Goal: Task Accomplishment & Management: Manage account settings

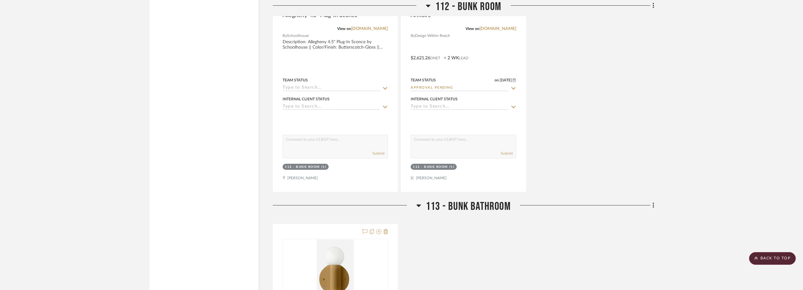
scroll to position [1482, 0]
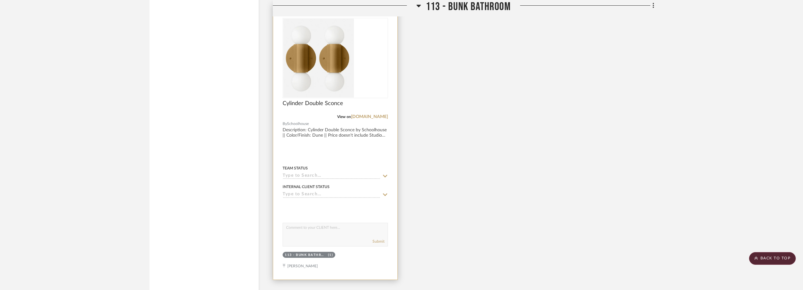
click at [337, 60] on div at bounding box center [335, 58] width 105 height 80
click at [337, 60] on img "0" at bounding box center [336, 58] width 38 height 79
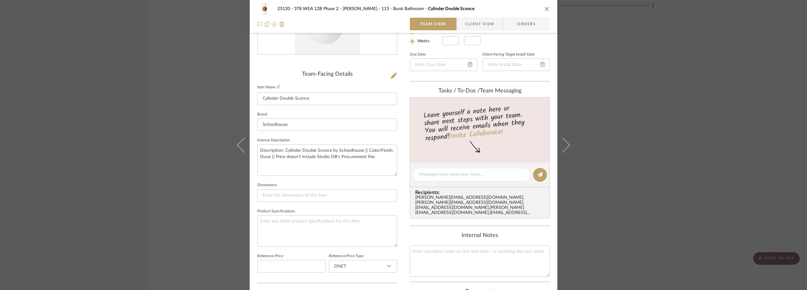
scroll to position [126, 0]
click at [677, 74] on div "25120 - 378 WEA 12B Phase 2 - Mautner 113 - Bunk Bathroom Cylinder Double Sconc…" at bounding box center [403, 145] width 807 height 290
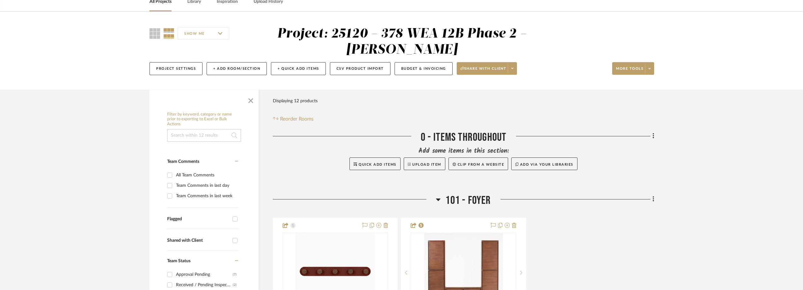
scroll to position [0, 0]
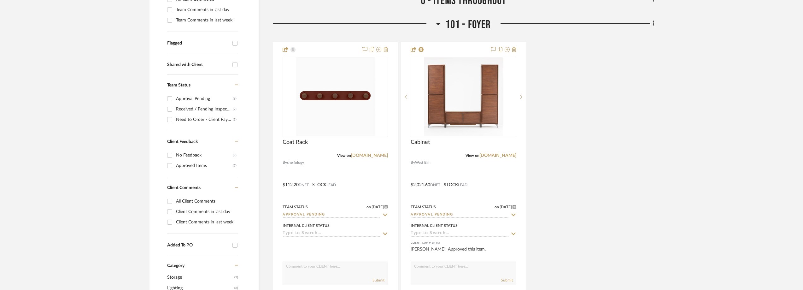
scroll to position [221, 0]
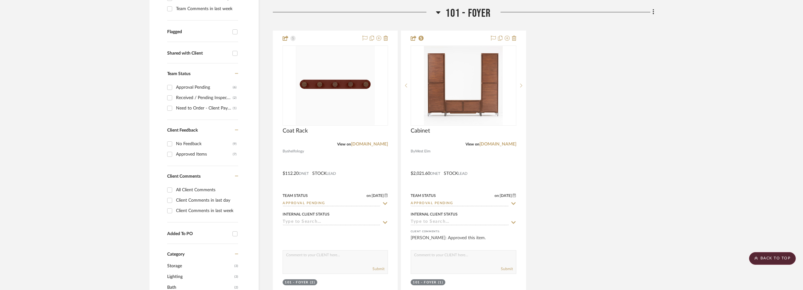
click at [196, 108] on div "Need to Order - Client Payment Received" at bounding box center [204, 108] width 57 height 10
click at [175, 108] on input "Need to Order - Client Payment Received (1)" at bounding box center [170, 108] width 10 height 10
checkbox input "true"
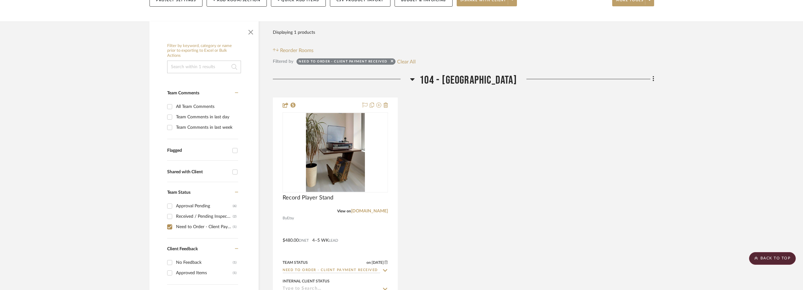
scroll to position [95, 0]
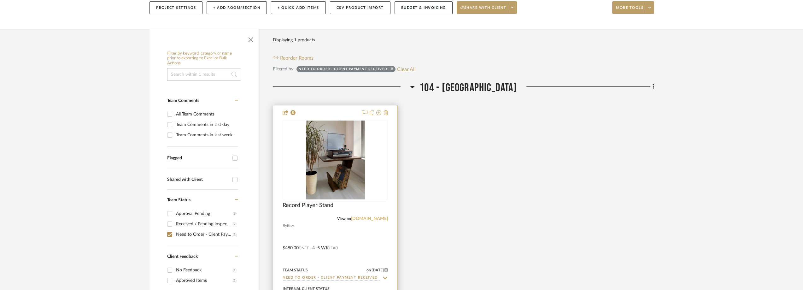
click at [382, 218] on link "etsy.com" at bounding box center [369, 218] width 37 height 4
click at [359, 145] on img "0" at bounding box center [335, 159] width 59 height 79
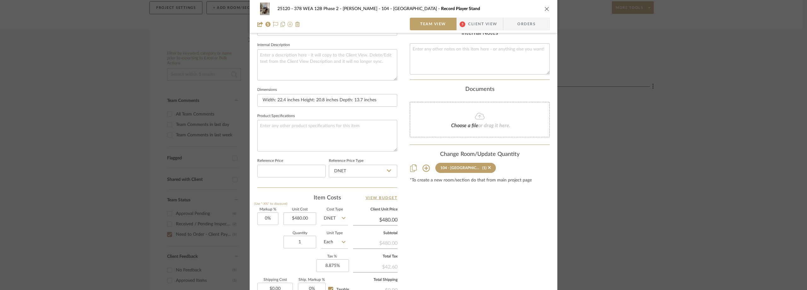
scroll to position [108, 0]
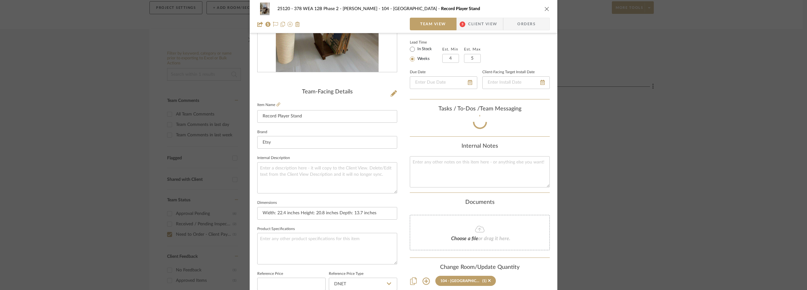
click at [470, 27] on span "Client View" at bounding box center [482, 24] width 29 height 13
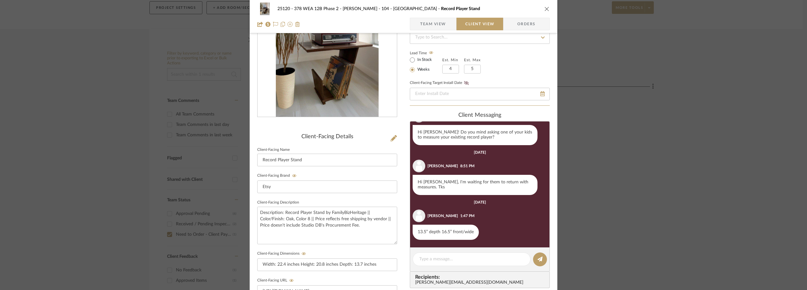
scroll to position [0, 0]
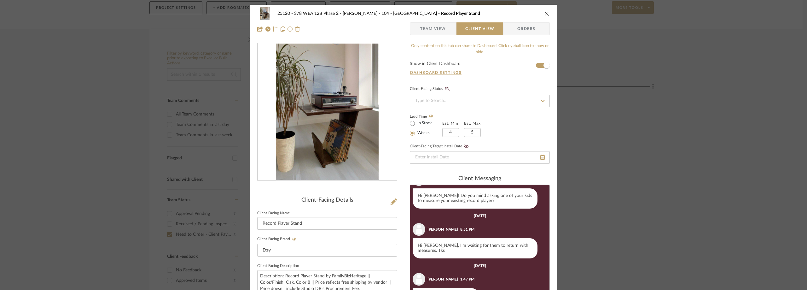
click at [420, 28] on span "Team View" at bounding box center [433, 28] width 26 height 13
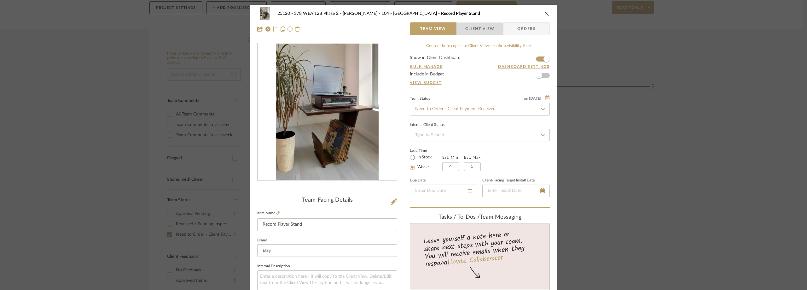
click at [460, 27] on span "button" at bounding box center [461, 28] width 9 height 13
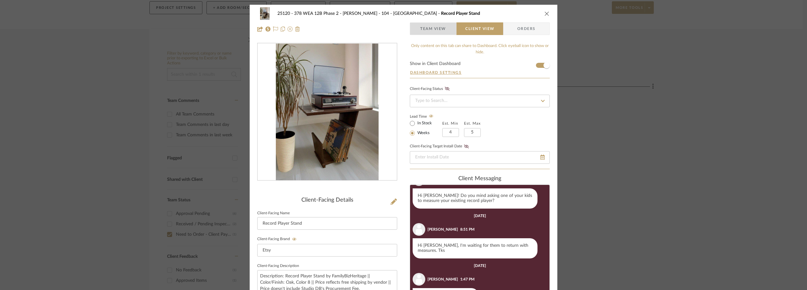
click at [424, 30] on span "Team View" at bounding box center [433, 28] width 26 height 13
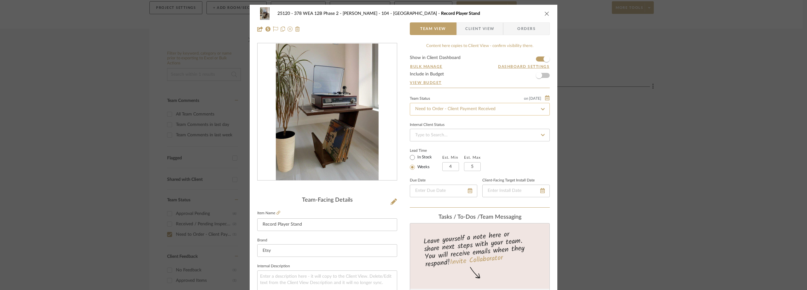
click at [433, 103] on input "Need to Order - Client Payment Received" at bounding box center [480, 109] width 140 height 13
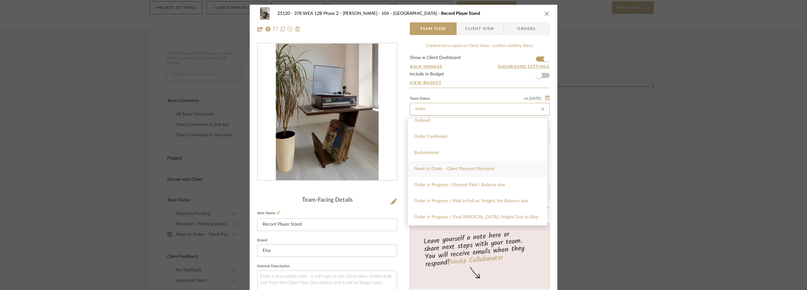
scroll to position [32, 0]
click at [475, 187] on div "Order In Progress / Paid In Full w/ Freight, No Balance due" at bounding box center [477, 191] width 139 height 16
type input "Order In Progress / Paid In Full w/ Freight, No Balance due"
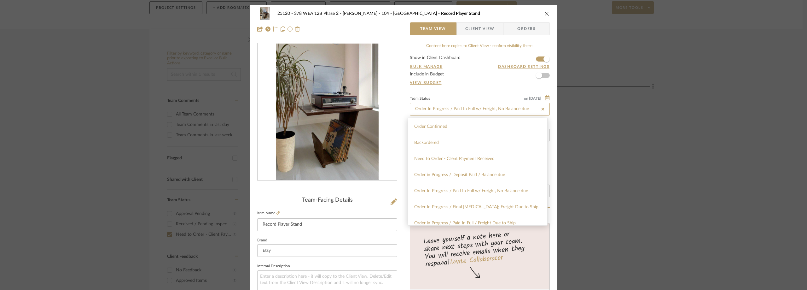
type input "Order In Progress / Paid In Full w/ Freight, No Balance due"
click at [484, 120] on div "Internal Client Status" at bounding box center [480, 130] width 140 height 21
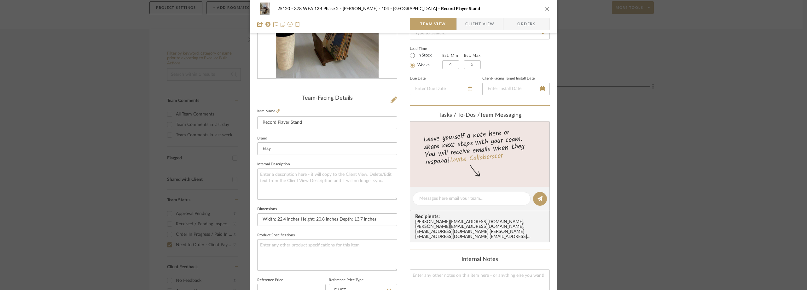
scroll to position [126, 0]
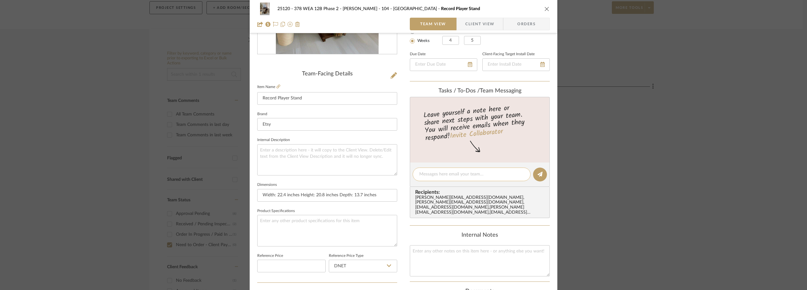
click at [446, 172] on textarea at bounding box center [471, 174] width 105 height 7
paste textarea "order #3801657408"
type textarea "order #3801657408 total=$222.71"
click at [533, 173] on button at bounding box center [540, 174] width 14 height 14
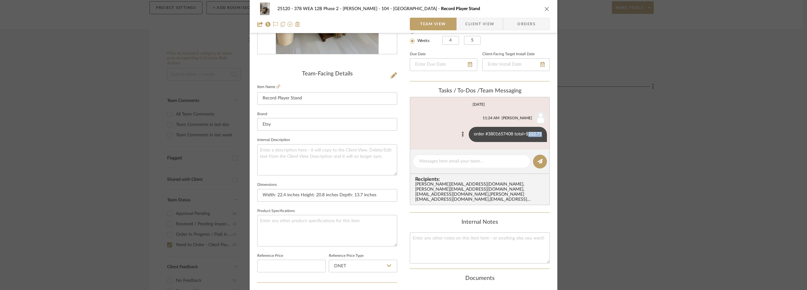
drag, startPoint x: 525, startPoint y: 135, endPoint x: 543, endPoint y: 133, distance: 17.8
click at [544, 133] on div "order #3801657408 total=$222.71" at bounding box center [508, 134] width 78 height 15
copy div "222.71"
click at [96, 155] on div "25120 - 378 WEA 12B Phase 2 - Mautner 104 - Grand Room Record Player Stand Team…" at bounding box center [403, 145] width 807 height 290
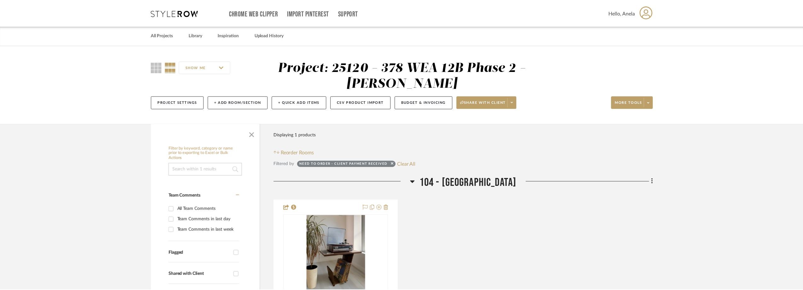
scroll to position [95, 0]
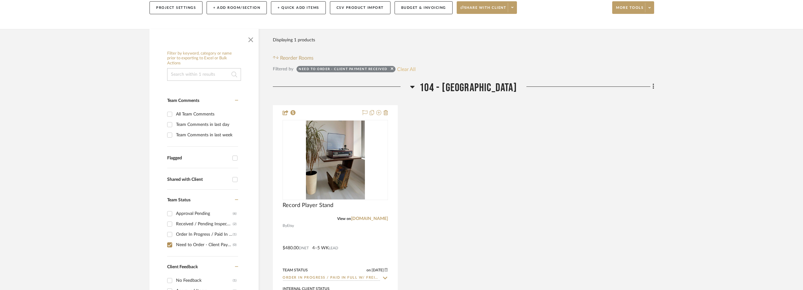
click at [407, 69] on button "Clear All" at bounding box center [406, 69] width 19 height 8
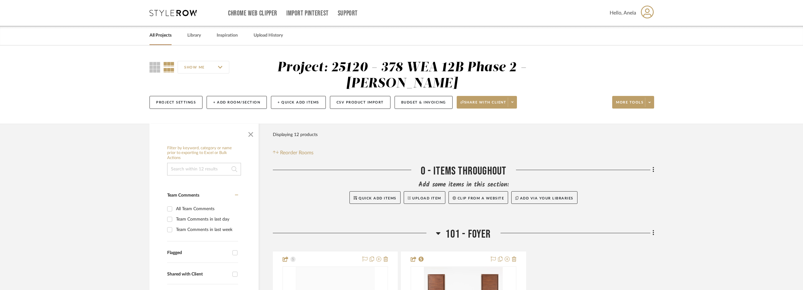
click at [181, 15] on icon at bounding box center [172, 13] width 47 height 6
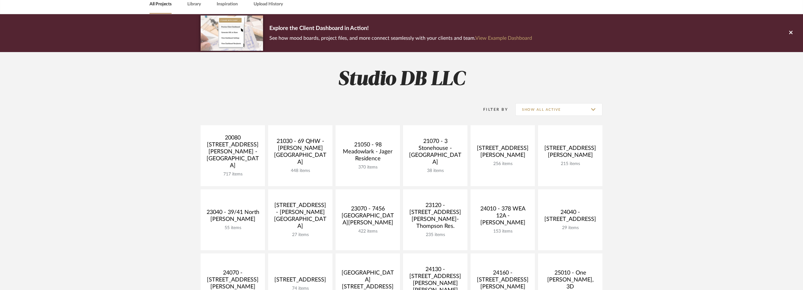
scroll to position [126, 0]
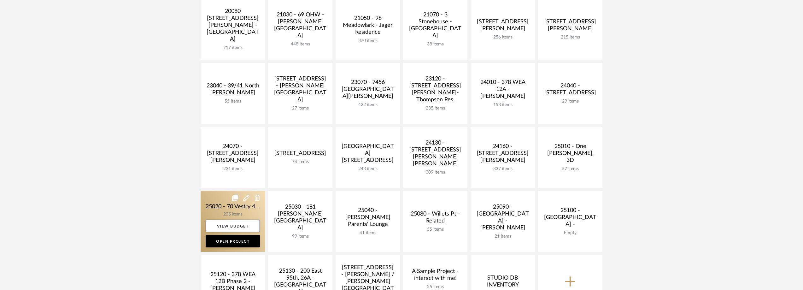
click at [216, 201] on link at bounding box center [233, 221] width 64 height 61
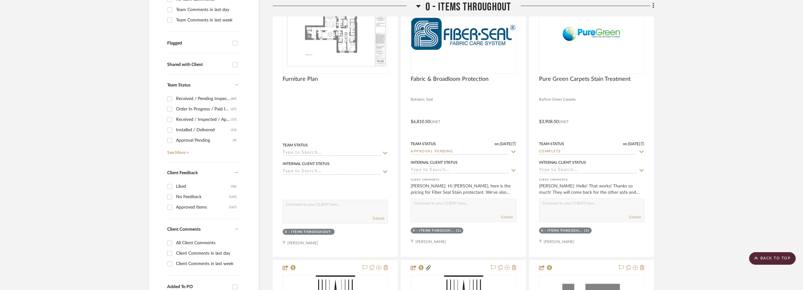
scroll to position [221, 0]
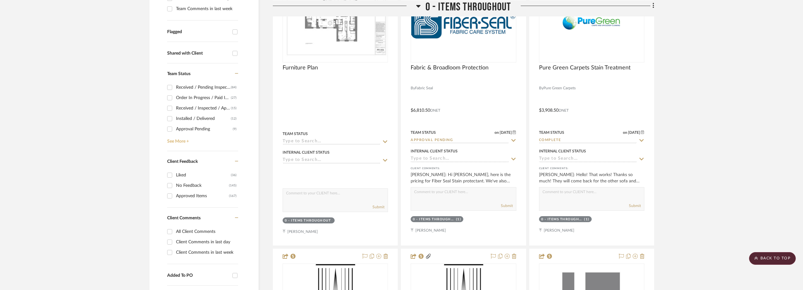
click at [186, 142] on link "See More +" at bounding box center [202, 139] width 73 height 10
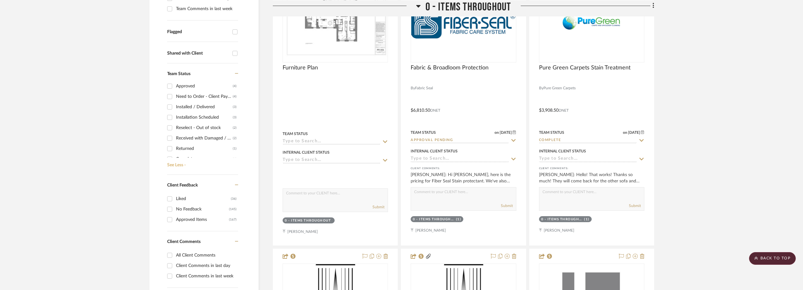
scroll to position [63, 0]
click at [200, 111] on div "Need to Order - Client Payment Received" at bounding box center [204, 107] width 57 height 10
click at [175, 111] on input "Need to Order - Client Payment Received (4)" at bounding box center [170, 107] width 10 height 10
checkbox input "true"
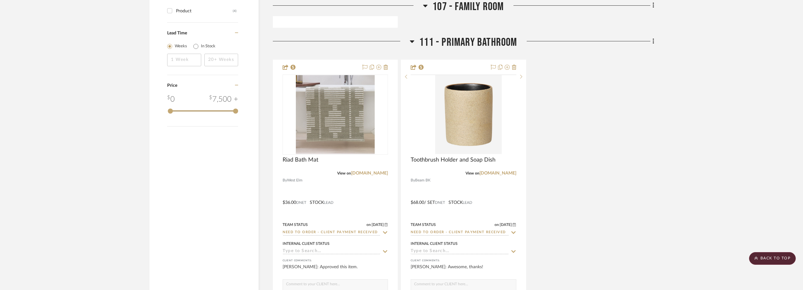
scroll to position [845, 0]
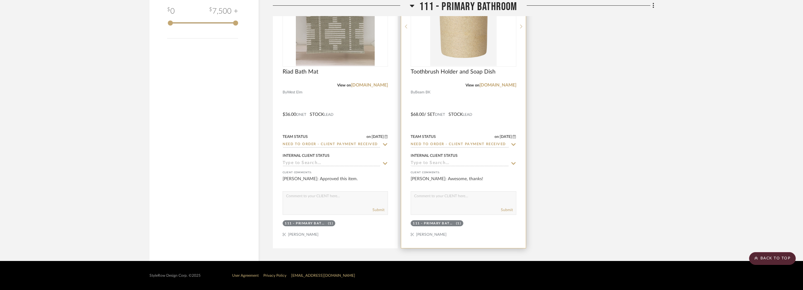
click at [478, 48] on img "0" at bounding box center [463, 26] width 67 height 79
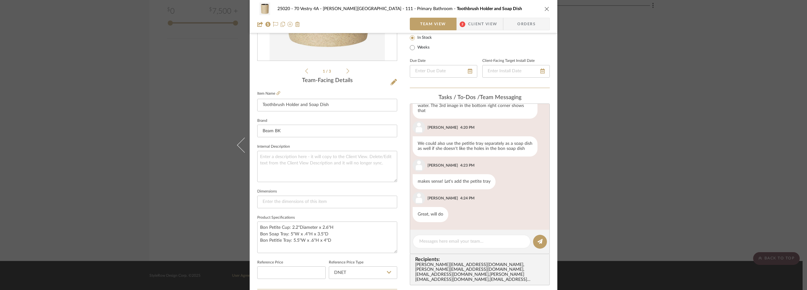
scroll to position [126, 0]
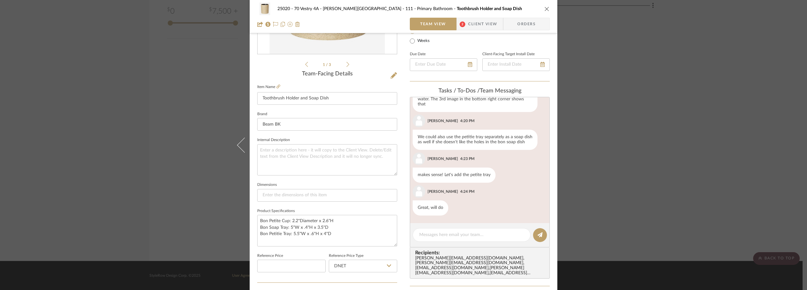
click at [478, 22] on span "Client View" at bounding box center [482, 24] width 29 height 13
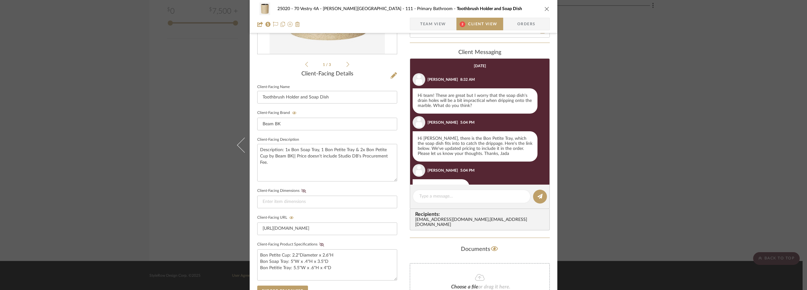
scroll to position [116, 0]
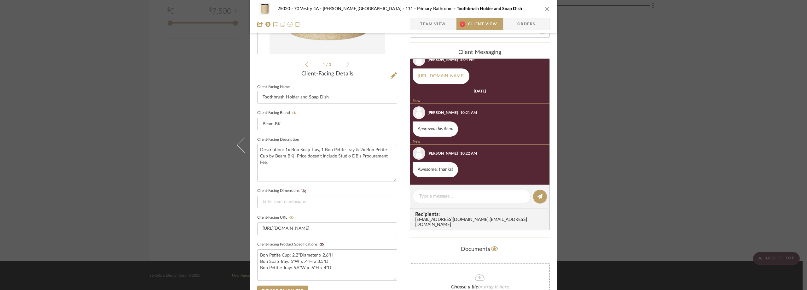
click at [437, 22] on span "Team View" at bounding box center [433, 24] width 26 height 13
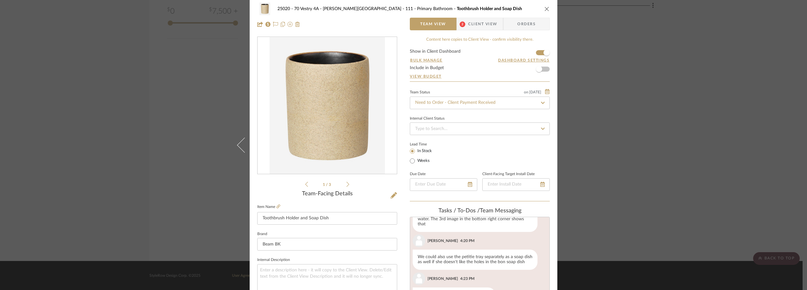
scroll to position [0, 0]
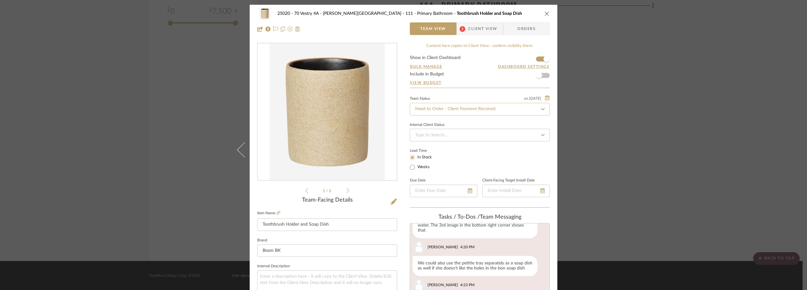
click at [434, 105] on input "Need to Order - Client Payment Received" at bounding box center [480, 109] width 140 height 13
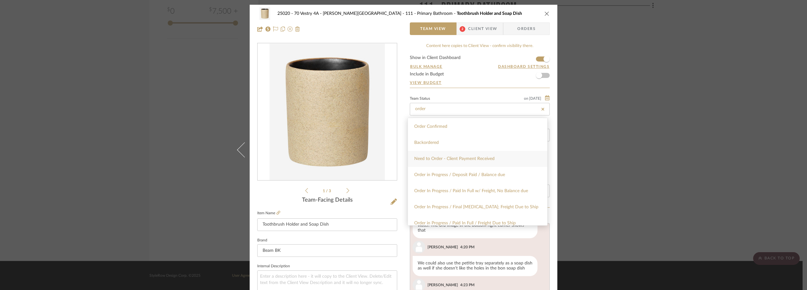
click at [444, 194] on div "Order In Progress / Paid In Full w/ Freight, No Balance due" at bounding box center [477, 191] width 139 height 16
type input "Order In Progress / Paid In Full w/ Freight, No Balance due"
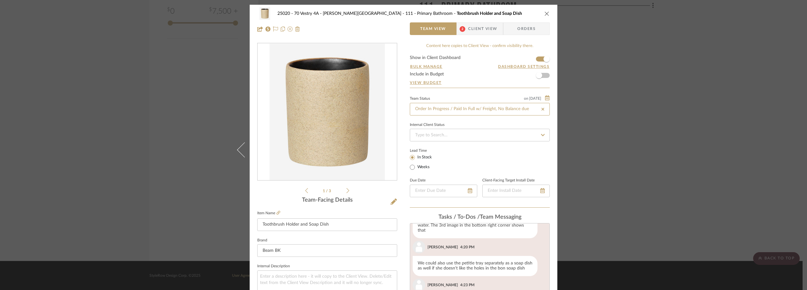
type input "Order In Progress / Paid In Full w/ Freight, No Balance due"
click at [459, 148] on div "Lead Time In Stock Weeks" at bounding box center [480, 158] width 140 height 25
click at [463, 29] on span "2" at bounding box center [463, 29] width 6 height 6
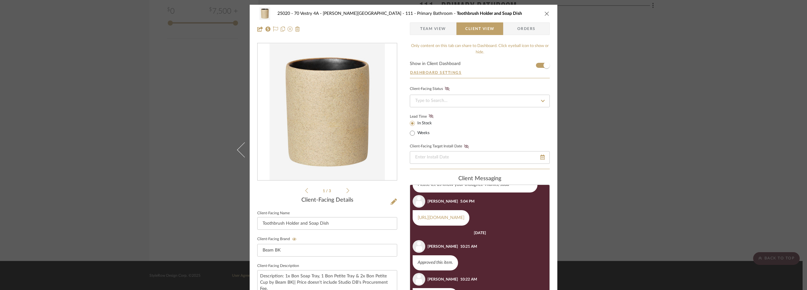
scroll to position [101, 0]
click at [444, 28] on span "Team View" at bounding box center [433, 28] width 26 height 13
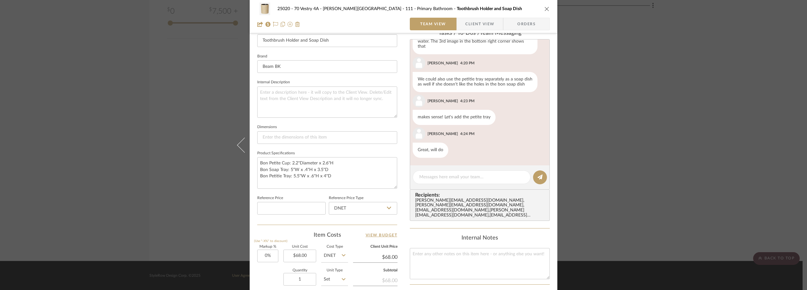
scroll to position [189, 0]
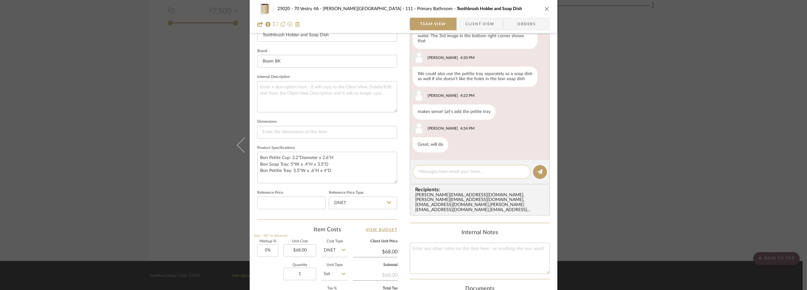
click at [437, 172] on textarea at bounding box center [471, 171] width 105 height 7
paste textarea "Order #91877"
type textarea "Order #91877"
click at [537, 166] on button at bounding box center [540, 172] width 14 height 14
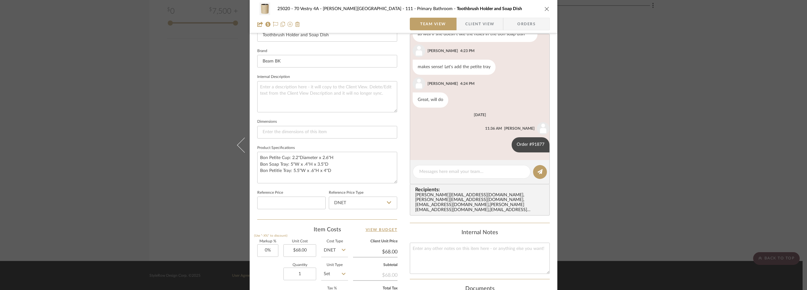
click at [210, 92] on div "25020 - 70 Vestry 4A - Grant-Stanleigh 111 - Primary Bathroom Toothbrush Holder…" at bounding box center [403, 145] width 807 height 290
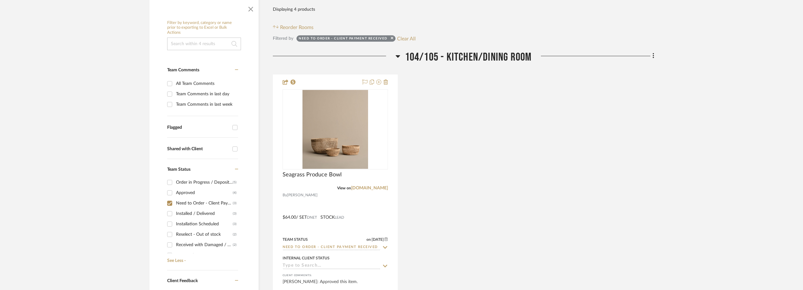
scroll to position [88, 0]
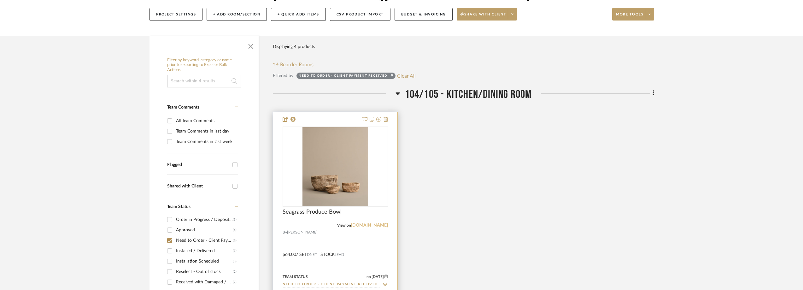
click at [371, 225] on link "jennikayne.com" at bounding box center [369, 225] width 37 height 4
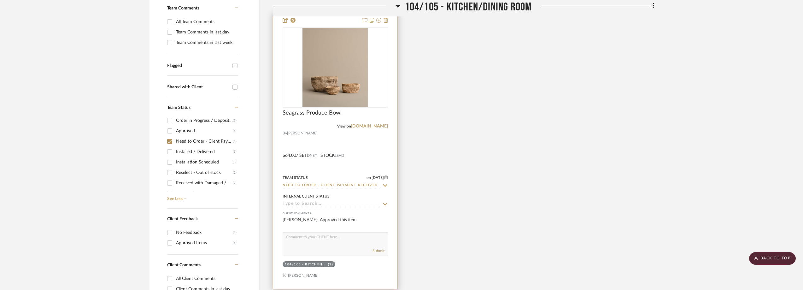
scroll to position [151, 0]
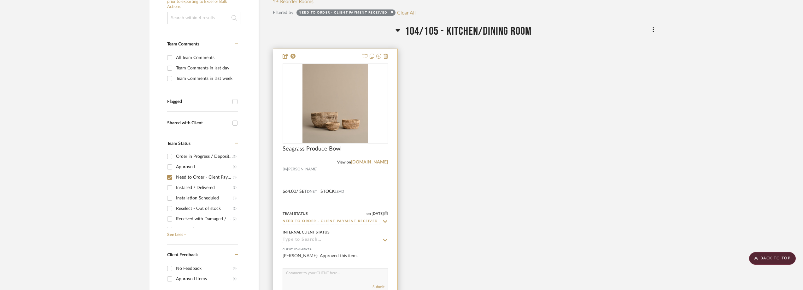
click at [364, 111] on img "0" at bounding box center [335, 103] width 66 height 79
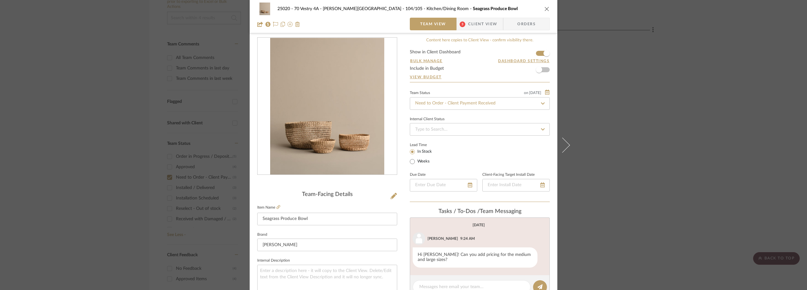
scroll to position [0, 0]
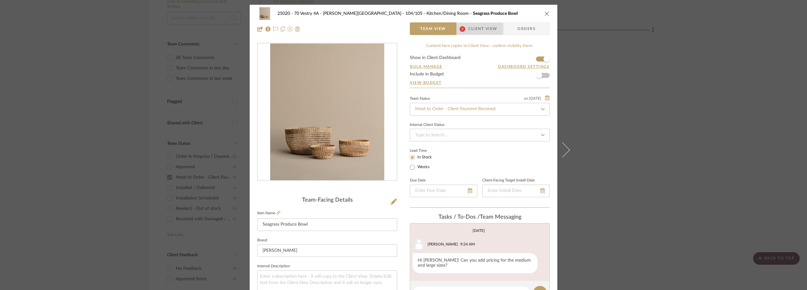
click at [457, 29] on span "3" at bounding box center [462, 28] width 11 height 13
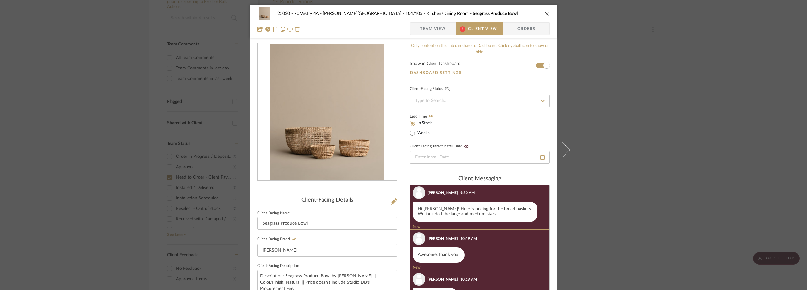
scroll to position [32, 0]
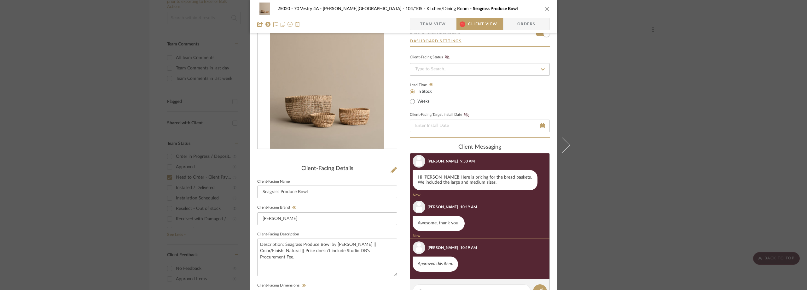
click at [438, 25] on span "Team View" at bounding box center [433, 24] width 26 height 13
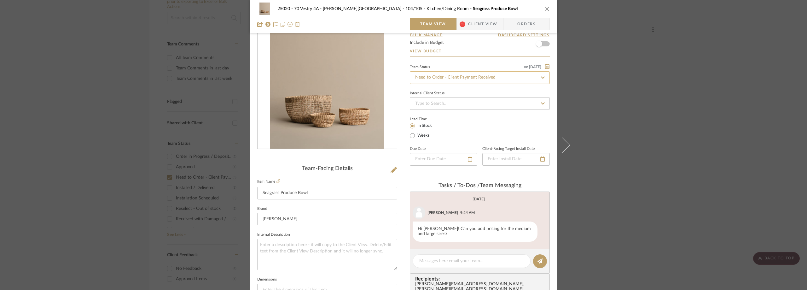
click at [433, 80] on input "Need to Order - Client Payment Received" at bounding box center [480, 77] width 140 height 13
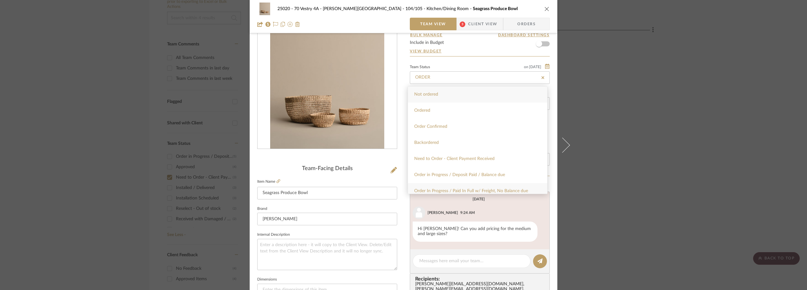
click at [447, 188] on div "Order In Progress / Paid In Full w/ Freight, No Balance due" at bounding box center [477, 191] width 139 height 16
type input "Order In Progress / Paid In Full w/ Freight, No Balance due"
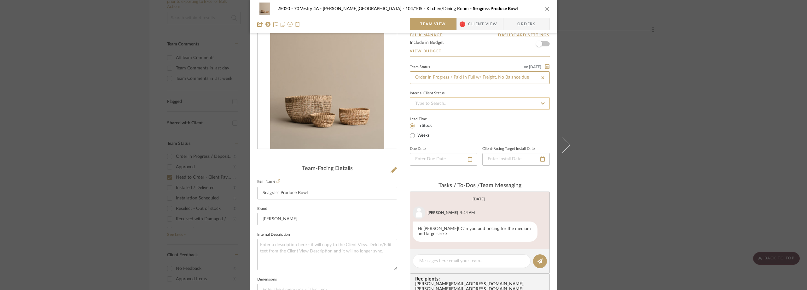
type input "Order In Progress / Paid In Full w/ Freight, No Balance due"
click at [461, 124] on div "Lead Time In Stock Weeks" at bounding box center [480, 127] width 140 height 25
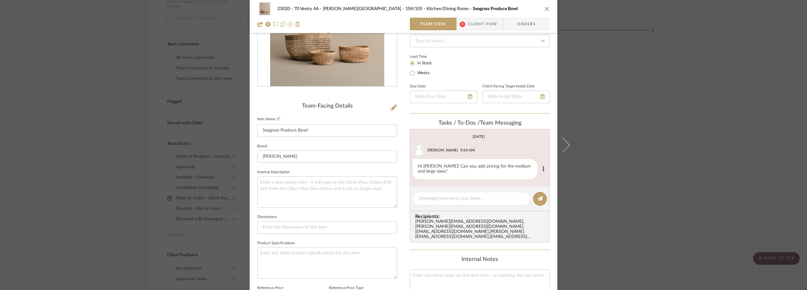
scroll to position [95, 0]
click at [452, 196] on textarea at bounding box center [471, 198] width 105 height 7
paste textarea "Order Number: JK111541056"
type textarea "Order Number: JK111541056"
click at [537, 202] on button at bounding box center [540, 198] width 14 height 14
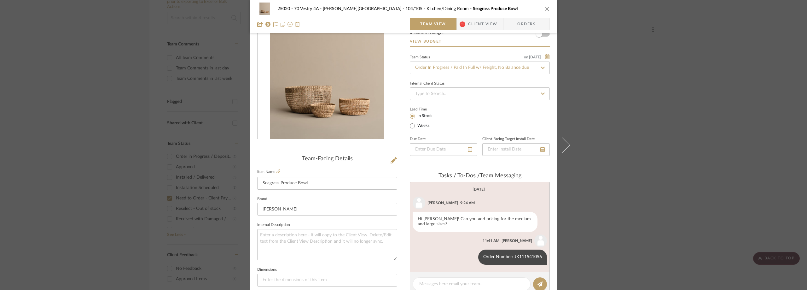
scroll to position [0, 0]
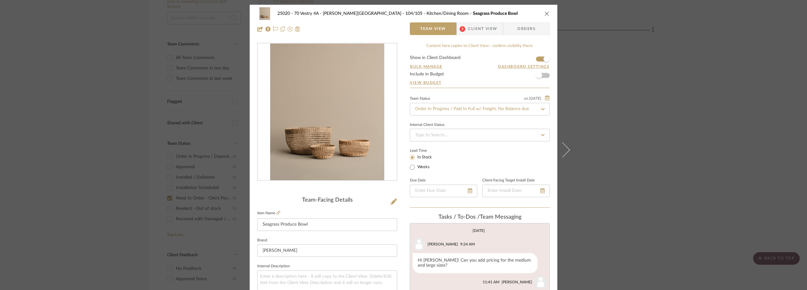
click at [117, 82] on div "25020 - 70 Vestry 4A - Grant-Stanleigh 104/105 - Kitchen/Dining Room Seagrass P…" at bounding box center [403, 145] width 807 height 290
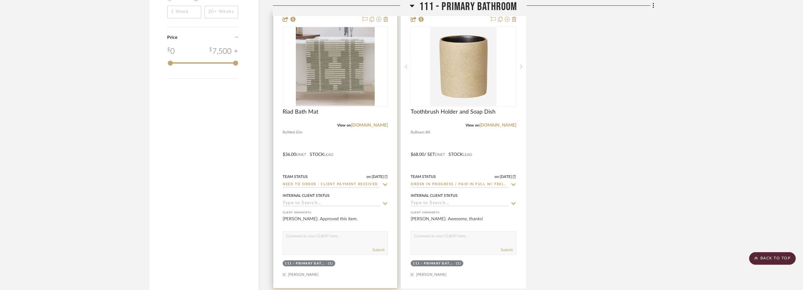
scroll to position [750, 0]
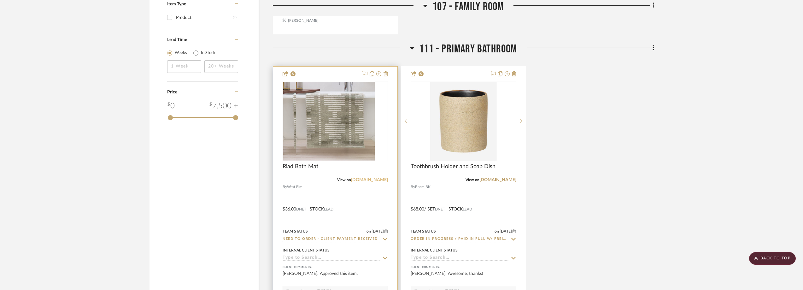
click at [377, 180] on link "[DOMAIN_NAME]" at bounding box center [369, 180] width 37 height 4
click at [329, 109] on img "0" at bounding box center [335, 121] width 79 height 79
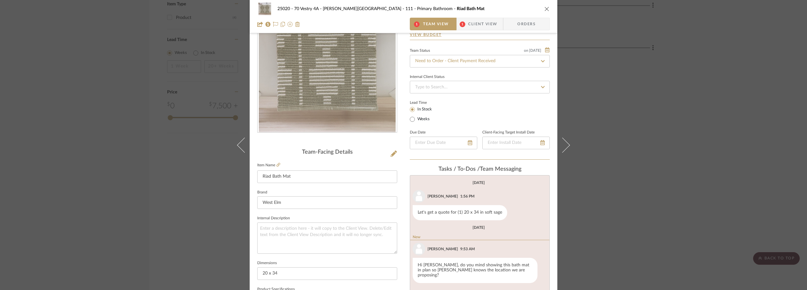
scroll to position [126, 0]
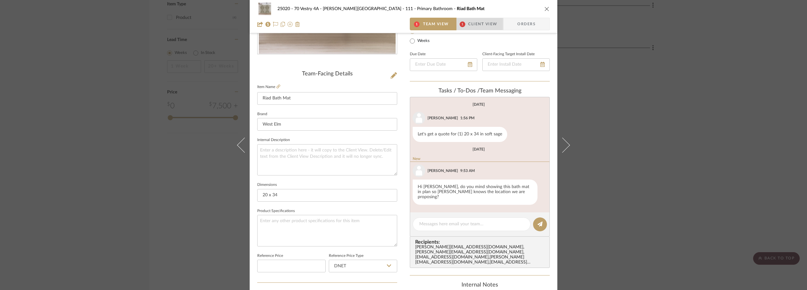
click at [461, 22] on span "1" at bounding box center [463, 24] width 6 height 6
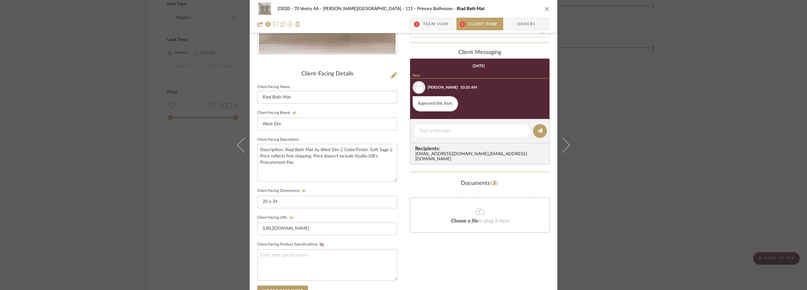
click at [440, 22] on span "Team View" at bounding box center [436, 24] width 26 height 13
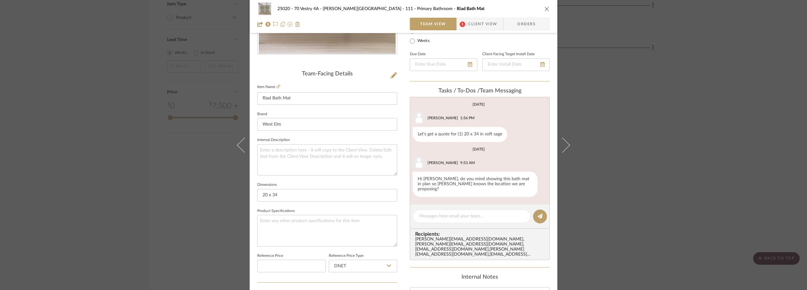
click at [474, 18] on span "Client View" at bounding box center [482, 24] width 29 height 13
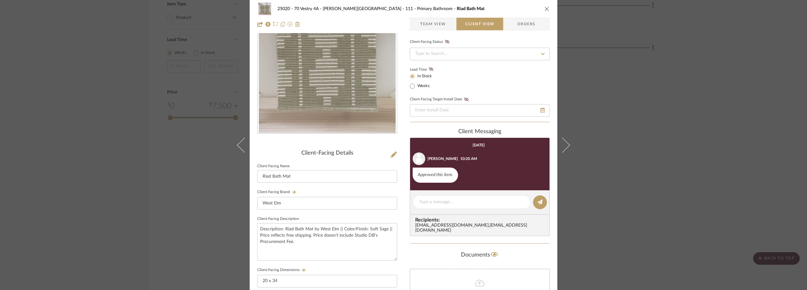
scroll to position [0, 0]
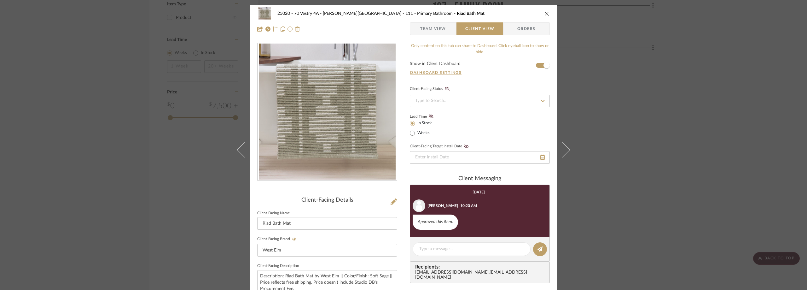
click at [424, 29] on span "Team View" at bounding box center [433, 28] width 26 height 13
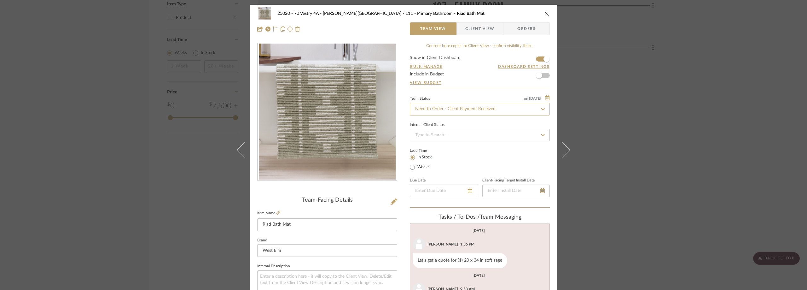
click at [440, 106] on input "Need to Order - Client Payment Received" at bounding box center [480, 109] width 140 height 13
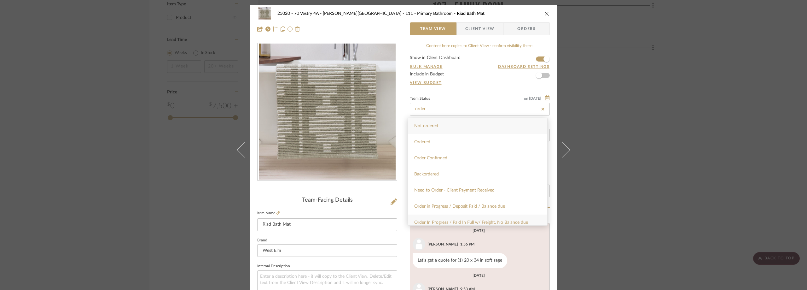
click at [456, 219] on div "Order In Progress / Paid In Full w/ Freight, No Balance due" at bounding box center [477, 222] width 139 height 16
type input "Order In Progress / Paid In Full w/ Freight, No Balance due"
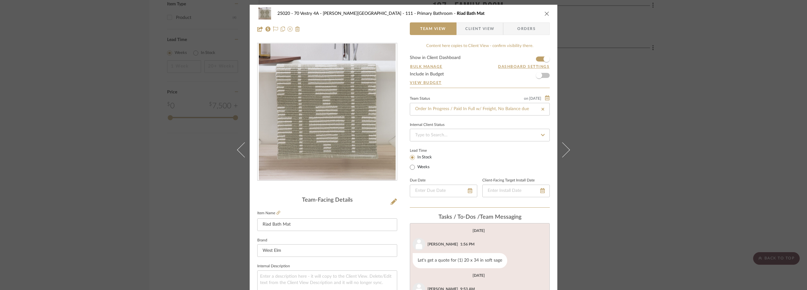
type input "Order In Progress / Paid In Full w/ Freight, No Balance due"
click at [452, 159] on div "Lead Time In Stock Weeks" at bounding box center [480, 158] width 140 height 25
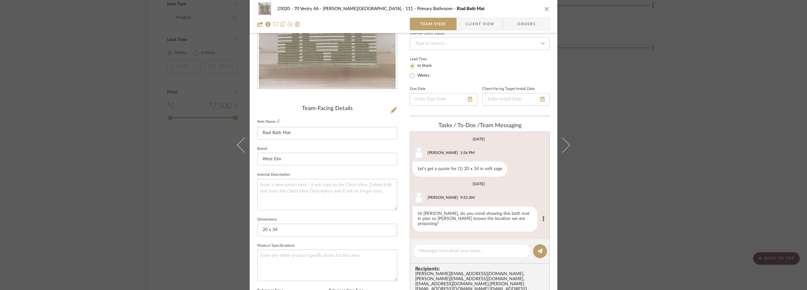
scroll to position [95, 0]
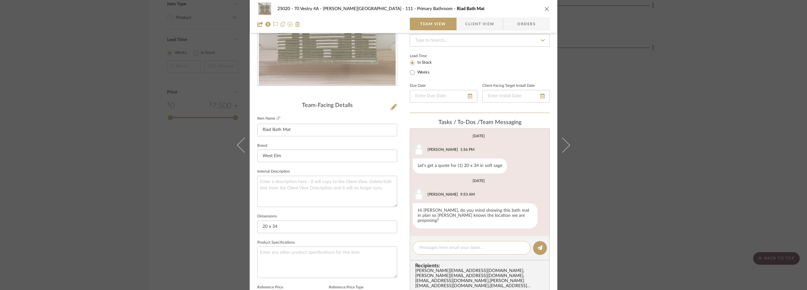
click at [446, 244] on textarea at bounding box center [471, 247] width 105 height 7
paste textarea "352623026163"
click at [419, 244] on textarea "352623026163" at bounding box center [471, 247] width 105 height 7
click at [466, 244] on textarea "Order#352623026163" at bounding box center [471, 247] width 105 height 7
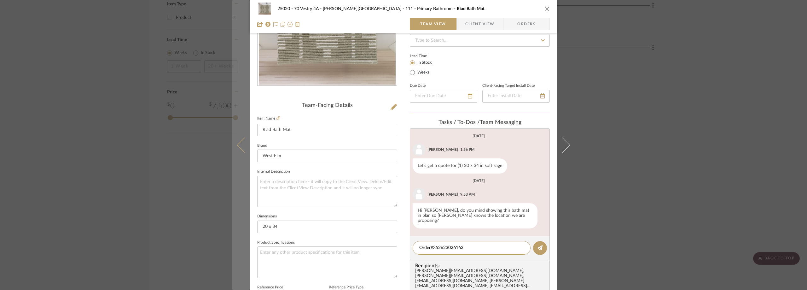
type textarea "Order#352623026163"
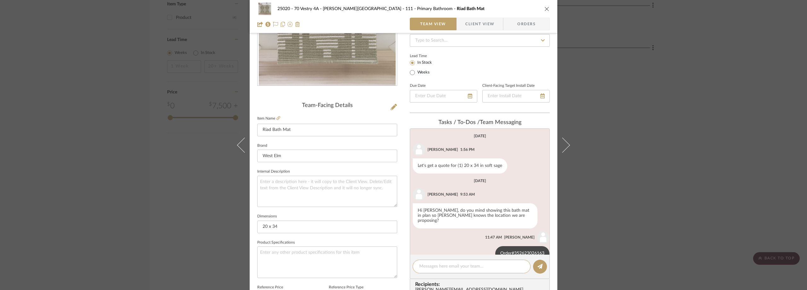
scroll to position [9, 0]
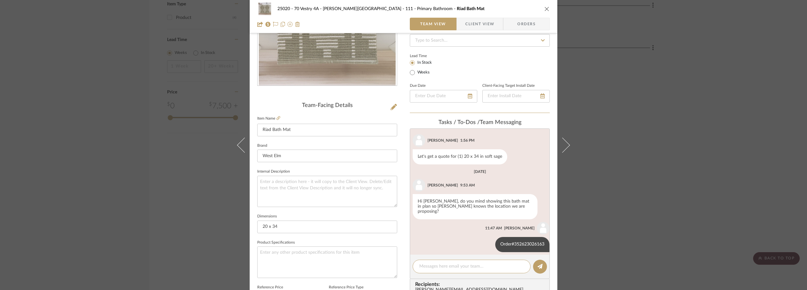
click at [643, 131] on div "25020 - 70 Vestry 4A - Grant-Stanleigh 111 - Primary Bathroom Riad Bath Mat Tea…" at bounding box center [403, 145] width 807 height 290
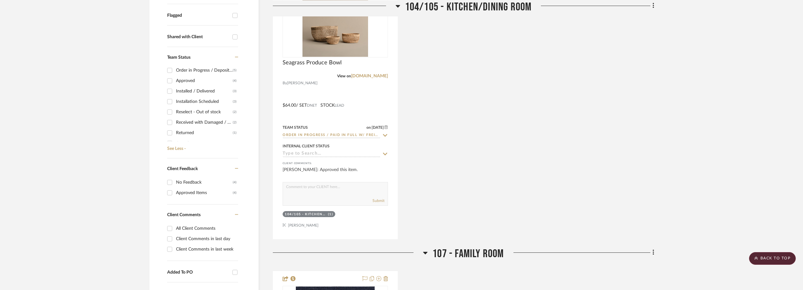
scroll to position [95, 0]
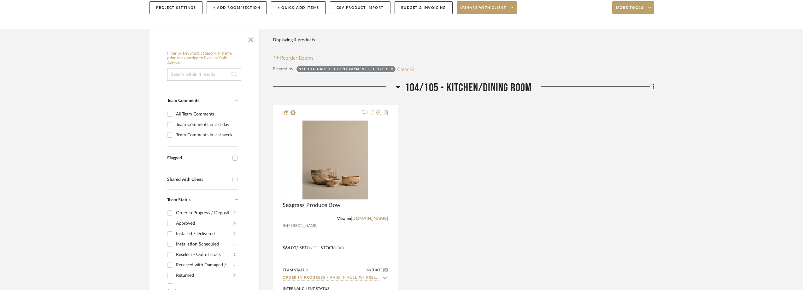
click at [403, 69] on button "Clear All" at bounding box center [406, 69] width 19 height 8
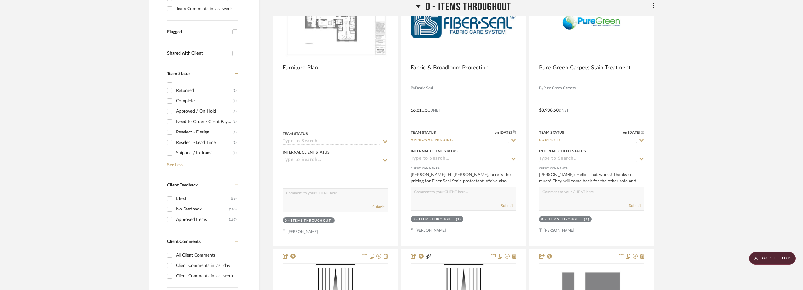
scroll to position [90, 0]
click at [197, 152] on div "Need to Order - Client Payment Received" at bounding box center [204, 153] width 57 height 10
click at [175, 152] on input "Need to Order - Client Payment Received (1)" at bounding box center [170, 153] width 10 height 10
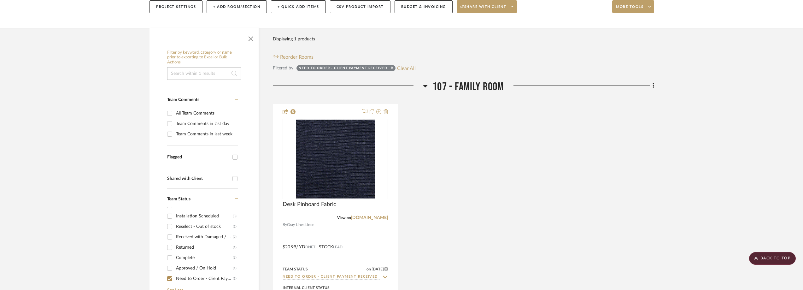
scroll to position [95, 0]
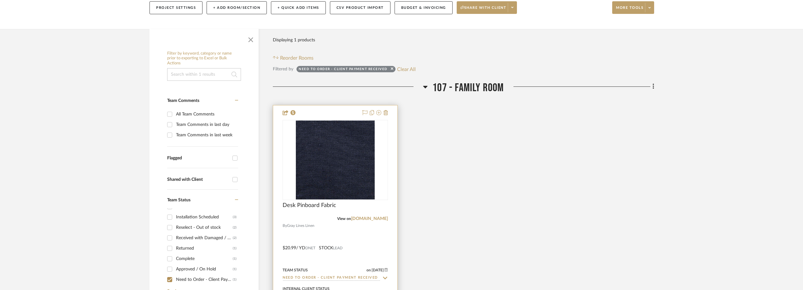
click at [0, 0] on img at bounding box center [0, 0] width 0 height 0
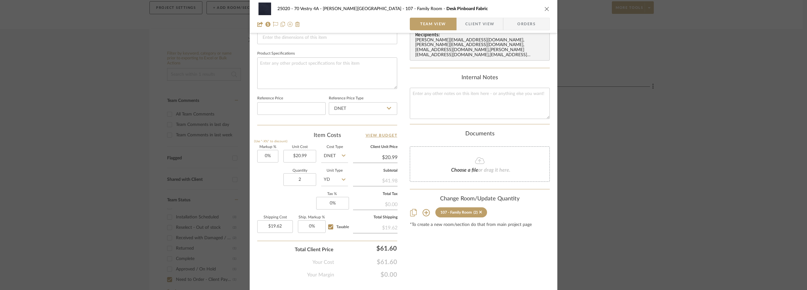
scroll to position [284, 0]
click at [475, 25] on span "Client View" at bounding box center [479, 24] width 29 height 13
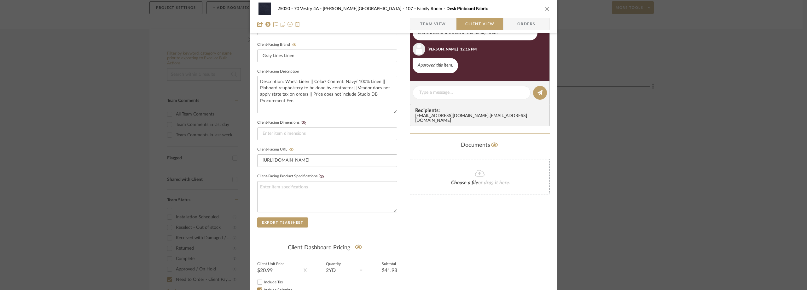
scroll to position [114, 0]
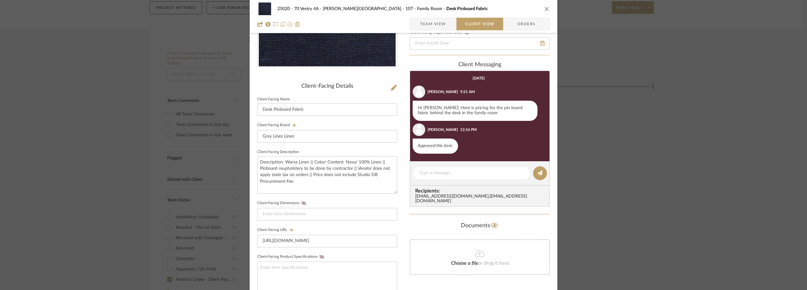
click at [603, 133] on div "25020 - 70 Vestry 4A - Grant-Stanleigh 107 - Family Room Desk Pinboard Fabric T…" at bounding box center [403, 145] width 807 height 290
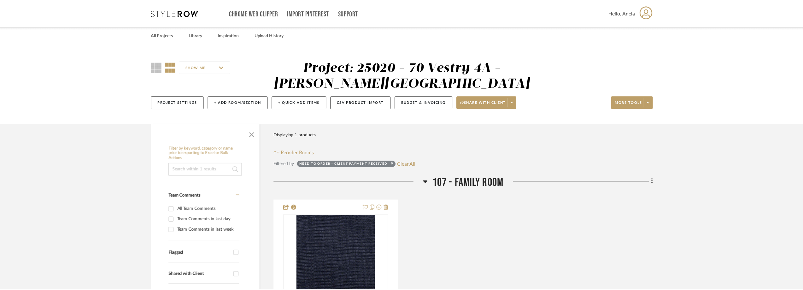
scroll to position [95, 0]
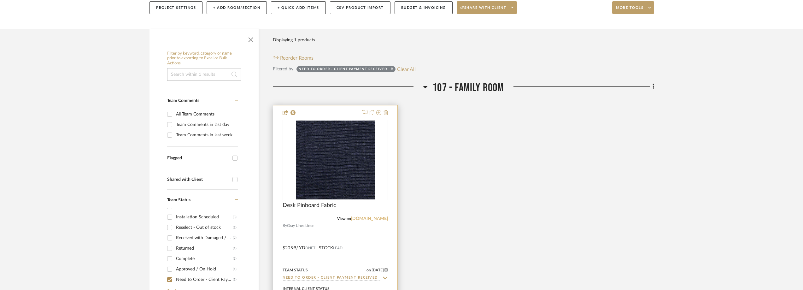
click at [378, 219] on link "[DOMAIN_NAME]" at bounding box center [369, 218] width 37 height 4
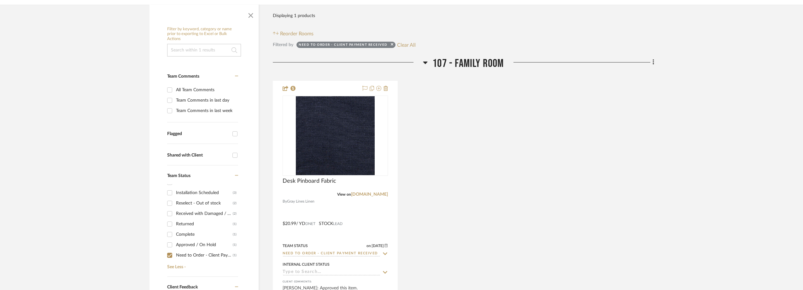
scroll to position [32, 0]
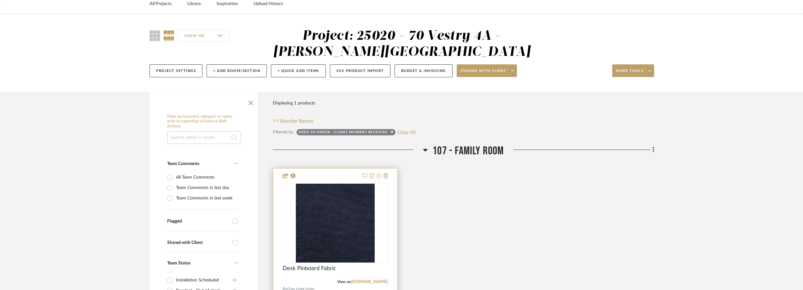
click at [364, 211] on img "0" at bounding box center [335, 223] width 79 height 79
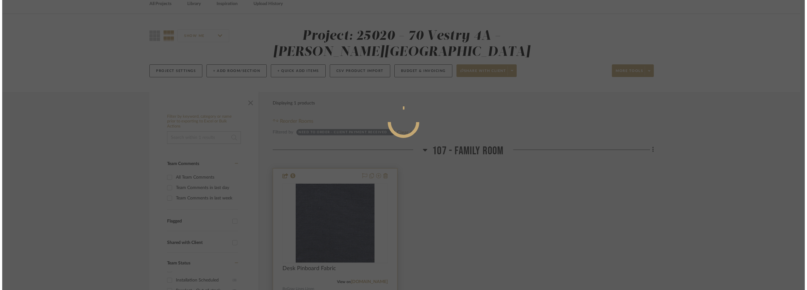
scroll to position [0, 0]
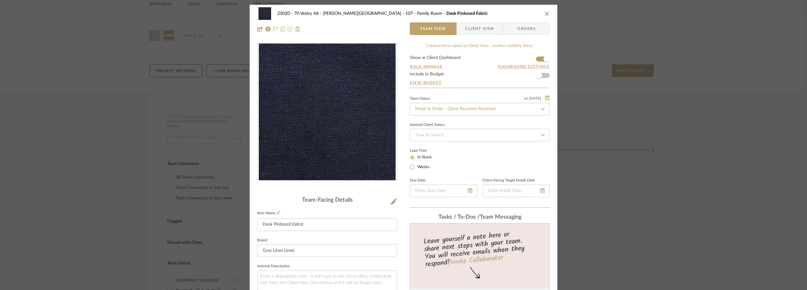
click at [473, 29] on span "Client View" at bounding box center [479, 28] width 29 height 13
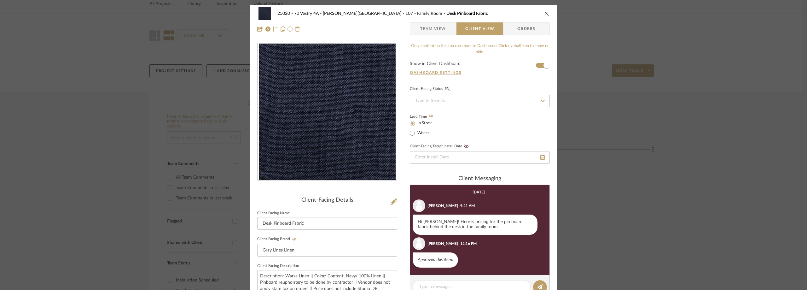
click at [659, 131] on div "25020 - 70 Vestry 4A - Grant-Stanleigh 107 - Family Room Desk Pinboard Fabric T…" at bounding box center [403, 145] width 807 height 290
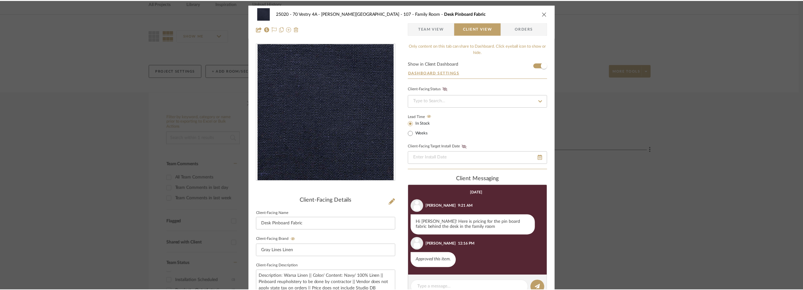
scroll to position [32, 0]
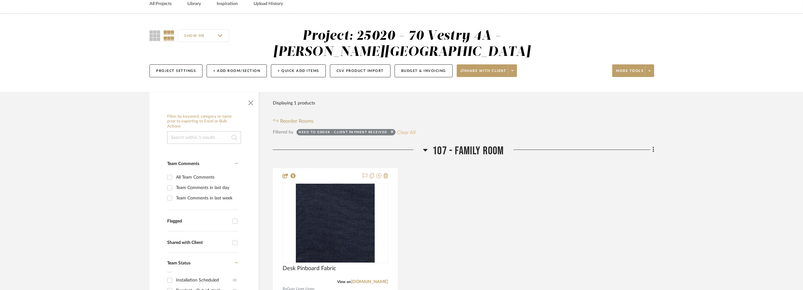
click at [412, 132] on button "Clear All" at bounding box center [406, 132] width 19 height 8
checkbox input "false"
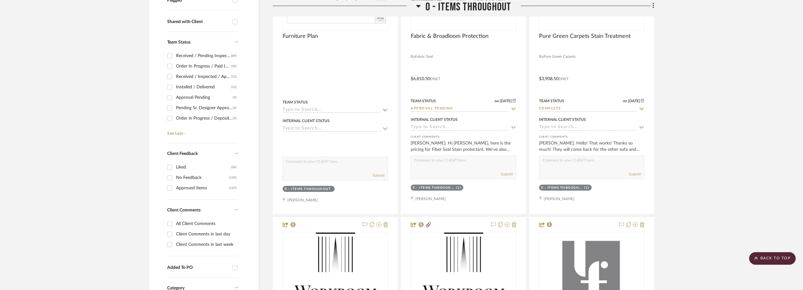
scroll to position [32, 0]
click at [211, 78] on div "Pending Sr. Designer Approval" at bounding box center [204, 76] width 57 height 10
click at [175, 78] on input "Pending Sr. Designer Approval (6)" at bounding box center [170, 76] width 10 height 10
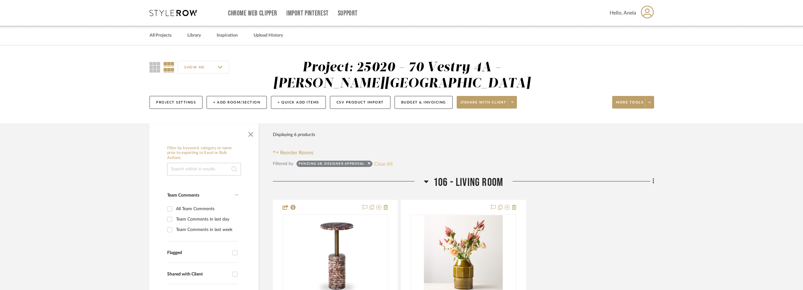
click at [383, 161] on button "Clear All" at bounding box center [383, 164] width 19 height 8
checkbox input "false"
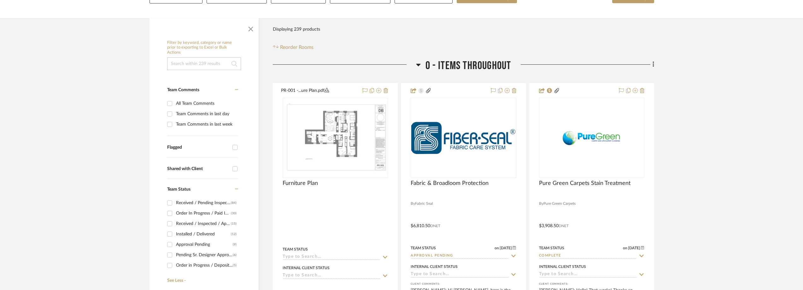
scroll to position [95, 0]
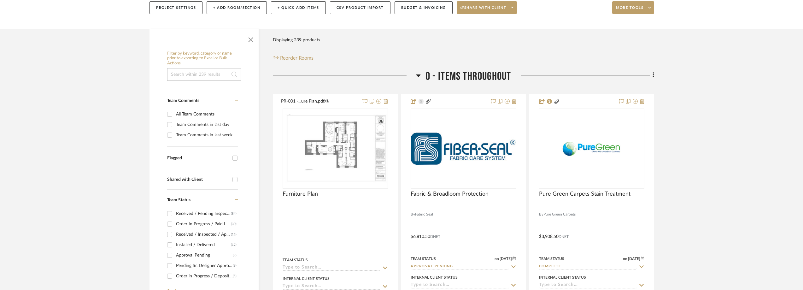
click at [213, 253] on div "Approval Pending" at bounding box center [204, 255] width 57 height 10
click at [175, 253] on input "Approval Pending (9)" at bounding box center [170, 255] width 10 height 10
checkbox input "true"
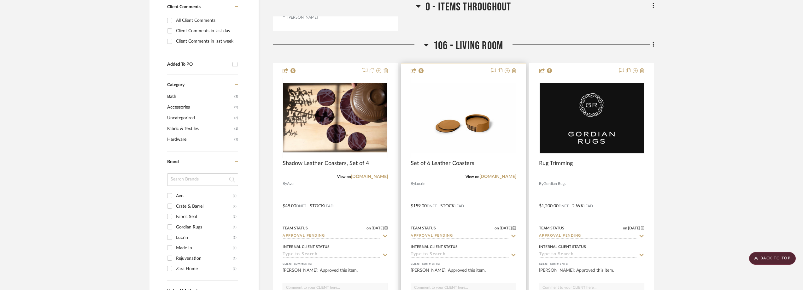
scroll to position [441, 0]
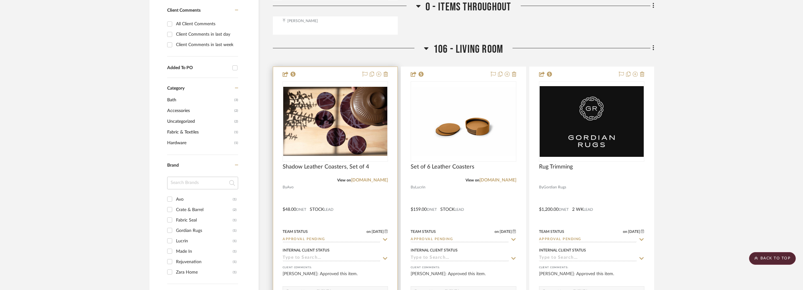
click at [345, 125] on img "0" at bounding box center [335, 121] width 104 height 69
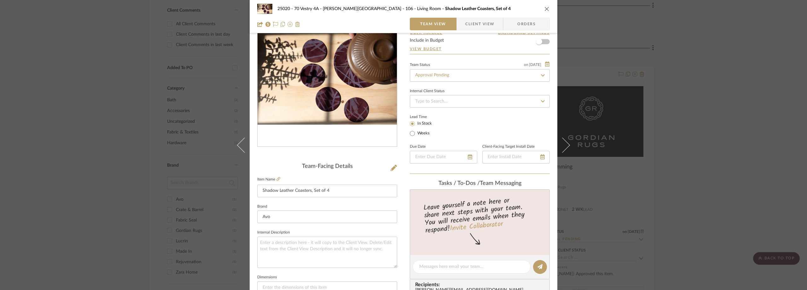
scroll to position [32, 0]
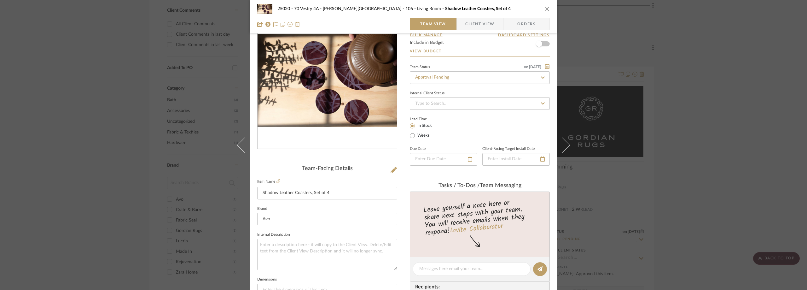
click at [739, 67] on div "25020 - 70 Vestry 4A - Grant-Stanleigh 106 - Living Room Shadow Leather Coaster…" at bounding box center [403, 145] width 807 height 290
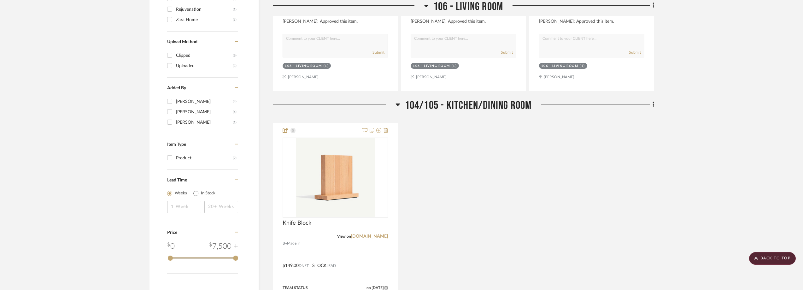
scroll to position [788, 0]
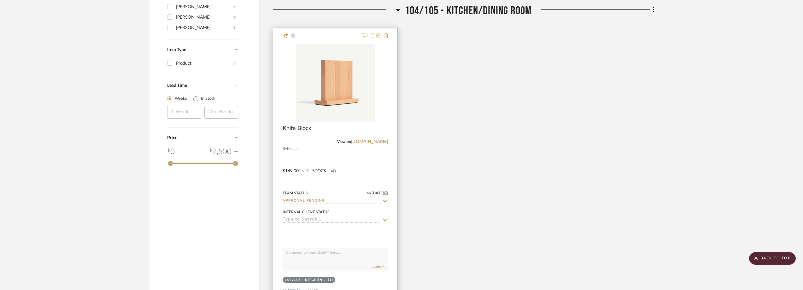
click at [0, 0] on img at bounding box center [0, 0] width 0 height 0
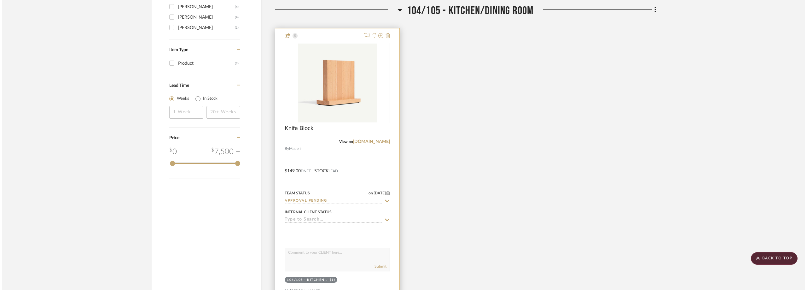
scroll to position [0, 0]
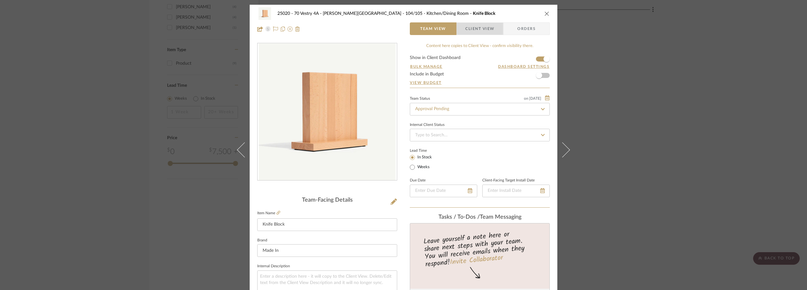
click at [485, 26] on span "Client View" at bounding box center [479, 28] width 29 height 13
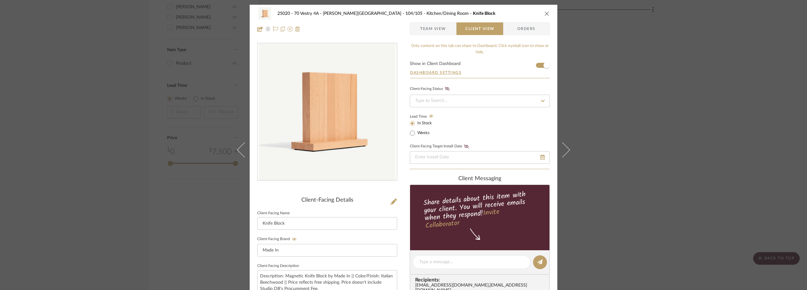
click at [631, 125] on div "25020 - 70 Vestry 4A - Grant-Stanleigh 104/105 - Kitchen/Dining Room Knife Bloc…" at bounding box center [403, 145] width 807 height 290
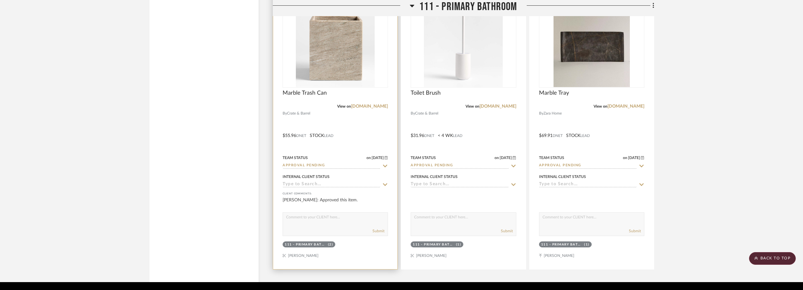
scroll to position [1462, 0]
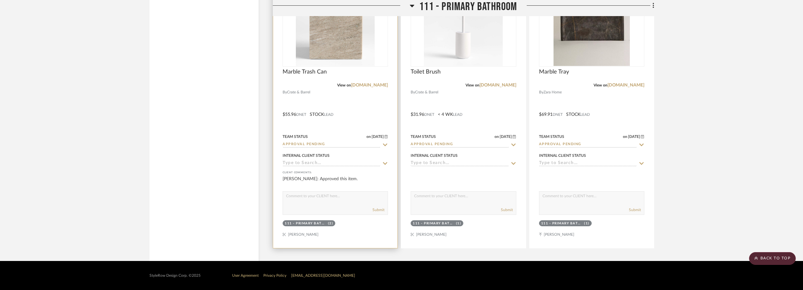
click at [383, 142] on icon at bounding box center [385, 144] width 6 height 5
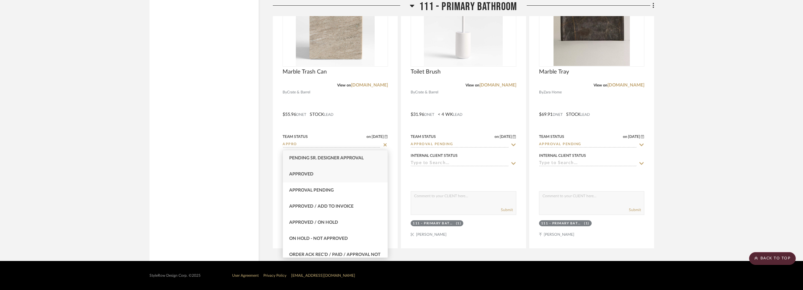
type input "APPRO"
click at [362, 174] on div "Approved" at bounding box center [335, 174] width 105 height 16
type input "[DATE]"
type input "Approved"
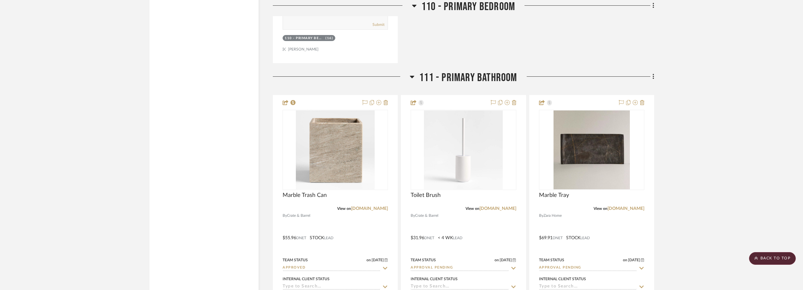
scroll to position [1336, 0]
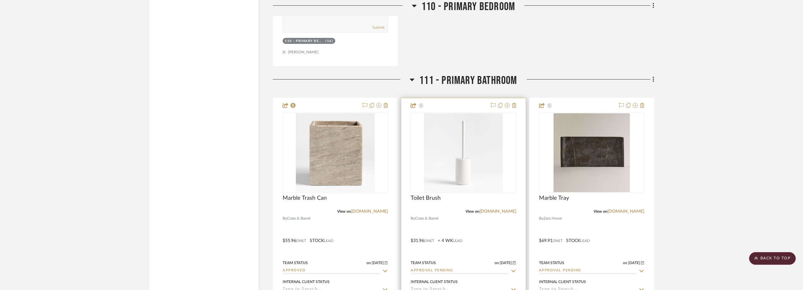
click at [0, 0] on img at bounding box center [0, 0] width 0 height 0
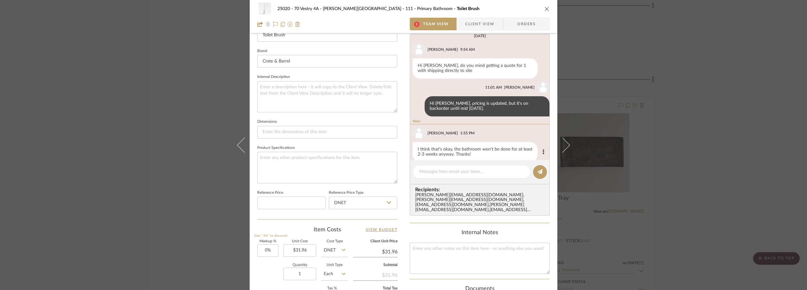
scroll to position [0, 0]
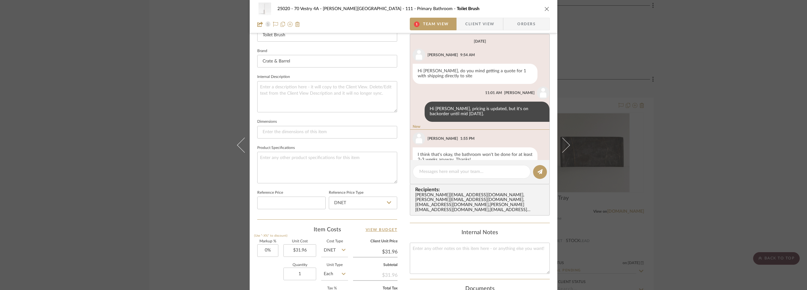
click at [481, 20] on span "Client View" at bounding box center [479, 24] width 29 height 13
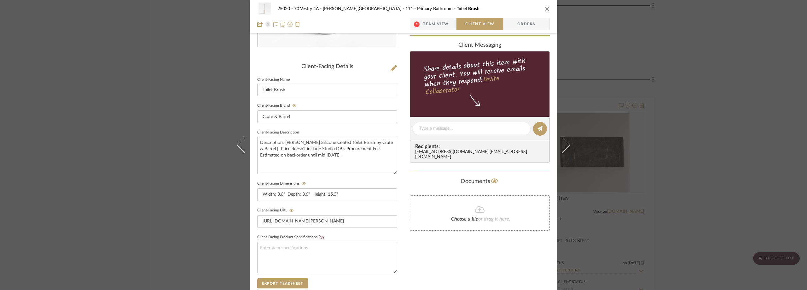
scroll to position [32, 0]
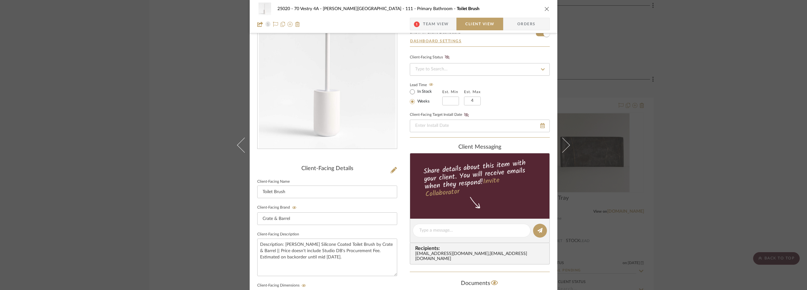
click at [705, 151] on div "25020 - 70 Vestry 4A - Grant-Stanleigh 111 - Primary Bathroom Toilet Brush 1 Te…" at bounding box center [403, 145] width 807 height 290
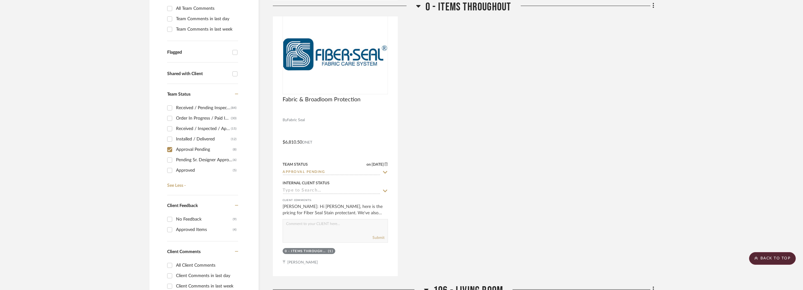
scroll to position [0, 0]
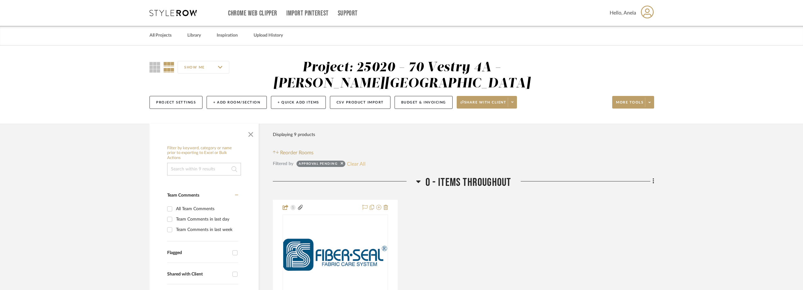
click at [357, 164] on button "Clear All" at bounding box center [356, 164] width 19 height 8
checkbox input "false"
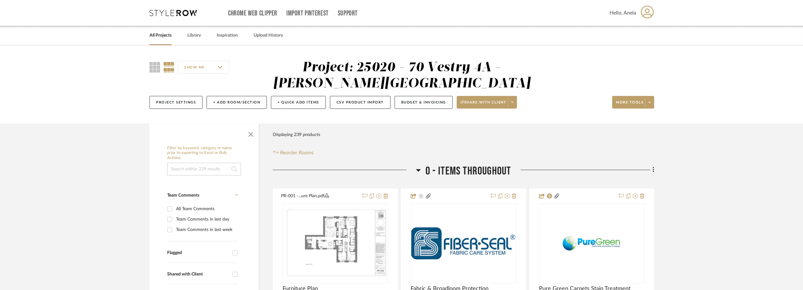
click at [161, 12] on icon at bounding box center [172, 13] width 47 height 6
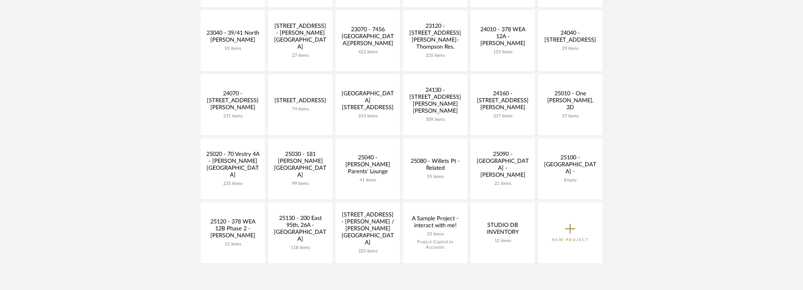
scroll to position [221, 0]
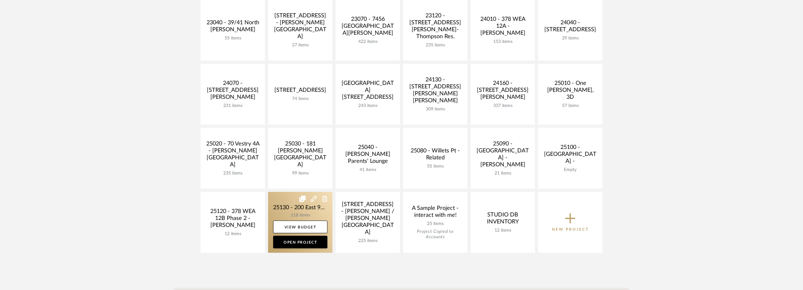
click at [291, 203] on link at bounding box center [300, 222] width 64 height 61
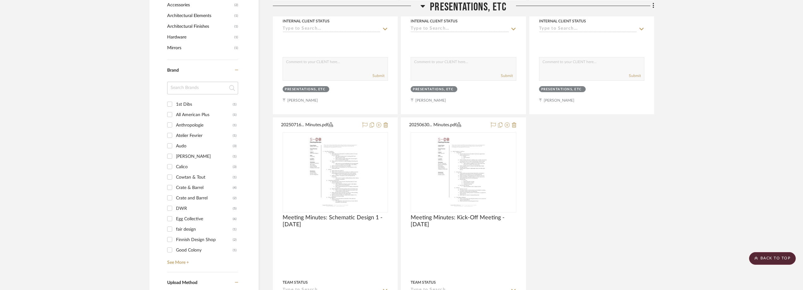
scroll to position [631, 0]
click at [188, 87] on input at bounding box center [202, 87] width 71 height 13
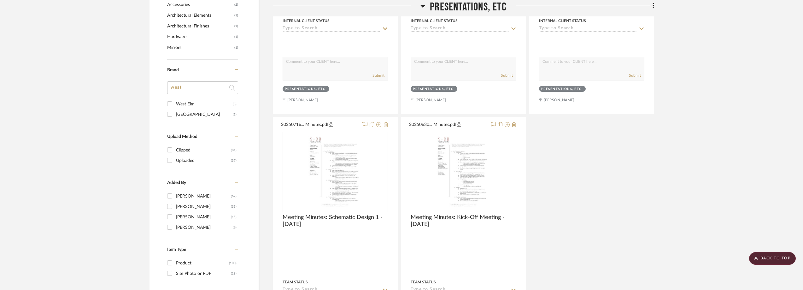
type input "west"
click at [189, 104] on div "West Elm" at bounding box center [204, 104] width 57 height 10
click at [175, 104] on input "West Elm (3)" at bounding box center [170, 104] width 10 height 10
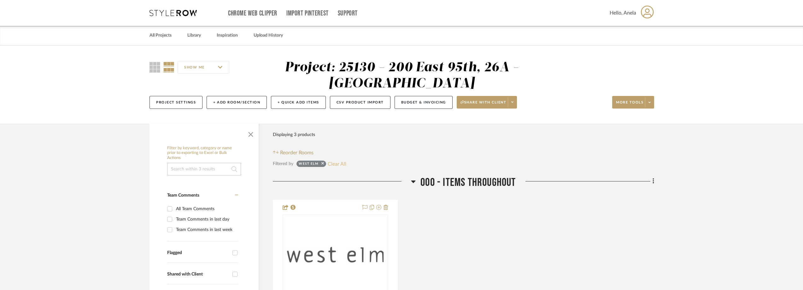
click at [342, 167] on button "Clear All" at bounding box center [337, 164] width 19 height 8
checkbox input "false"
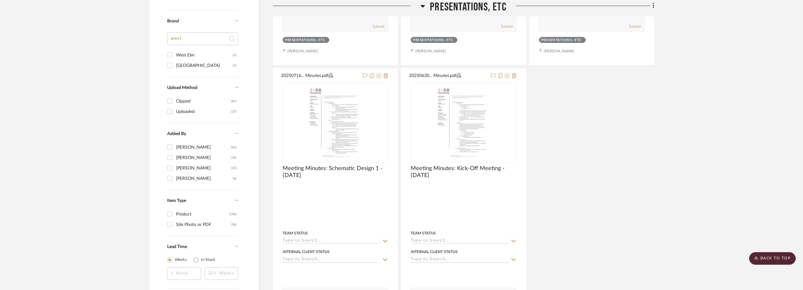
scroll to position [568, 0]
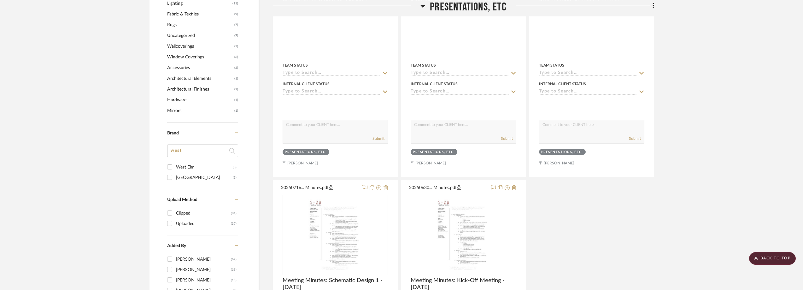
drag, startPoint x: 181, startPoint y: 153, endPoint x: 172, endPoint y: 153, distance: 9.5
click at [172, 153] on input "west" at bounding box center [202, 150] width 71 height 13
type input "cra"
click at [183, 164] on div "Crate & Barrel" at bounding box center [204, 167] width 57 height 10
click at [175, 164] on input "Crate & Barrel (4)" at bounding box center [170, 167] width 10 height 10
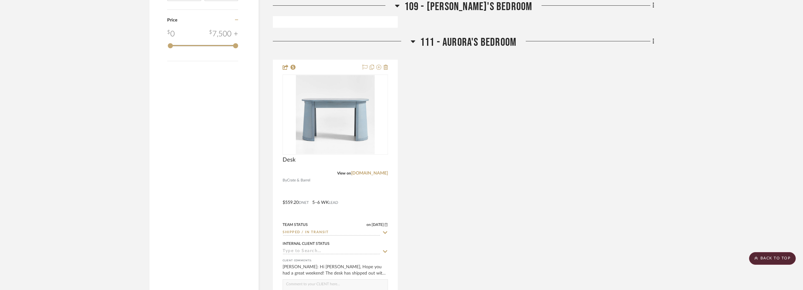
scroll to position [851, 0]
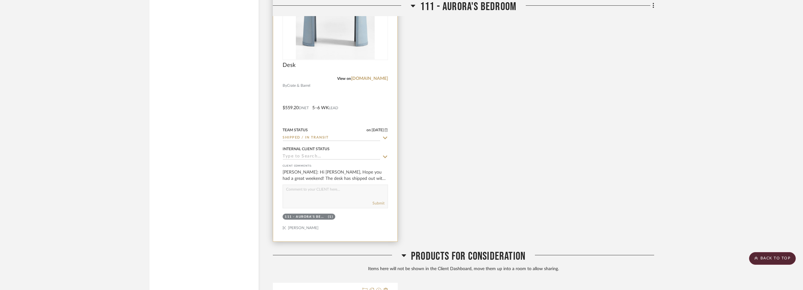
click at [343, 43] on img "0" at bounding box center [335, 19] width 79 height 79
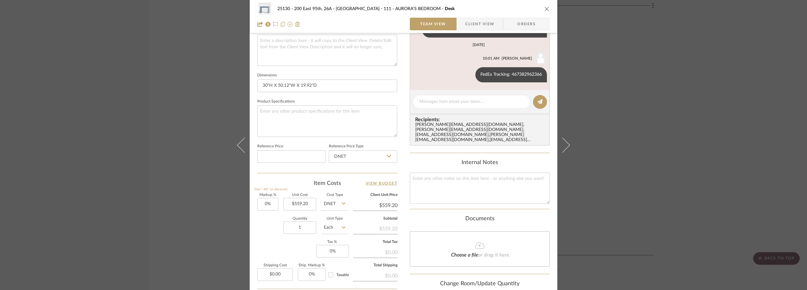
scroll to position [234, 0]
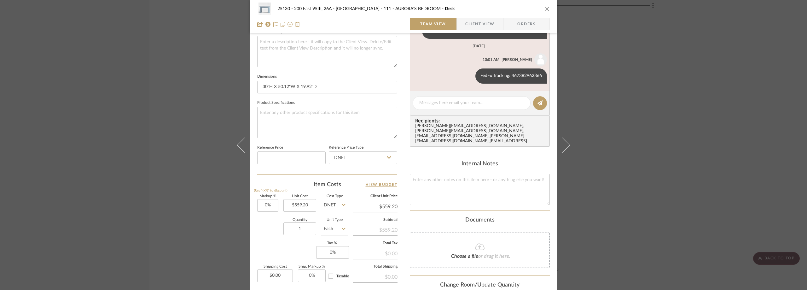
click at [476, 16] on div "25130 - 200 East 95th, 26A - Kosheleva 111 - AURORA'S BEDROOM Desk Team View Cl…" at bounding box center [404, 16] width 308 height 33
click at [475, 20] on span "Client View" at bounding box center [479, 24] width 29 height 13
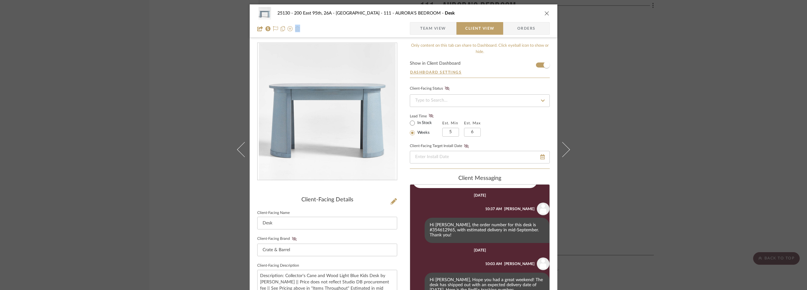
scroll to position [0, 0]
click at [617, 132] on div "25130 - 200 East 95th, 26A - Kosheleva 111 - AURORA'S BEDROOM Desk Team View Cl…" at bounding box center [403, 145] width 807 height 290
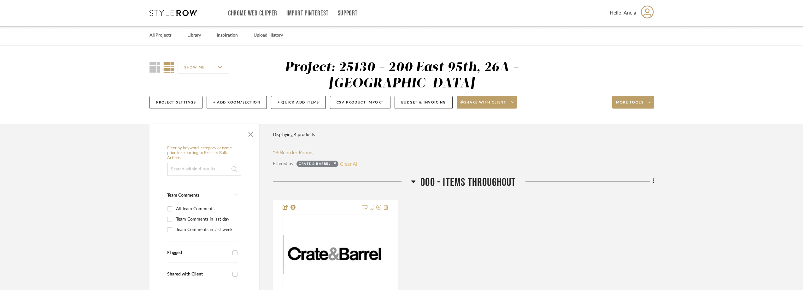
click at [352, 166] on button "Clear All" at bounding box center [349, 164] width 19 height 8
checkbox input "false"
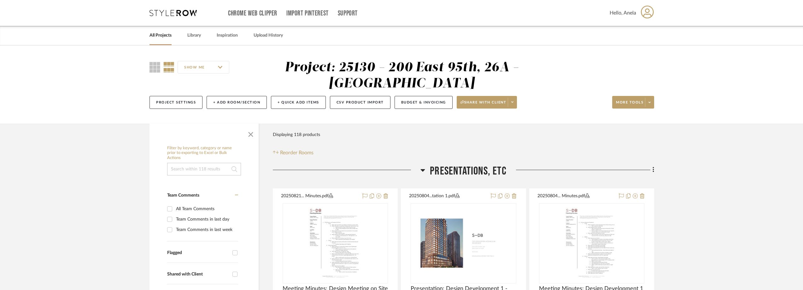
click at [158, 11] on icon at bounding box center [172, 13] width 47 height 6
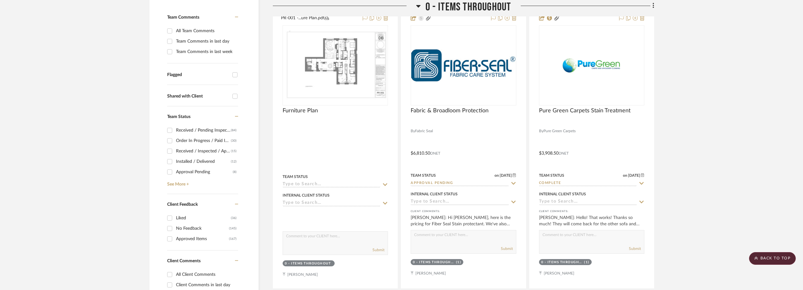
scroll to position [189, 0]
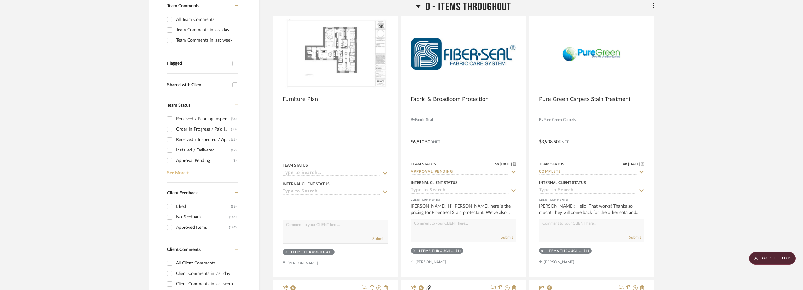
click at [172, 172] on link "See More +" at bounding box center [202, 171] width 73 height 10
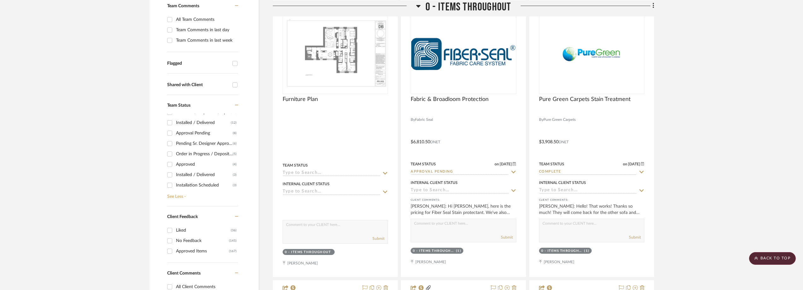
scroll to position [63, 0]
click at [201, 130] on div "Approved" at bounding box center [204, 129] width 57 height 10
click at [175, 130] on input "Approved (4)" at bounding box center [170, 129] width 10 height 10
checkbox input "true"
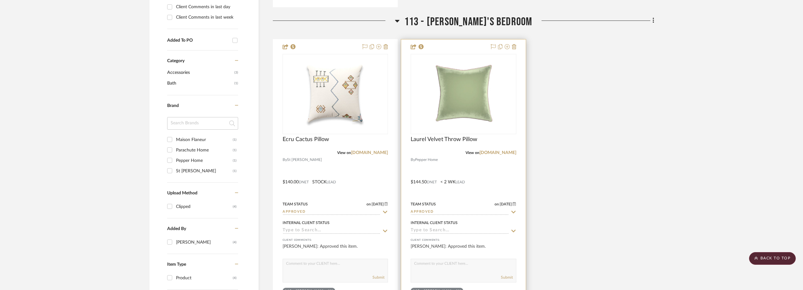
scroll to position [473, 0]
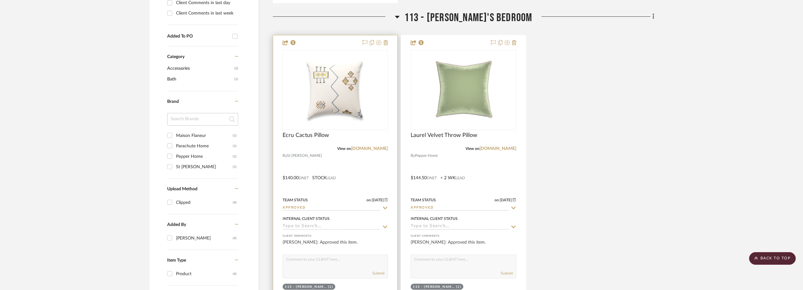
click at [0, 0] on img at bounding box center [0, 0] width 0 height 0
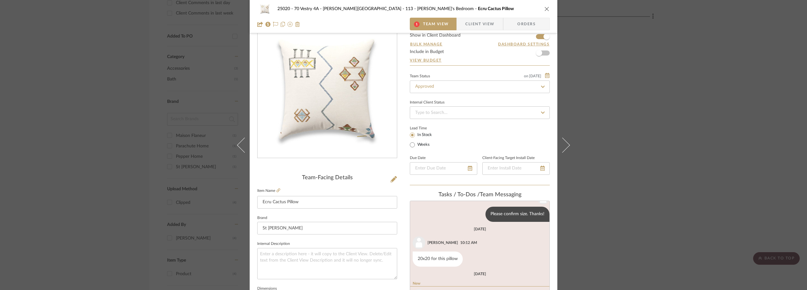
scroll to position [158, 0]
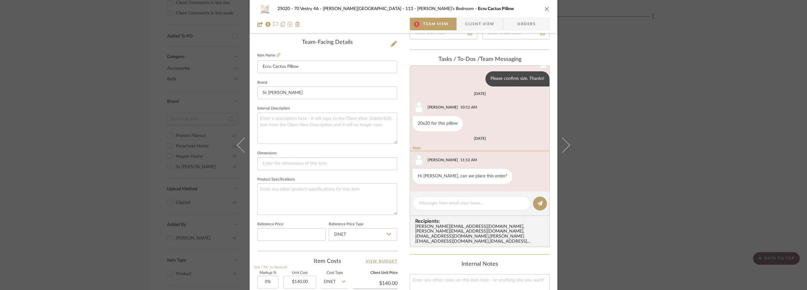
click at [605, 113] on div "25020 - 70 Vestry 4A - [PERSON_NAME] 113 - [PERSON_NAME]'s Bedroom Ecru Cactus …" at bounding box center [403, 145] width 807 height 290
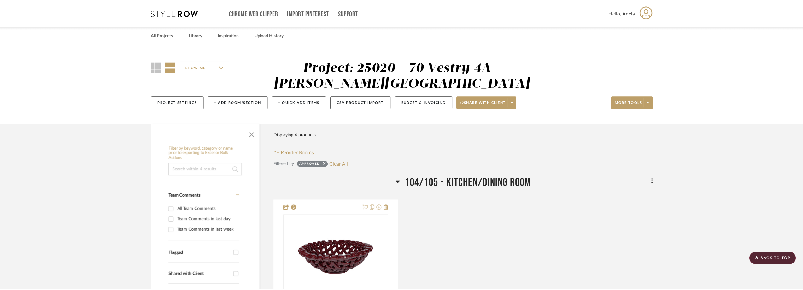
scroll to position [473, 0]
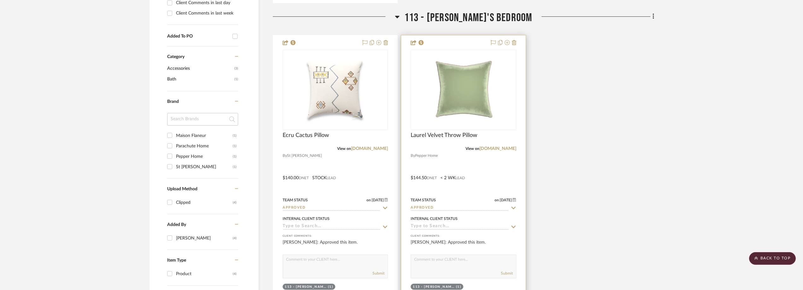
click at [0, 0] on img at bounding box center [0, 0] width 0 height 0
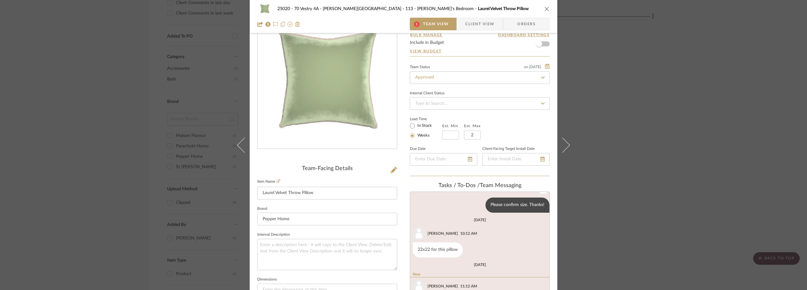
scroll to position [95, 0]
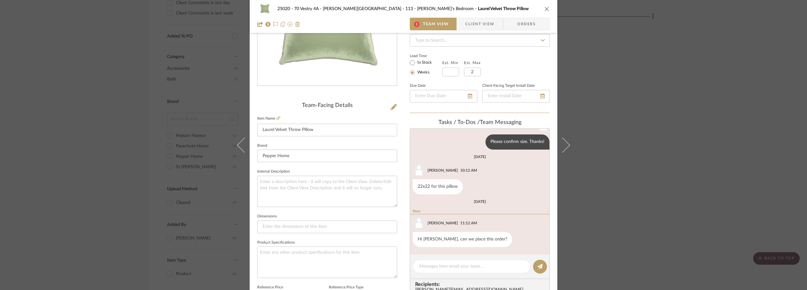
click at [624, 102] on div "25020 - 70 Vestry 4A - [PERSON_NAME] 113 - [PERSON_NAME]'s Bedroom Laurel Velve…" at bounding box center [403, 145] width 807 height 290
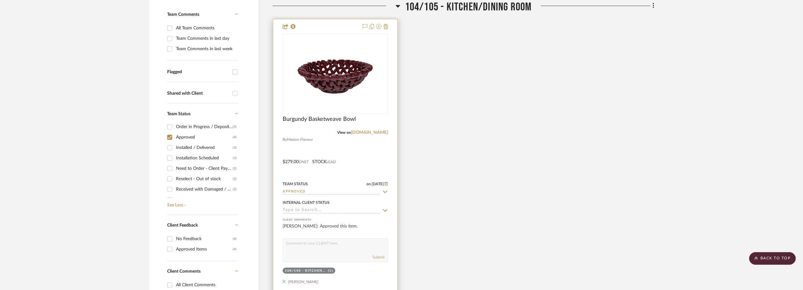
scroll to position [158, 0]
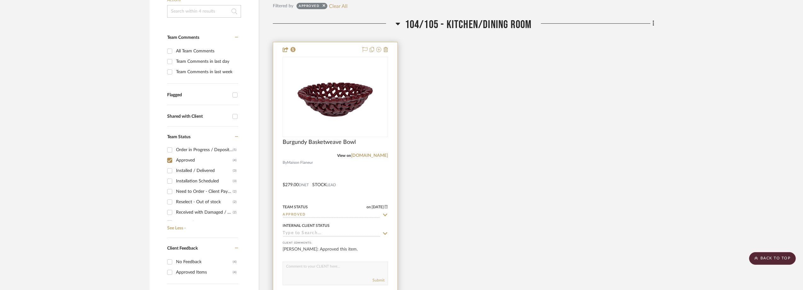
click at [0, 0] on img at bounding box center [0, 0] width 0 height 0
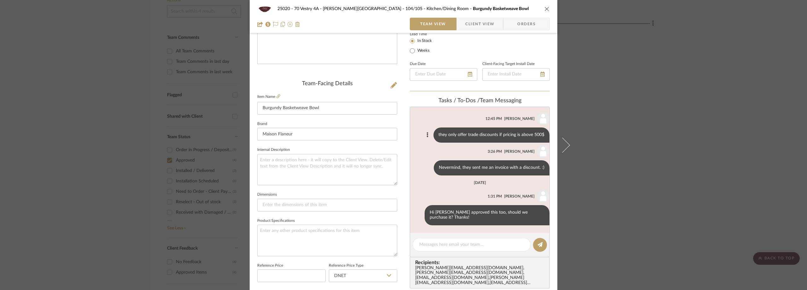
scroll to position [126, 0]
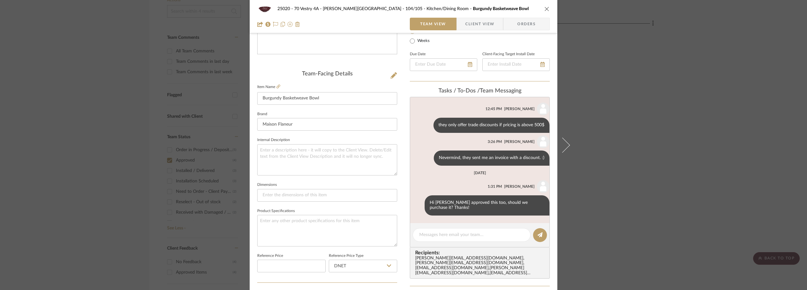
click at [644, 143] on div "25020 - 70 Vestry 4A - [PERSON_NAME] 104/105 - Kitchen/Dining Room Burgundy Bas…" at bounding box center [403, 145] width 807 height 290
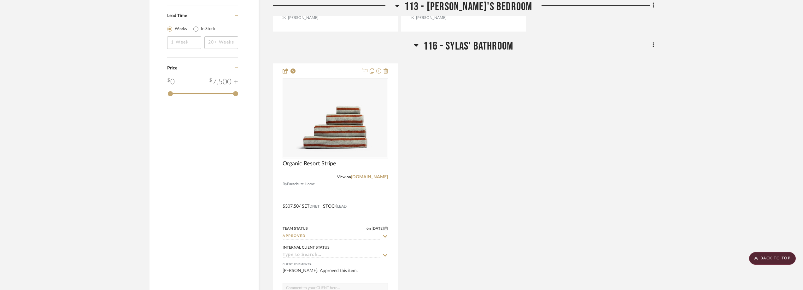
scroll to position [750, 0]
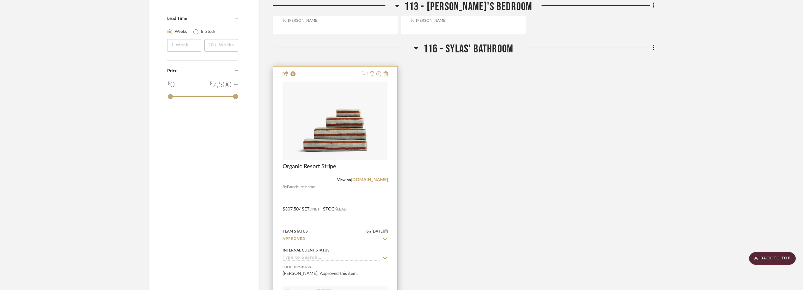
click at [363, 122] on img "0" at bounding box center [335, 121] width 104 height 78
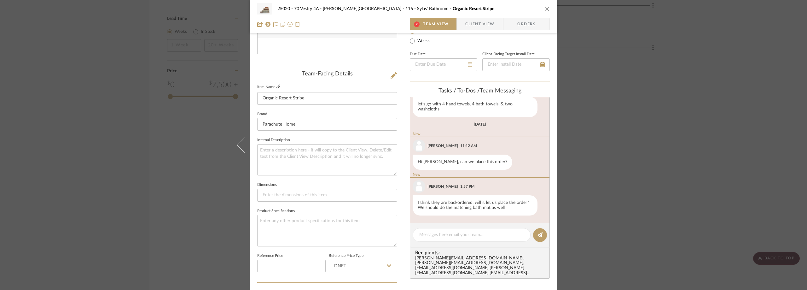
scroll to position [14, 0]
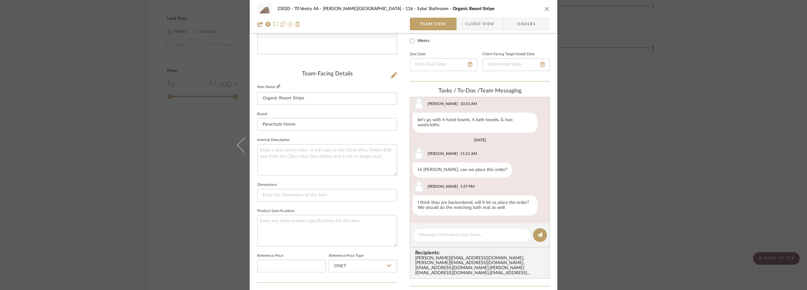
click at [277, 87] on icon at bounding box center [279, 87] width 4 height 4
drag, startPoint x: 630, startPoint y: 91, endPoint x: 621, endPoint y: 89, distance: 9.1
click at [629, 91] on div "25020 - 70 Vestry 4A - [PERSON_NAME] 116 - [PERSON_NAME]' Bathroom Organic Reso…" at bounding box center [403, 145] width 807 height 290
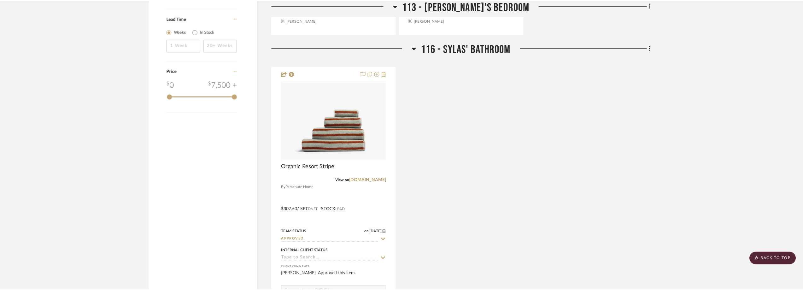
scroll to position [750, 0]
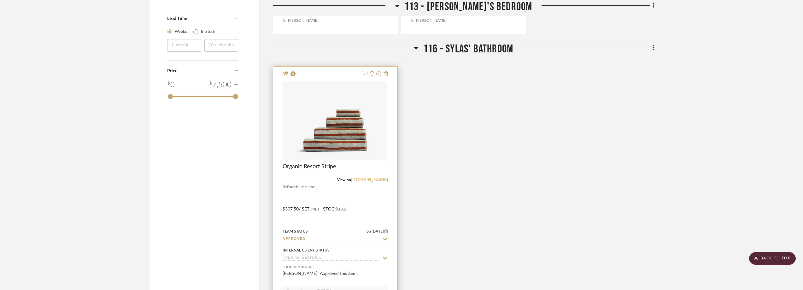
click at [377, 179] on link "[DOMAIN_NAME]" at bounding box center [369, 180] width 37 height 4
click at [326, 108] on img "0" at bounding box center [335, 121] width 104 height 78
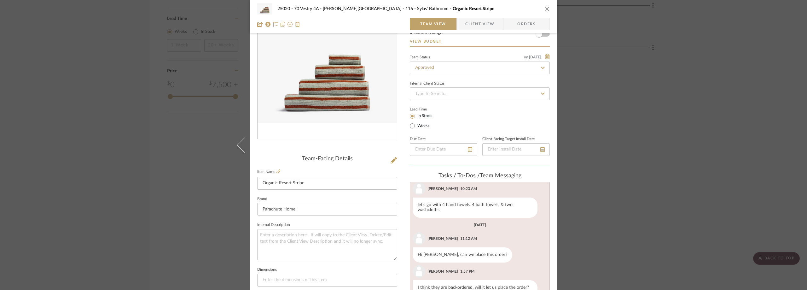
scroll to position [126, 0]
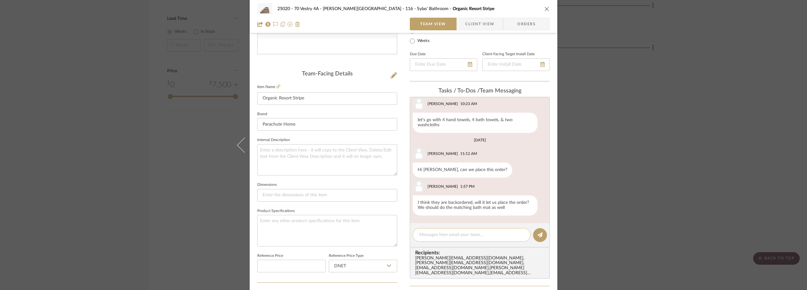
click at [480, 237] on textarea at bounding box center [471, 234] width 105 height 7
click at [477, 235] on textarea at bounding box center [471, 234] width 105 height 7
drag, startPoint x: 480, startPoint y: 234, endPoint x: 460, endPoint y: 236, distance: 20.3
click at [460, 236] on textarea "Hi [PERSON_NAME], only bath mats are" at bounding box center [471, 234] width 105 height 7
click at [474, 236] on textarea "Hi [PERSON_NAME], only bath mats are" at bounding box center [471, 234] width 105 height 7
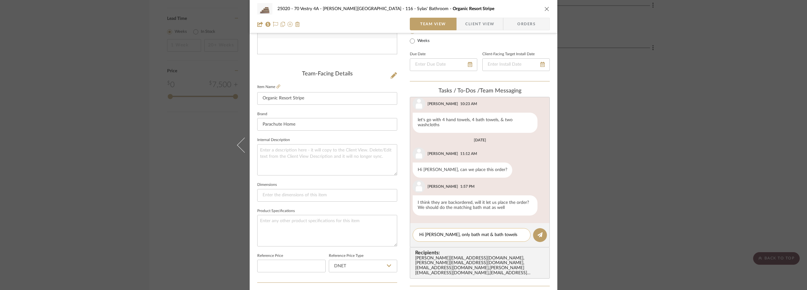
scroll to position [0, 0]
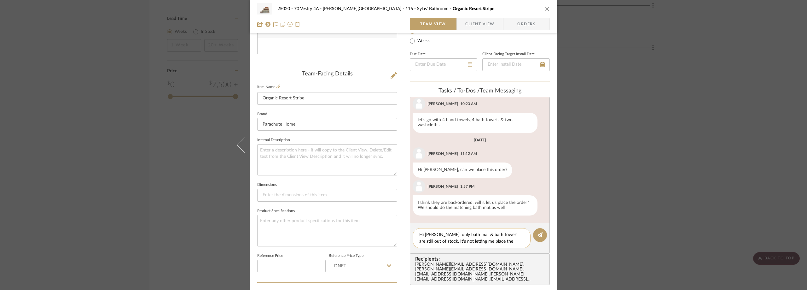
click at [447, 234] on textarea "Hi [PERSON_NAME], only bath mat & bath towels are still out of stock, It's not …" at bounding box center [471, 237] width 105 height 13
type textarea "Hi [PERSON_NAME], bath mat & bath towels are still out of stock, It's not letti…"
click at [538, 235] on icon at bounding box center [540, 234] width 5 height 5
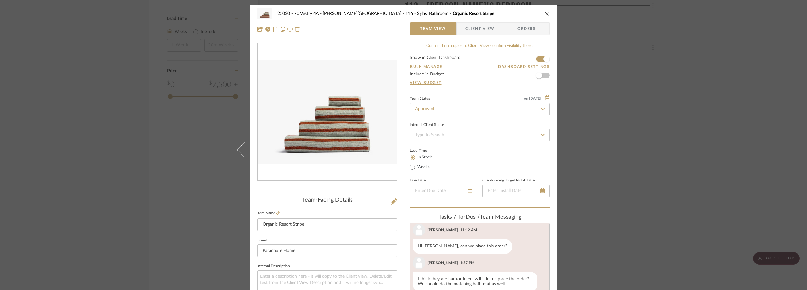
click at [165, 74] on div "25020 - 70 Vestry 4A - [PERSON_NAME] 116 - [PERSON_NAME]' Bathroom Organic Reso…" at bounding box center [403, 145] width 807 height 290
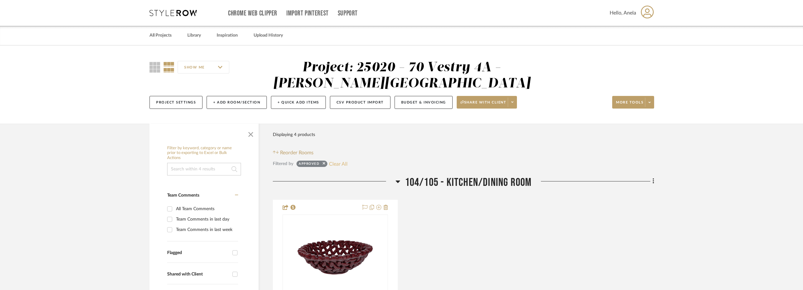
click at [339, 166] on button "Clear All" at bounding box center [338, 164] width 19 height 8
checkbox input "false"
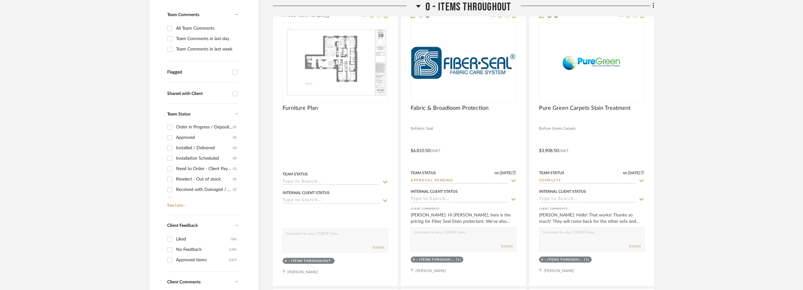
scroll to position [189, 0]
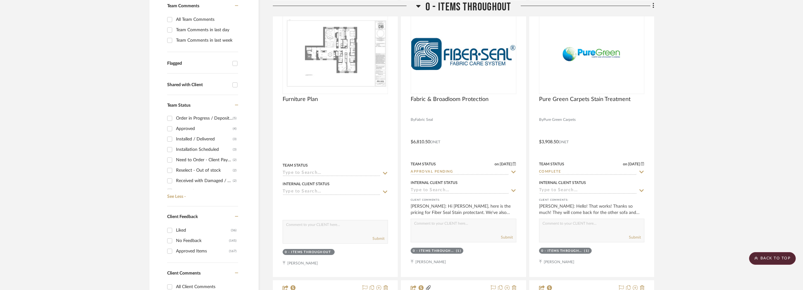
click at [193, 161] on div "Need to Order - Client Payment Received" at bounding box center [204, 160] width 57 height 10
click at [175, 161] on input "Need to Order - Client Payment Received (2)" at bounding box center [170, 160] width 10 height 10
checkbox input "true"
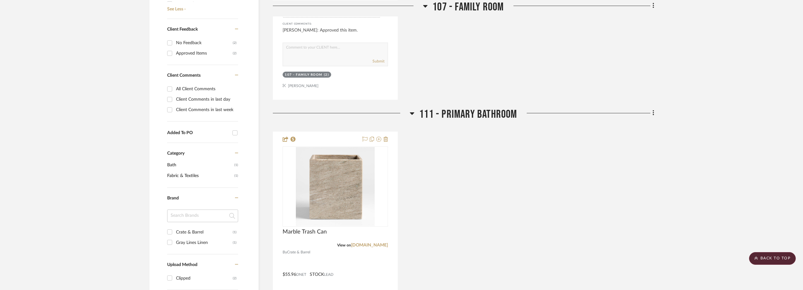
scroll to position [505, 0]
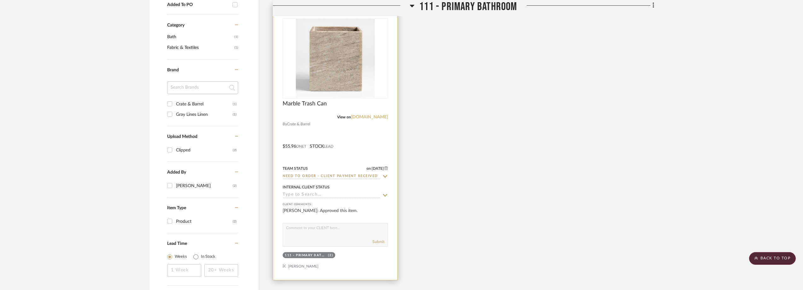
click at [372, 119] on link "[DOMAIN_NAME]" at bounding box center [369, 117] width 37 height 4
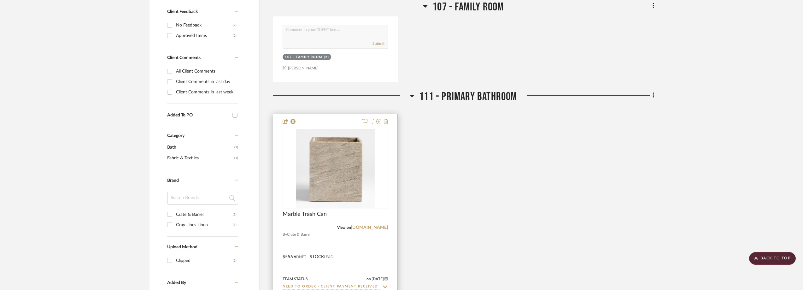
scroll to position [391, 0]
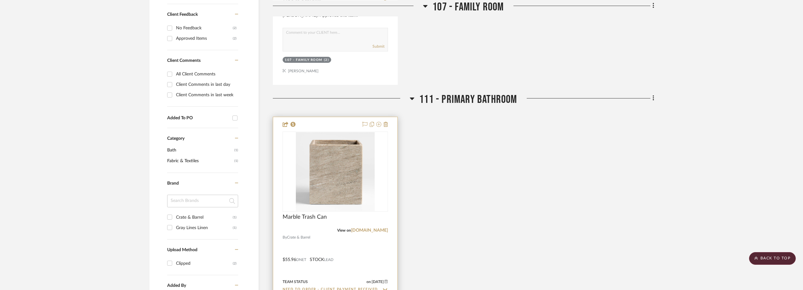
click at [342, 172] on img "0" at bounding box center [335, 171] width 79 height 79
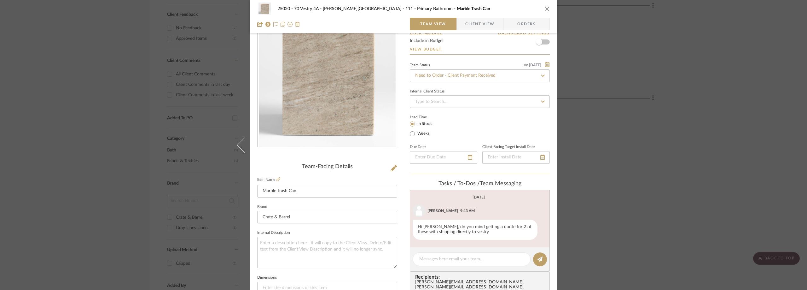
scroll to position [0, 0]
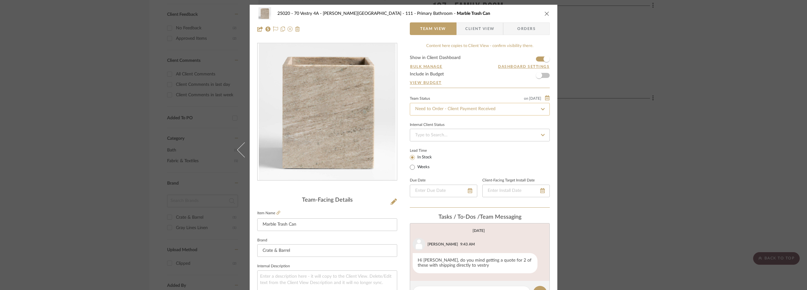
click at [460, 107] on input "Need to Order - Client Payment Received" at bounding box center [480, 109] width 140 height 13
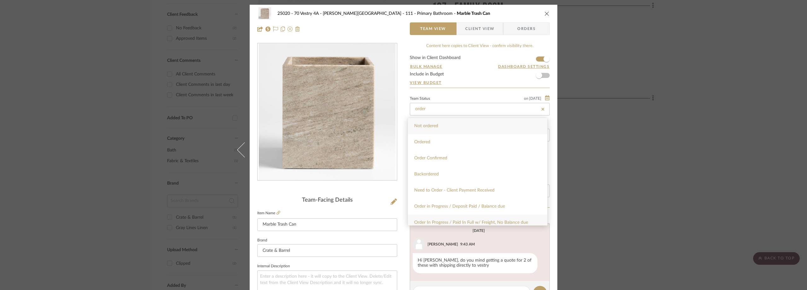
click at [460, 218] on div "Order In Progress / Paid In Full w/ Freight, No Balance due" at bounding box center [477, 222] width 139 height 16
type input "Order In Progress / Paid In Full w/ Freight, No Balance due"
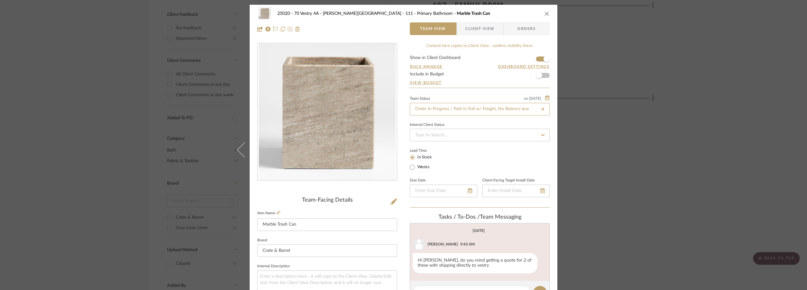
type input "Order In Progress / Paid In Full w/ Freight, No Balance due"
click at [451, 157] on div "Lead Time In Stock Weeks" at bounding box center [480, 158] width 140 height 25
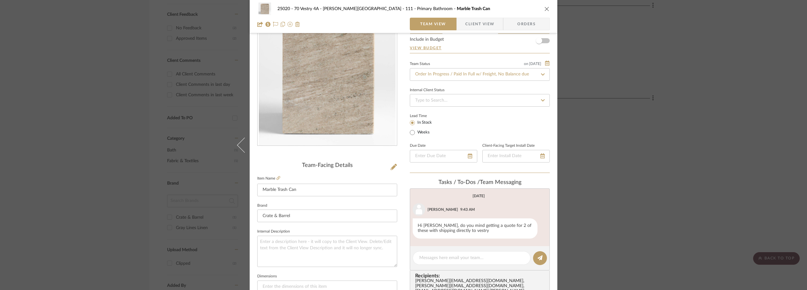
scroll to position [63, 0]
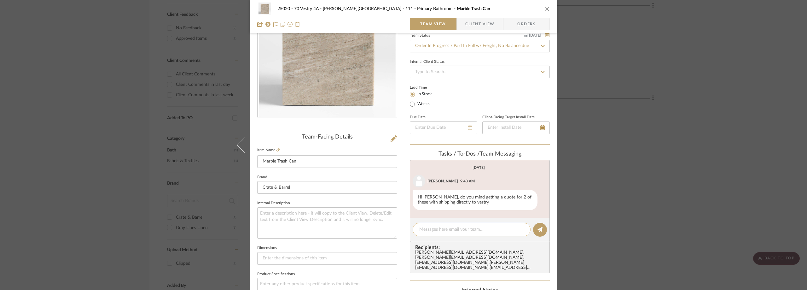
click at [443, 229] on textarea at bounding box center [471, 229] width 105 height 7
paste textarea "Order Number: 354995500"
type textarea "Order Number: 354995500"
click at [540, 226] on button at bounding box center [540, 230] width 14 height 14
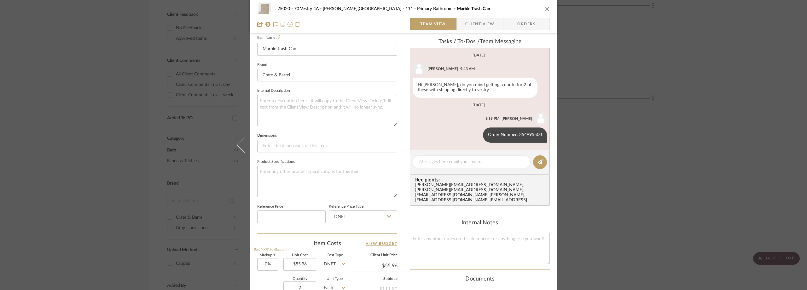
scroll to position [284, 0]
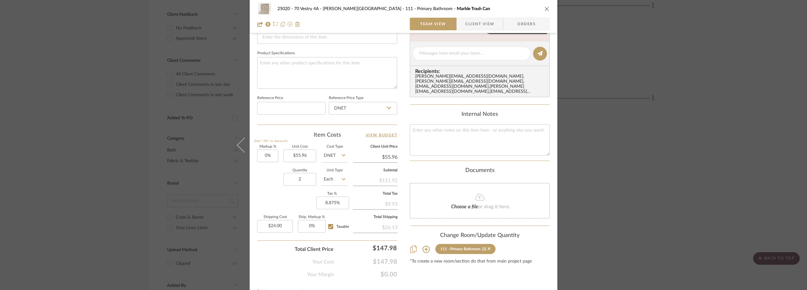
click at [115, 136] on div "25020 - 70 Vestry 4A - [PERSON_NAME] 111 - Primary Bathroom Marble Trash Can Te…" at bounding box center [403, 145] width 807 height 290
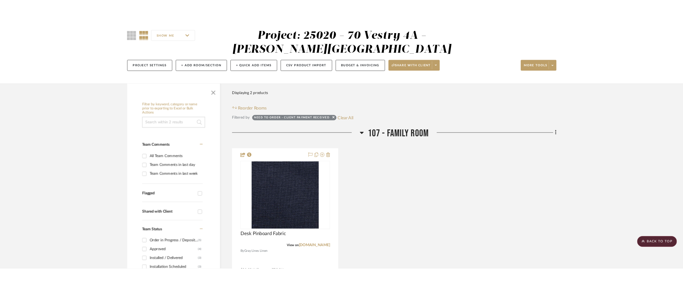
scroll to position [0, 0]
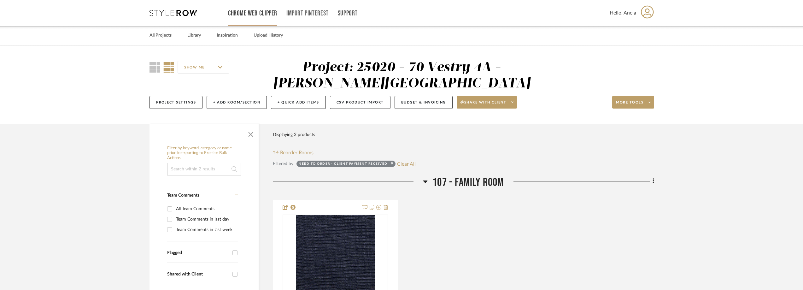
click at [247, 16] on link "Chrome Web Clipper" at bounding box center [252, 13] width 49 height 5
click at [169, 15] on icon at bounding box center [172, 13] width 47 height 6
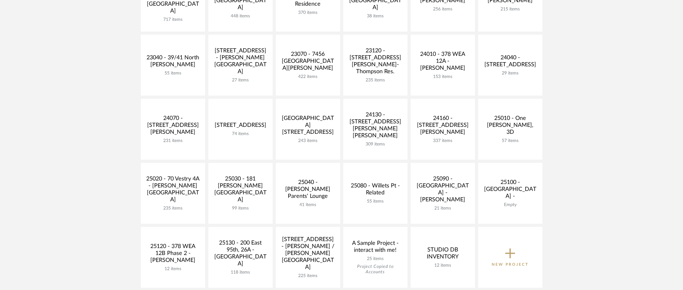
scroll to position [189, 0]
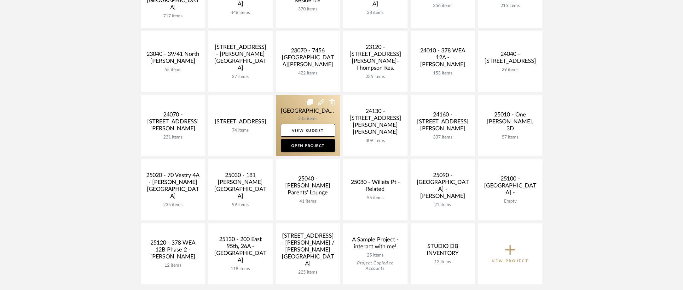
click at [287, 106] on link at bounding box center [308, 125] width 64 height 61
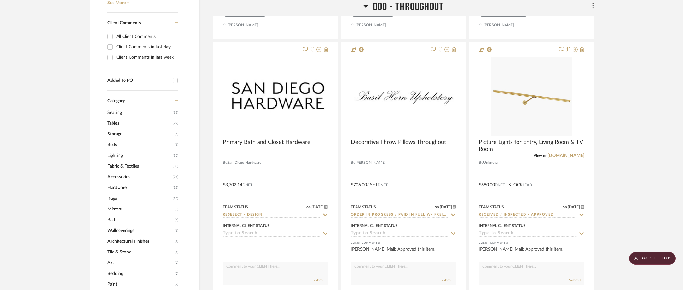
scroll to position [631, 0]
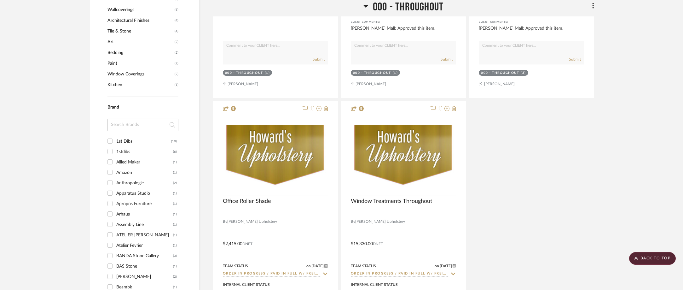
click at [139, 129] on input at bounding box center [143, 125] width 71 height 13
click at [140, 123] on input at bounding box center [143, 125] width 71 height 13
type input "roll"
click at [140, 140] on div "Roll & Hill" at bounding box center [144, 141] width 57 height 10
click at [115, 140] on input "Roll & Hill (1)" at bounding box center [110, 141] width 10 height 10
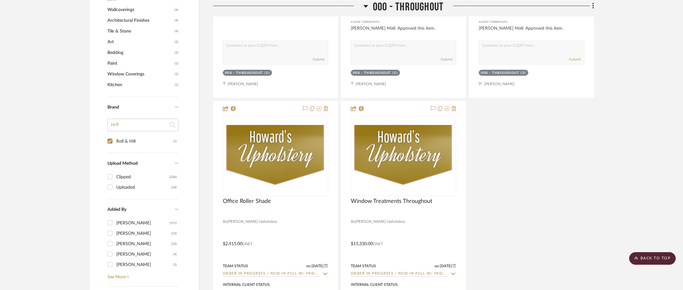
checkbox input "true"
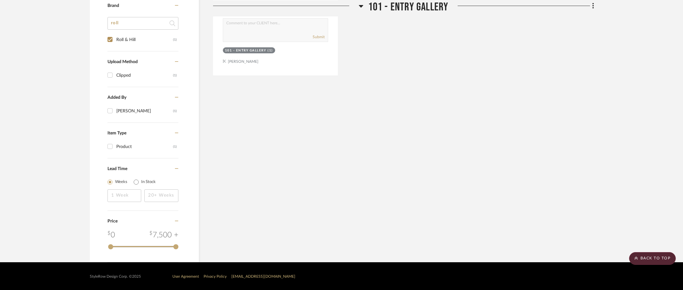
scroll to position [165, 0]
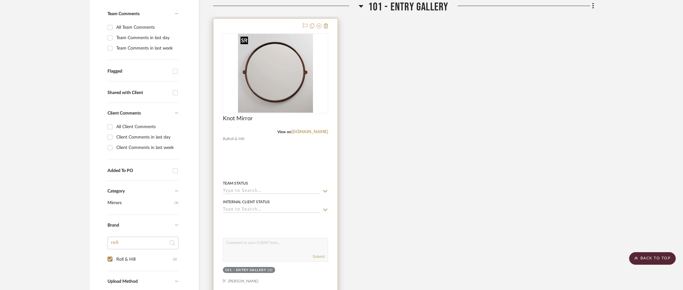
click at [284, 88] on img "0" at bounding box center [275, 73] width 75 height 79
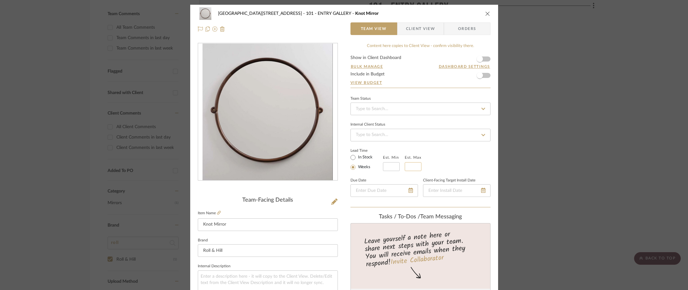
click at [407, 166] on input "text" at bounding box center [413, 166] width 17 height 9
type input "16"
click at [435, 154] on div "Lead Time In Stock Weeks Est. Min Est. Max 16" at bounding box center [420, 158] width 140 height 25
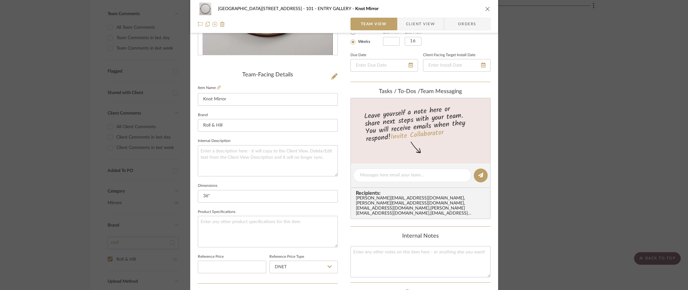
scroll to position [126, 0]
click at [430, 22] on span "Client View" at bounding box center [420, 24] width 29 height 13
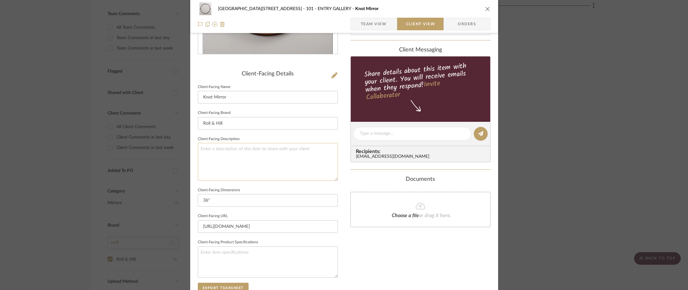
click at [308, 155] on textarea at bounding box center [268, 162] width 140 height 38
type textarea "Description: Knot Mirror by Roll & Hill || Color/Finish: Black Walnut ||"
click at [314, 137] on fieldset "Client-Facing Description Description: Knot Mirror by Roll & Hill || Color/Fini…" at bounding box center [268, 158] width 140 height 46
click at [201, 199] on input "36"" at bounding box center [268, 200] width 140 height 13
type input "Round 36""
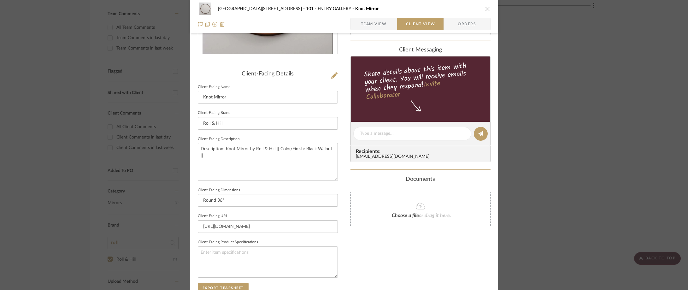
click at [270, 186] on fieldset "Client-Facing Dimensions Round 36"" at bounding box center [268, 196] width 140 height 21
click at [333, 152] on textarea "Description: Knot Mirror by Roll & Hill || Color/Finish: Black Walnut ||" at bounding box center [268, 162] width 140 height 38
type textarea "Description: Knot Mirror by Roll & Hill || Color/Finish: Black Walnut || Price …"
click at [346, 175] on div "[GEOGRAPHIC_DATA][STREET_ADDRESS] - Mall 101 - ENTRY GALLERY Knot Mirror Team V…" at bounding box center [344, 136] width 308 height 515
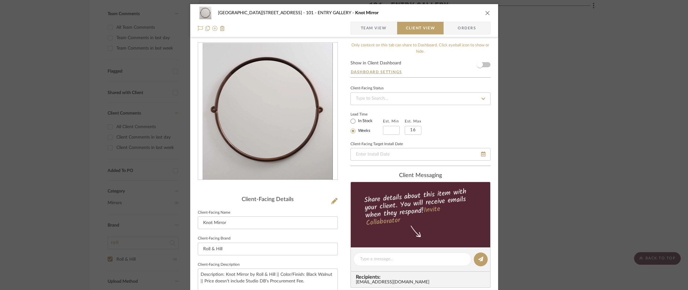
scroll to position [0, 0]
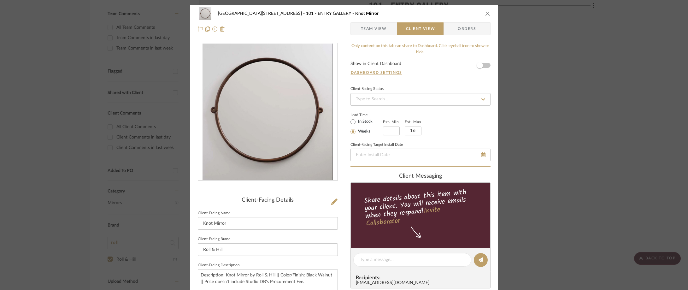
click at [377, 27] on span "Team View" at bounding box center [374, 28] width 26 height 13
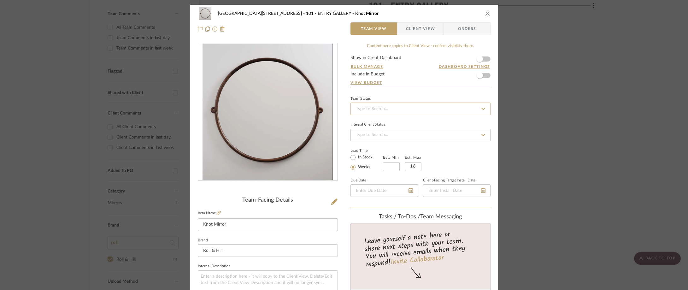
click at [371, 106] on input at bounding box center [420, 108] width 140 height 13
type input "quote"
click at [386, 134] on div "Quote or Bid Requested" at bounding box center [417, 142] width 139 height 16
type input "[DATE]"
type input "Quote or Bid Requested"
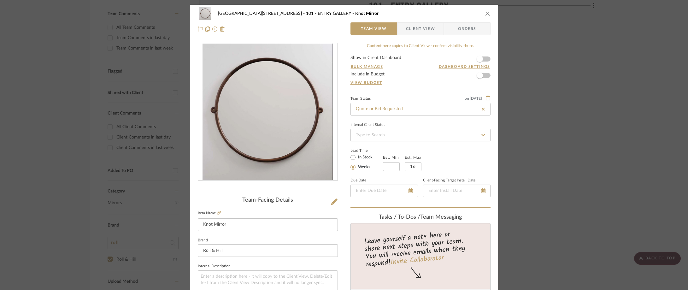
click at [401, 78] on form "Show in Client Dashboard Bulk Manage Dashboard Settings Include in Budget View …" at bounding box center [420, 72] width 140 height 32
type input "[DATE]"
type input "Quote or Bid Requested"
click at [557, 61] on div "24100 - [STREET_ADDRESS] - Mall 101 - ENTRY GALLERY Knot Mirror Team View Clien…" at bounding box center [344, 145] width 688 height 290
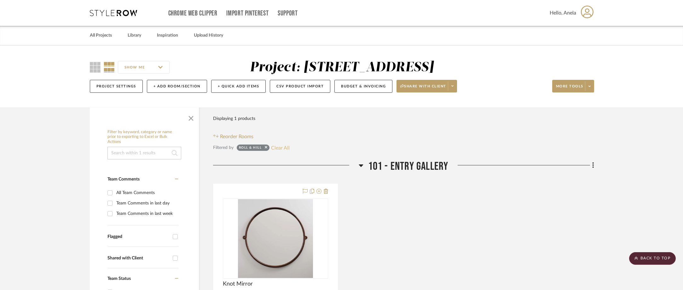
click at [282, 148] on button "Clear All" at bounding box center [280, 147] width 19 height 8
checkbox input "false"
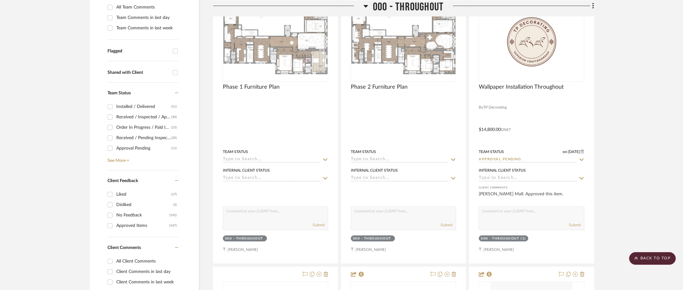
scroll to position [221, 0]
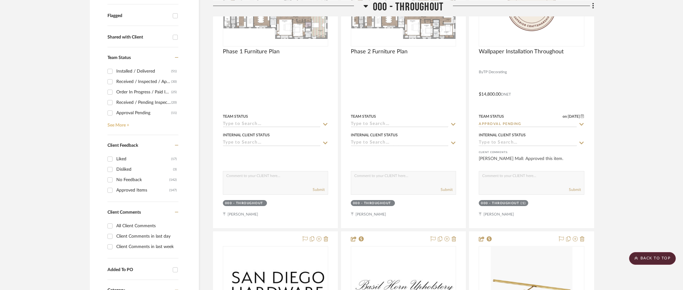
click at [122, 126] on link "See More +" at bounding box center [142, 123] width 73 height 10
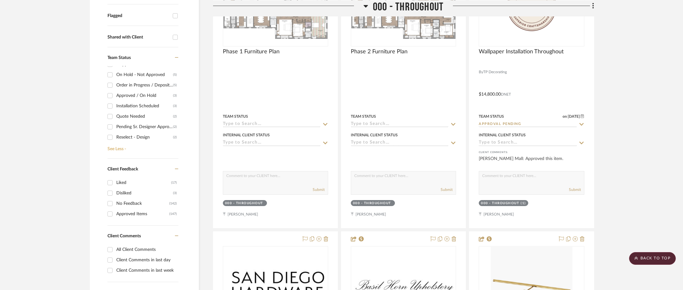
scroll to position [59, 0]
click at [140, 123] on div "Quote Needed" at bounding box center [144, 127] width 57 height 10
click at [115, 123] on input "Quote Needed (2)" at bounding box center [110, 127] width 10 height 10
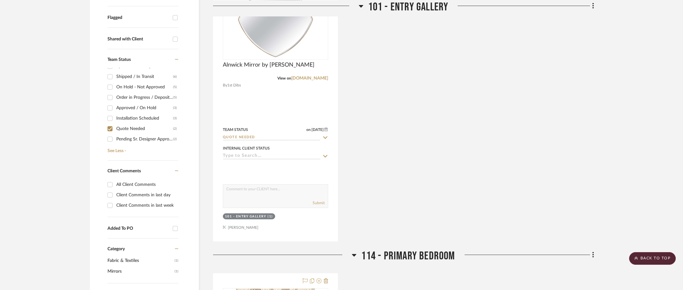
scroll to position [158, 0]
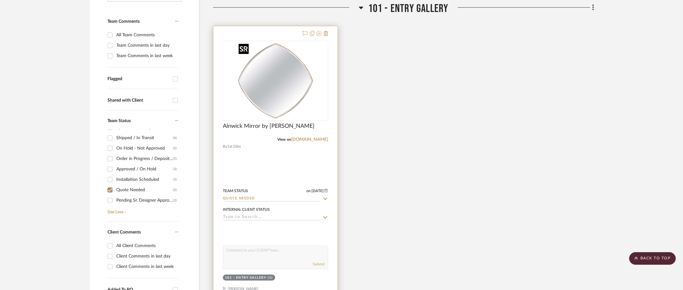
click at [272, 88] on img "0" at bounding box center [275, 80] width 79 height 79
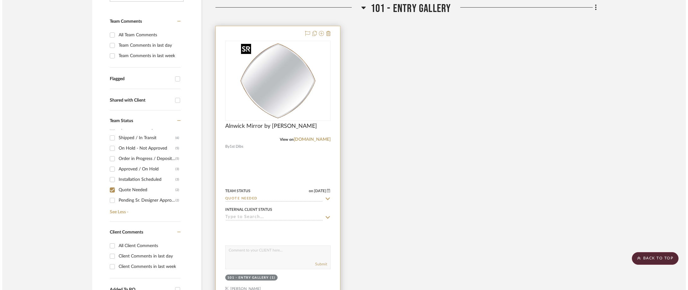
scroll to position [0, 0]
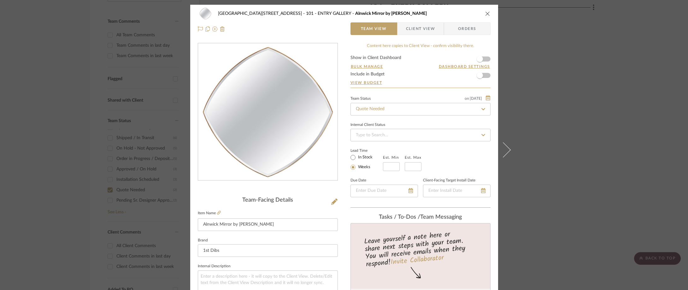
click at [628, 120] on div "24100 - [STREET_ADDRESS] - Mall 101 - ENTRY GALLERY Alnwick Mirror by Novocastr…" at bounding box center [344, 145] width 688 height 290
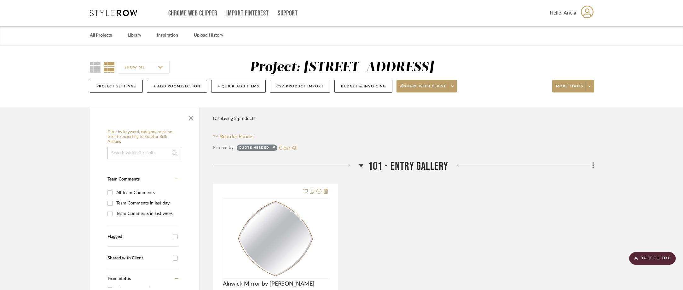
click at [293, 144] on button "Clear All" at bounding box center [288, 147] width 19 height 8
checkbox input "false"
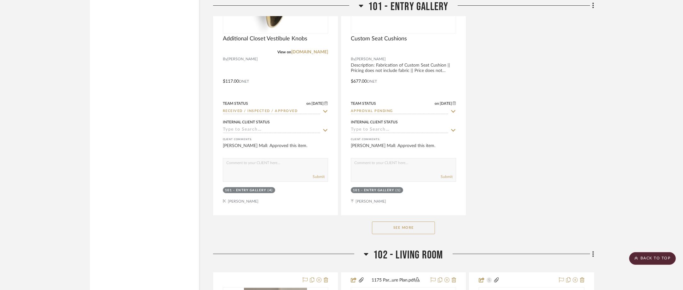
scroll to position [1766, 0]
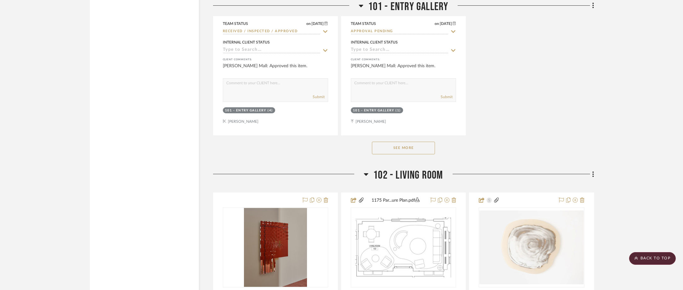
click at [403, 152] on button "See More" at bounding box center [403, 148] width 63 height 13
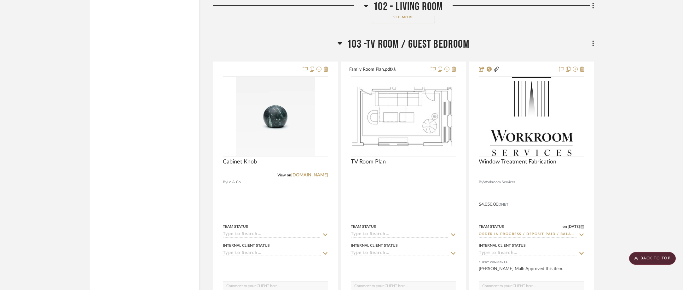
scroll to position [3627, 0]
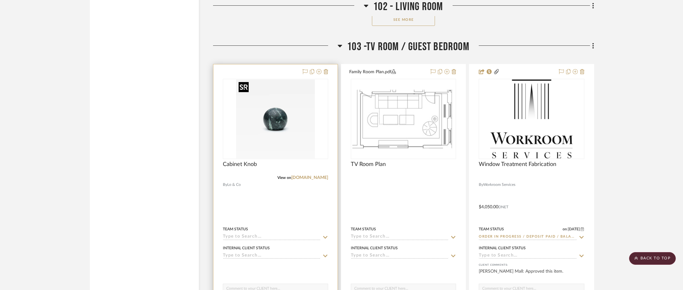
click at [301, 114] on img "0" at bounding box center [275, 118] width 79 height 79
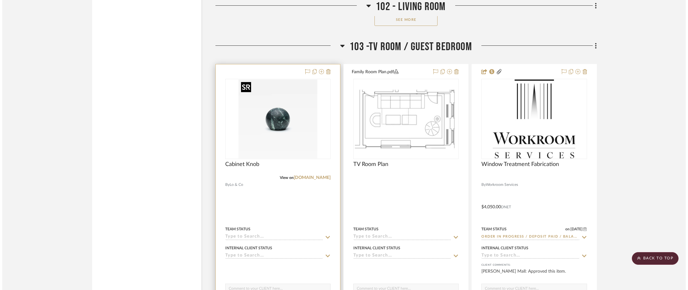
scroll to position [0, 0]
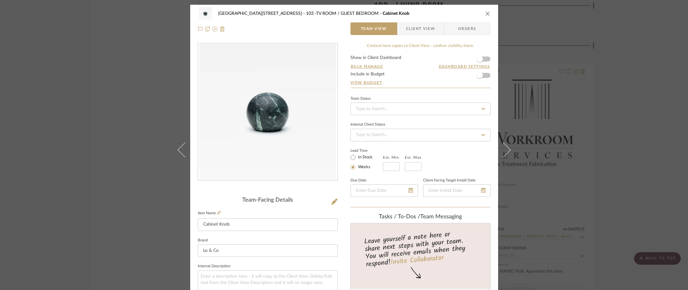
click at [368, 158] on label "In Stock" at bounding box center [365, 158] width 16 height 6
click at [357, 158] on input "In Stock" at bounding box center [353, 158] width 8 height 8
radio input "true"
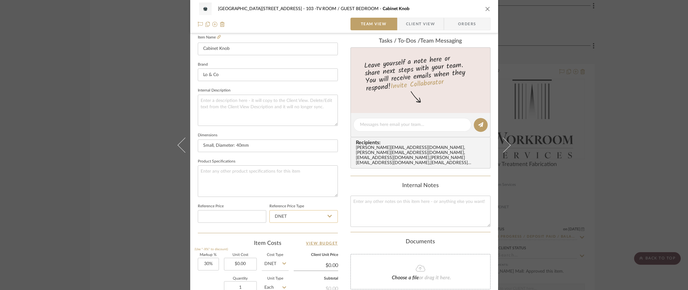
scroll to position [252, 0]
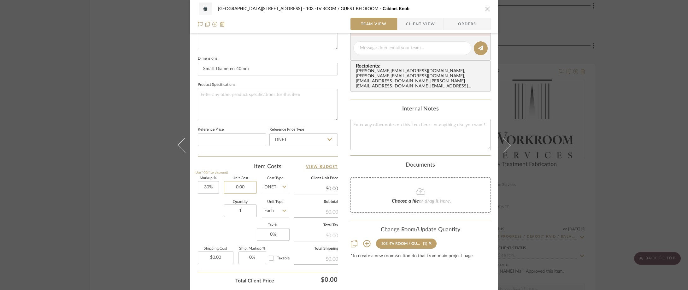
click at [247, 188] on input "0.00" at bounding box center [240, 187] width 33 height 13
type input "$46.55"
drag, startPoint x: 228, startPoint y: 169, endPoint x: 202, endPoint y: 190, distance: 33.7
click at [228, 169] on div "Item Costs View Budget" at bounding box center [268, 167] width 140 height 8
click at [195, 193] on div "24100 - [STREET_ADDRESS] -TV ROOM / GUEST BEDROOM Cabinet Knob Team View Client…" at bounding box center [344, 43] width 308 height 582
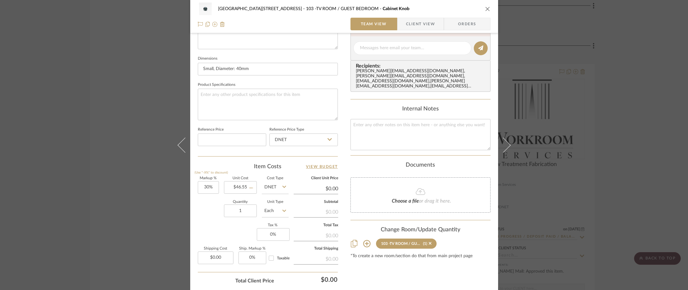
type input "$60.52"
type input "30"
click at [201, 190] on input "30" at bounding box center [208, 187] width 21 height 13
click at [248, 208] on input "1" at bounding box center [240, 210] width 33 height 13
type input "0%"
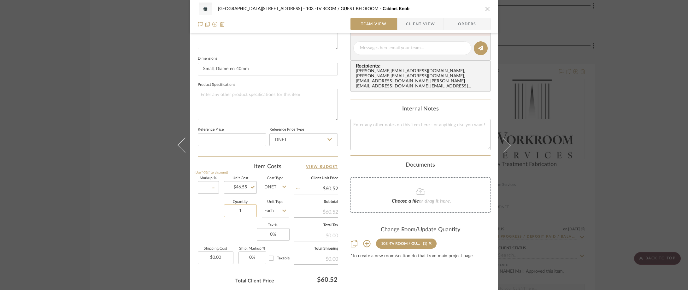
type input "$46.55"
type input "2"
click at [245, 230] on div "Markup % (Use "-X%" to discount) 0% Unit Cost $46.55 Cost Type DNET Client Unit…" at bounding box center [268, 223] width 140 height 92
click at [225, 261] on input "0.00" at bounding box center [216, 257] width 36 height 13
type input "$10.00"
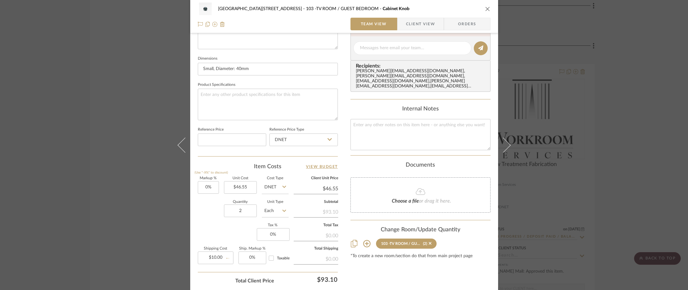
click at [224, 239] on div "Markup % (Use "-X%" to discount) 0% Unit Cost $46.55 Cost Type DNET Client Unit…" at bounding box center [268, 223] width 140 height 92
click at [400, 27] on span "button" at bounding box center [401, 24] width 9 height 13
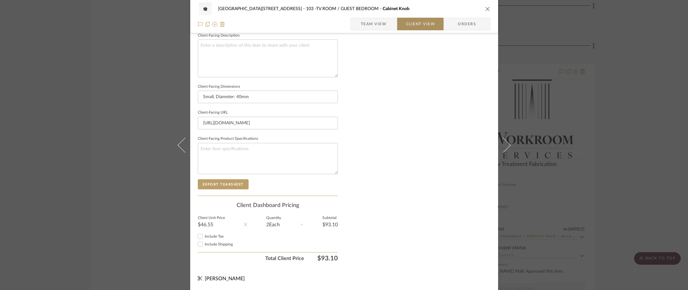
scroll to position [230, 0]
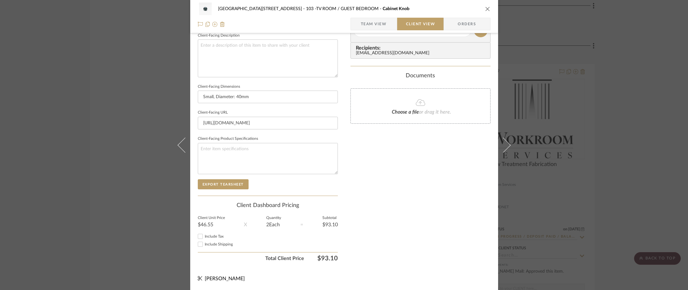
click at [208, 237] on span "Include Tax" at bounding box center [214, 236] width 19 height 4
click at [204, 237] on input "Include Tax" at bounding box center [200, 236] width 8 height 8
checkbox input "false"
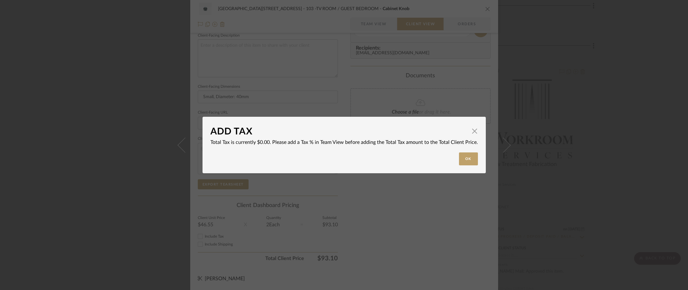
click at [210, 243] on div "ADD TAX × Total Tax is currently $0.00. Please add a Tax % in Team View before …" at bounding box center [344, 145] width 688 height 290
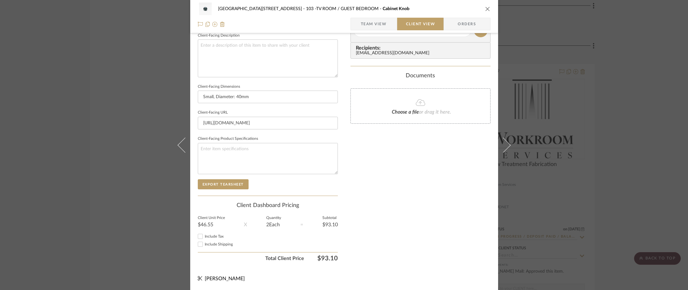
click at [211, 244] on span "Include Shipping" at bounding box center [219, 244] width 28 height 4
click at [204, 244] on input "Include Shipping" at bounding box center [200, 244] width 8 height 8
checkbox input "true"
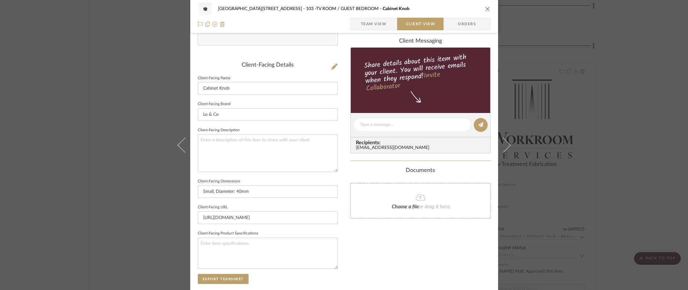
scroll to position [0, 0]
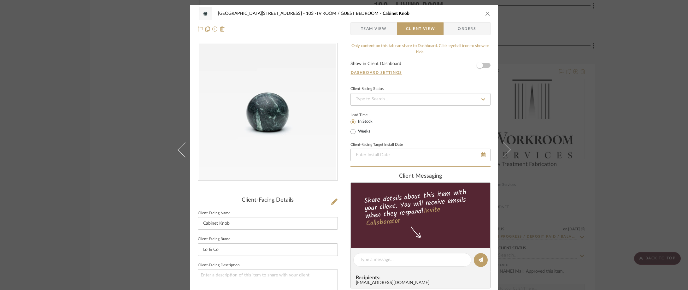
click at [364, 31] on span "Team View" at bounding box center [374, 28] width 26 height 13
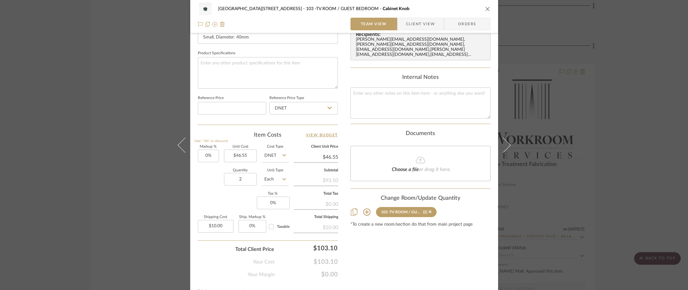
scroll to position [63, 0]
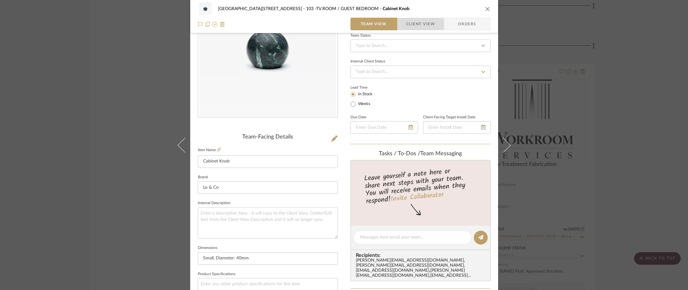
click at [406, 28] on span "Client View" at bounding box center [420, 24] width 29 height 13
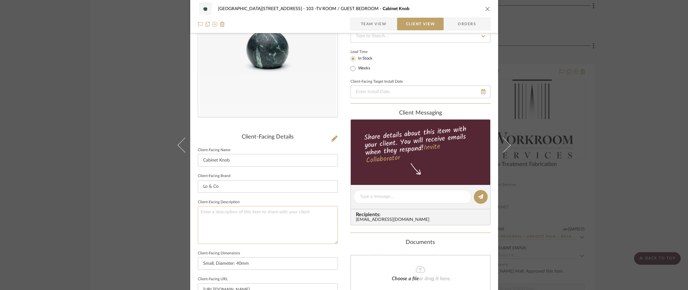
click at [269, 221] on textarea at bounding box center [268, 225] width 140 height 38
paste textarea "Verde Marble Hubble Cabinet Knob"
type textarea "Description: Verde Marble Hubble Cabinet Knob by Lo&Co || Vendor doesn't includ…"
click at [278, 195] on sr-form-field "Client-Facing Brand Lo & Co" at bounding box center [268, 185] width 140 height 26
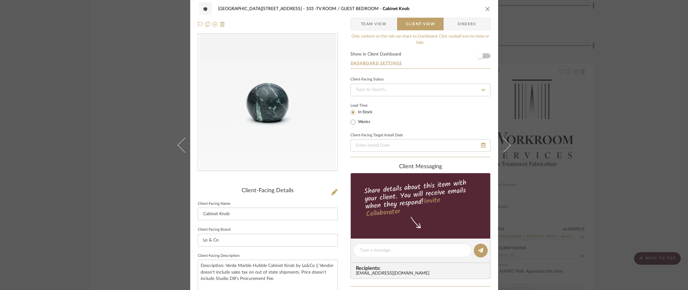
scroll to position [0, 0]
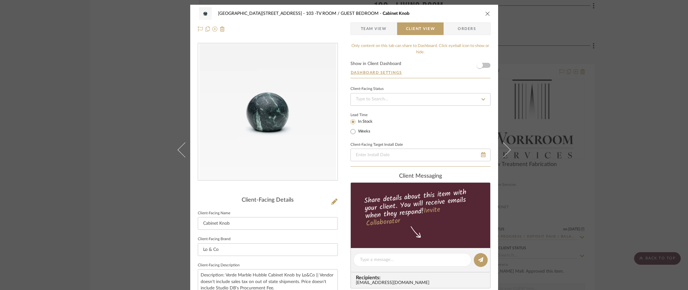
click at [383, 24] on span "Team View" at bounding box center [374, 28] width 26 height 13
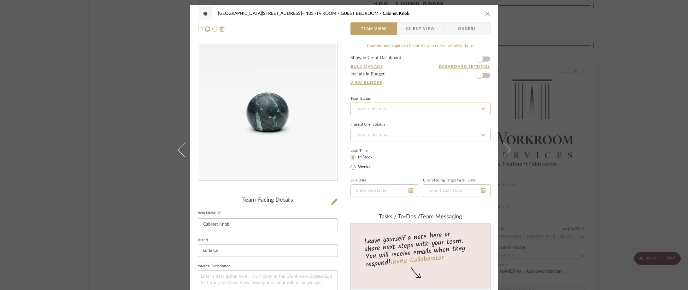
click at [385, 109] on input at bounding box center [420, 108] width 140 height 13
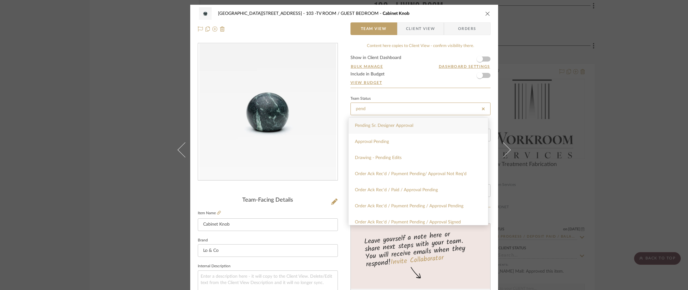
type input "pend"
click at [384, 120] on div "Pending Sr. Designer Approval" at bounding box center [417, 126] width 139 height 16
type input "[DATE]"
type input "Pending Sr. Designer Approval"
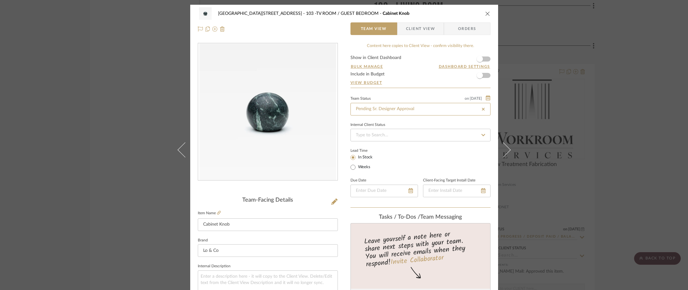
type input "[DATE]"
type input "Pending Sr. Designer Approval"
click at [72, 26] on div "24100 - [STREET_ADDRESS] -TV ROOM / GUEST BEDROOM Cabinet Knob Team View Client…" at bounding box center [344, 145] width 688 height 290
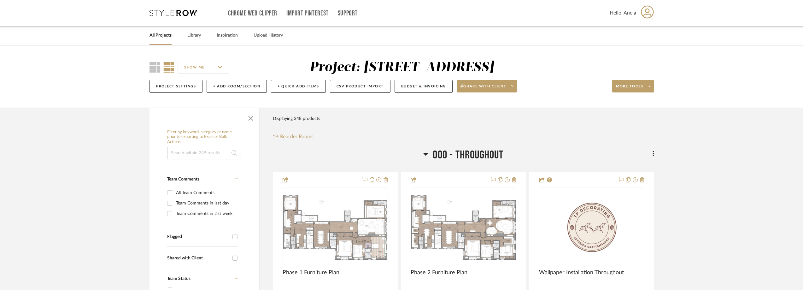
click at [187, 14] on icon at bounding box center [172, 13] width 47 height 6
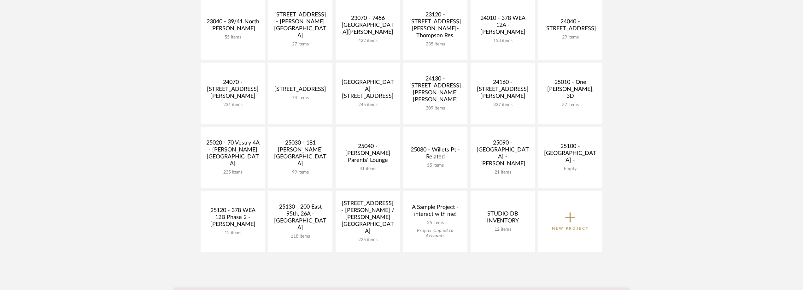
scroll to position [252, 0]
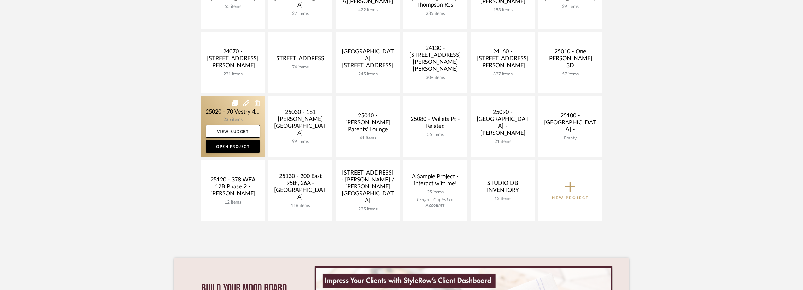
click at [210, 117] on link at bounding box center [233, 126] width 64 height 61
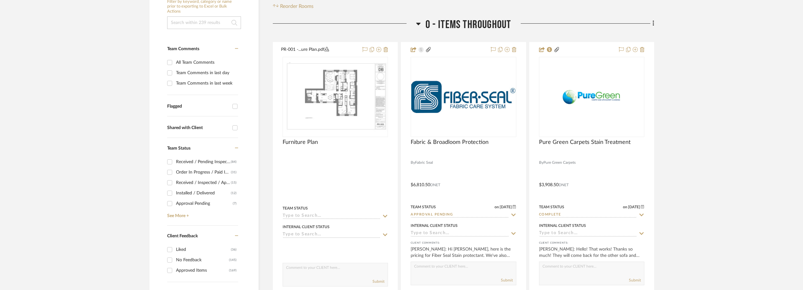
scroll to position [158, 0]
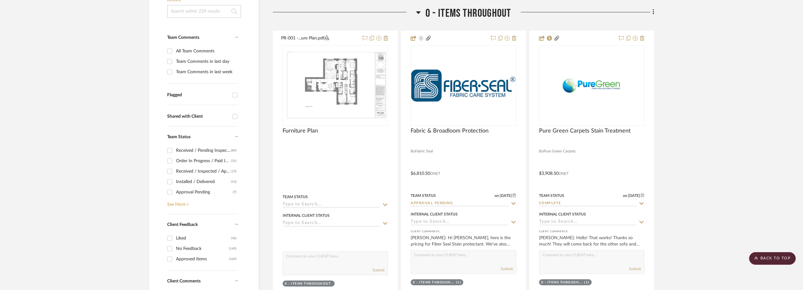
click at [174, 201] on link "See More +" at bounding box center [202, 202] width 73 height 10
click at [190, 190] on div "Need to Order - Client Payment Received" at bounding box center [204, 191] width 57 height 10
click at [175, 190] on input "Need to Order - Client Payment Received (2)" at bounding box center [170, 191] width 10 height 10
checkbox input "true"
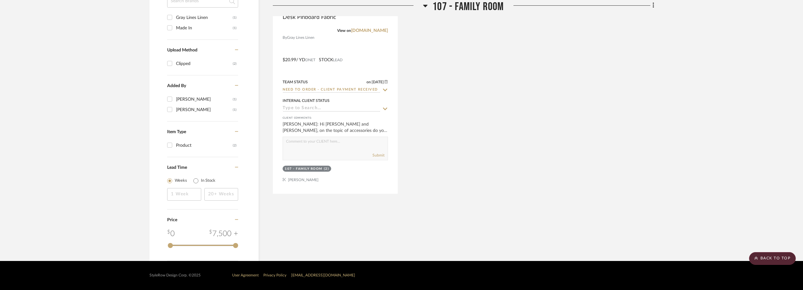
scroll to position [465, 0]
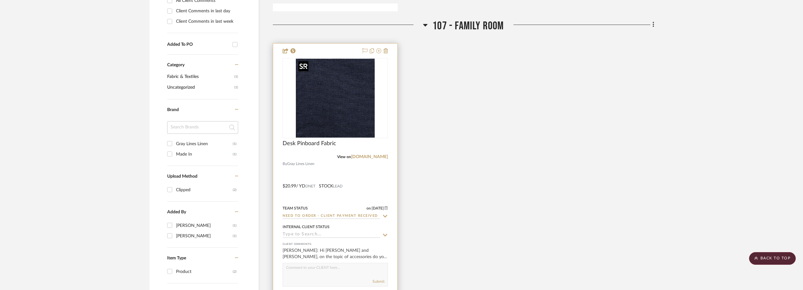
click at [0, 0] on img at bounding box center [0, 0] width 0 height 0
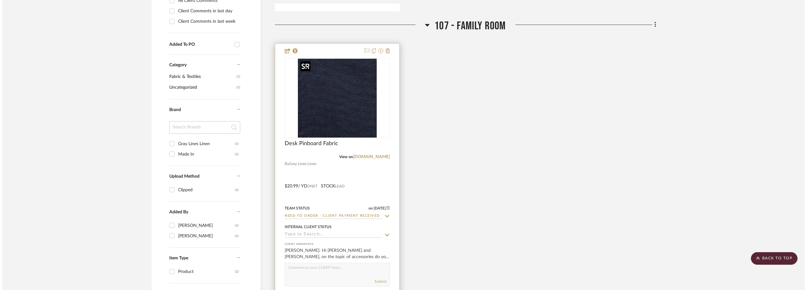
scroll to position [0, 0]
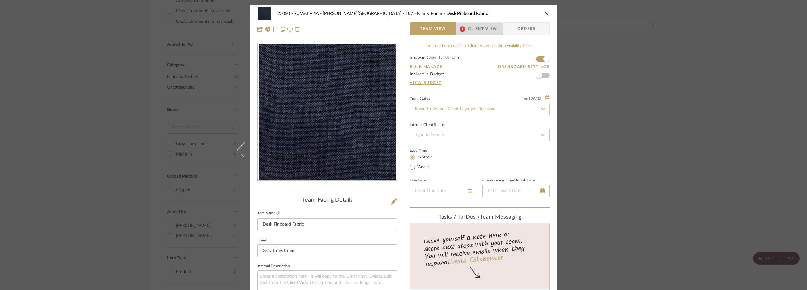
click at [473, 33] on span "Client View" at bounding box center [482, 28] width 29 height 13
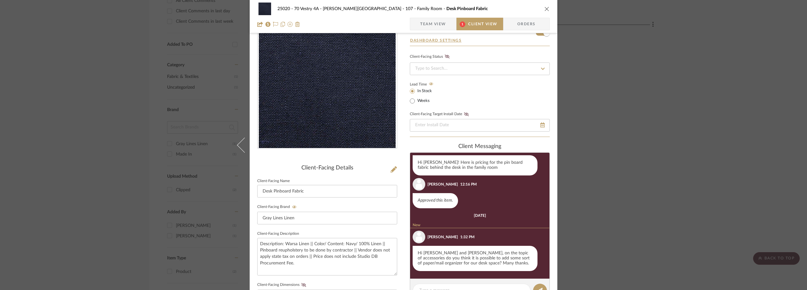
scroll to position [63, 0]
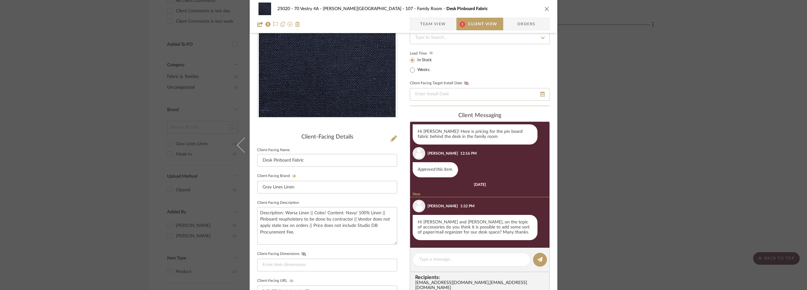
click at [619, 155] on div "25020 - 70 Vestry 4A - [PERSON_NAME] 107 - Family Room Desk Pinboard Fabric Tea…" at bounding box center [403, 145] width 807 height 290
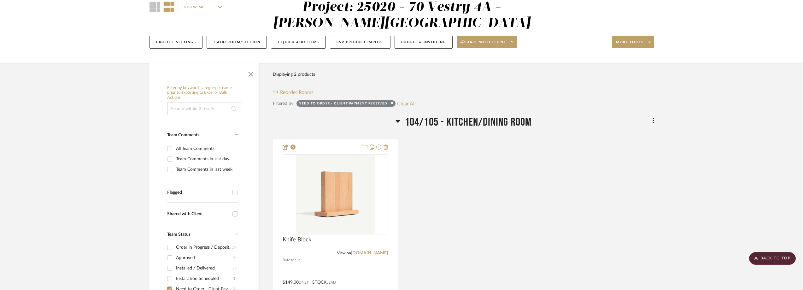
scroll to position [55, 0]
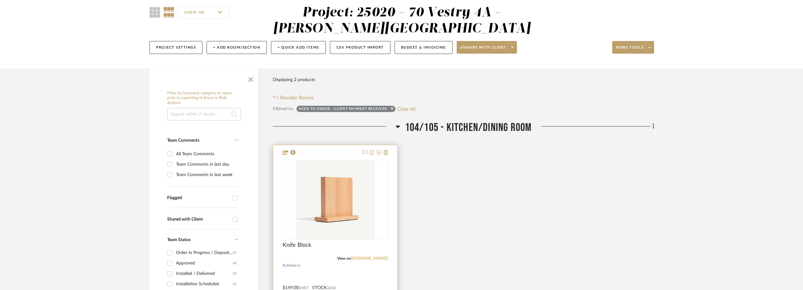
click at [372, 257] on link "[DOMAIN_NAME]" at bounding box center [369, 258] width 37 height 4
click at [344, 218] on img "0" at bounding box center [335, 199] width 79 height 79
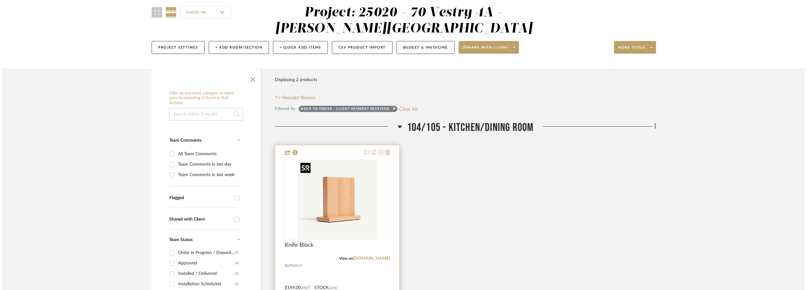
scroll to position [0, 0]
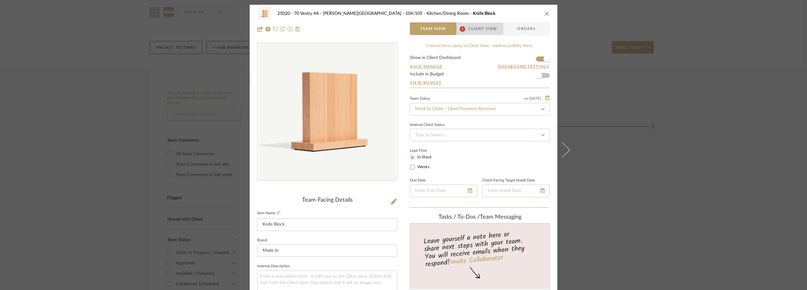
click at [470, 31] on span "Client View" at bounding box center [482, 28] width 29 height 13
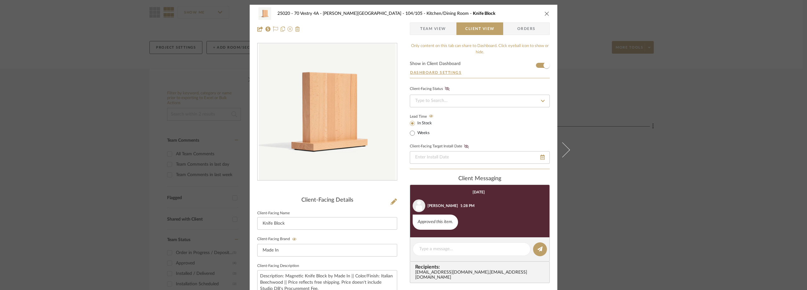
click at [420, 30] on span "Team View" at bounding box center [433, 28] width 26 height 13
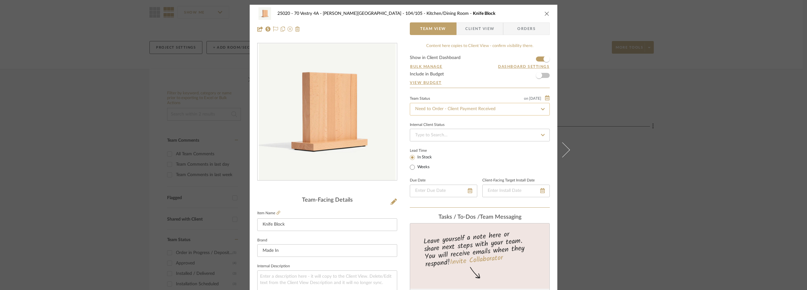
click at [437, 106] on input "Need to Order - Client Payment Received" at bounding box center [480, 109] width 140 height 13
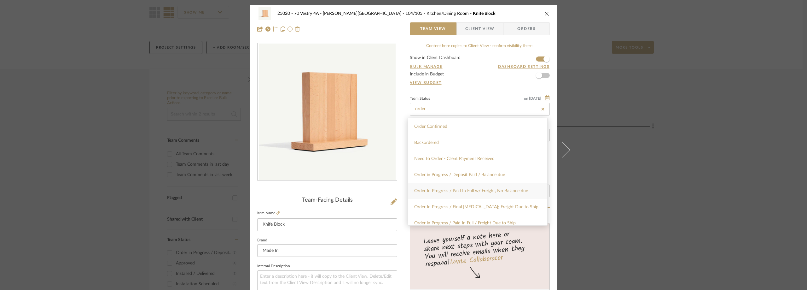
click at [467, 186] on div "Order In Progress / Paid In Full w/ Freight, No Balance due" at bounding box center [477, 191] width 139 height 16
type input "Order In Progress / Paid In Full w/ Freight, No Balance due"
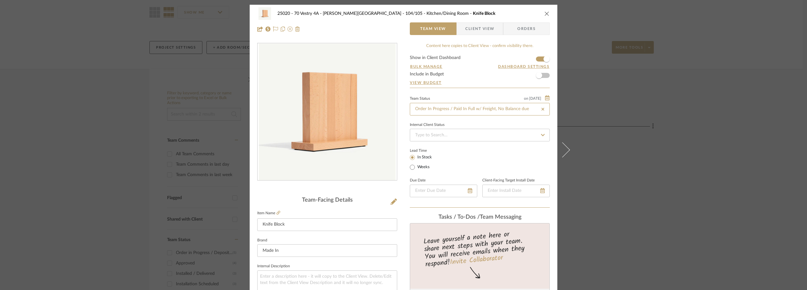
type input "Order In Progress / Paid In Full w/ Freight, No Balance due"
click at [459, 86] on form "Show in Client Dashboard Bulk Manage Dashboard Settings Include in Budget View …" at bounding box center [480, 72] width 140 height 32
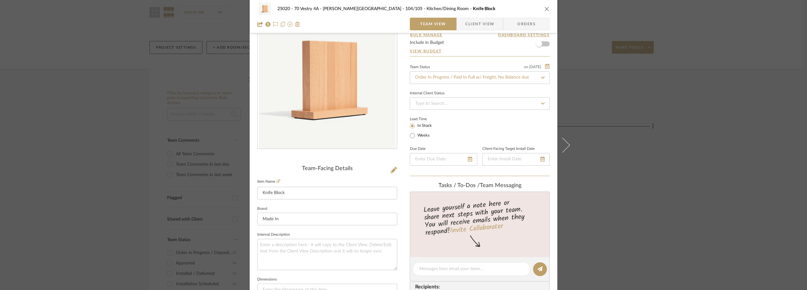
click at [131, 102] on div "25020 - 70 Vestry 4A - [PERSON_NAME] 104/105 - Kitchen/Dining Room Knife Block …" at bounding box center [403, 145] width 807 height 290
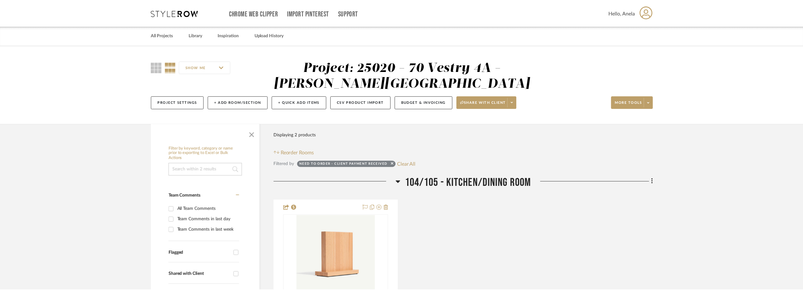
scroll to position [55, 0]
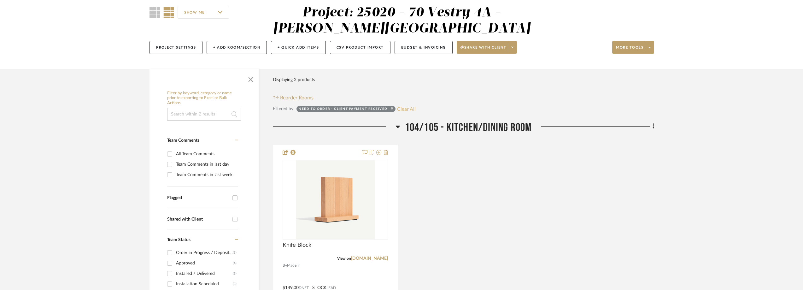
click at [403, 108] on button "Clear All" at bounding box center [406, 109] width 19 height 8
checkbox input "false"
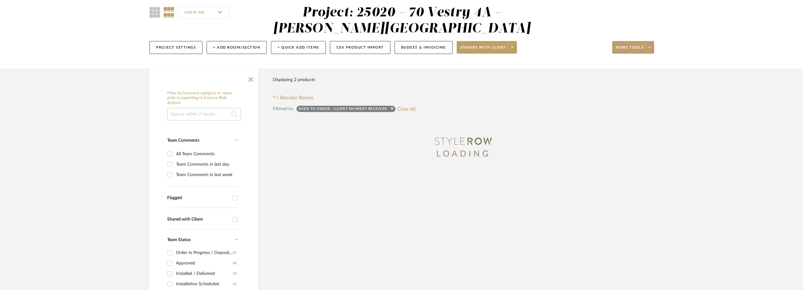
drag, startPoint x: 405, startPoint y: 109, endPoint x: 269, endPoint y: 3, distance: 171.9
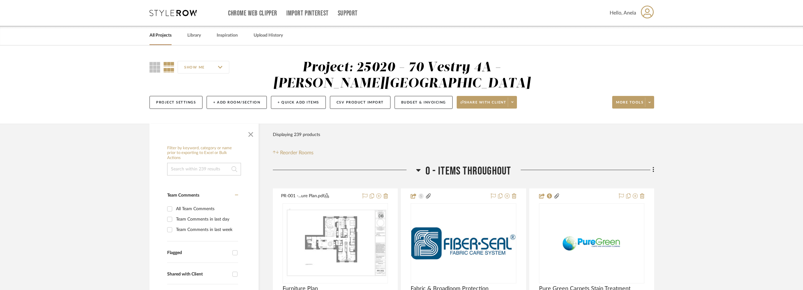
click at [163, 15] on icon at bounding box center [172, 13] width 47 height 6
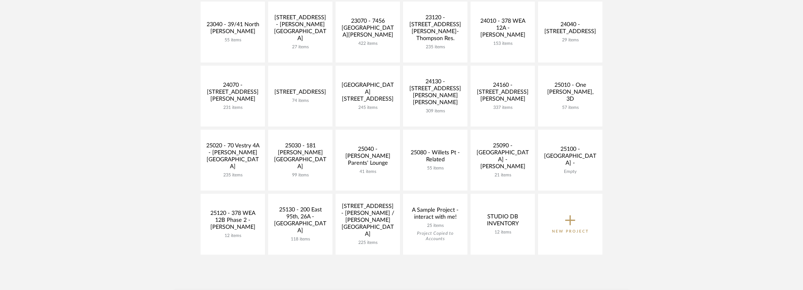
scroll to position [221, 0]
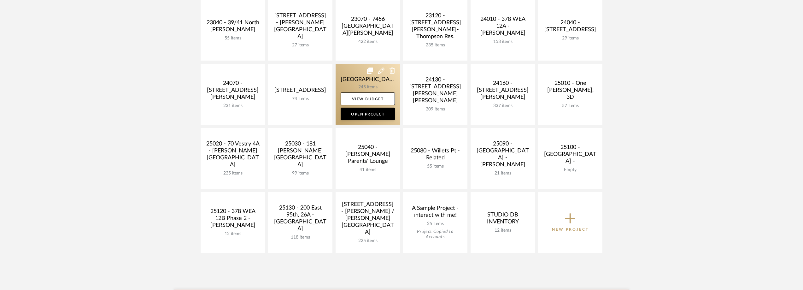
click at [346, 91] on link at bounding box center [368, 94] width 64 height 61
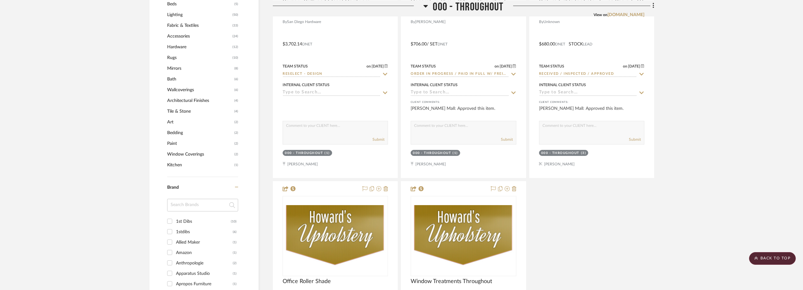
scroll to position [599, 0]
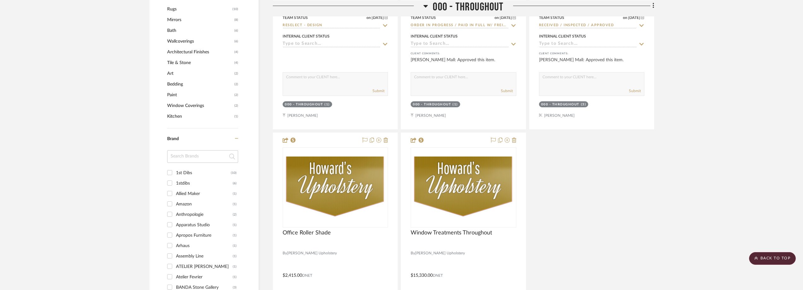
click at [184, 158] on input at bounding box center [202, 156] width 71 height 13
type input "roll"
click at [186, 169] on div "Roll & Hill" at bounding box center [204, 173] width 57 height 10
click at [175, 169] on input "Roll & Hill (1)" at bounding box center [170, 172] width 10 height 10
checkbox input "true"
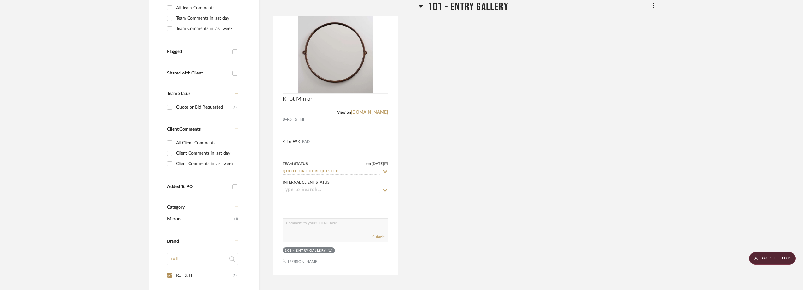
scroll to position [163, 0]
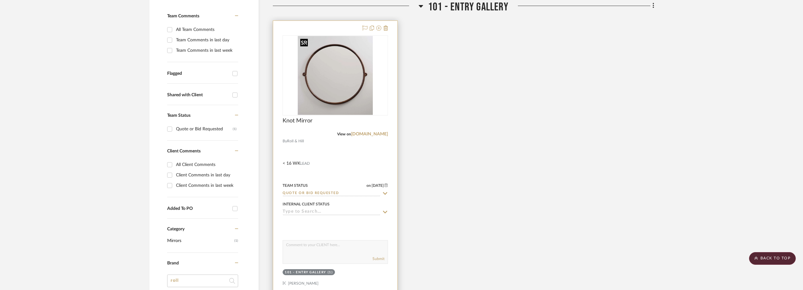
click at [0, 0] on img at bounding box center [0, 0] width 0 height 0
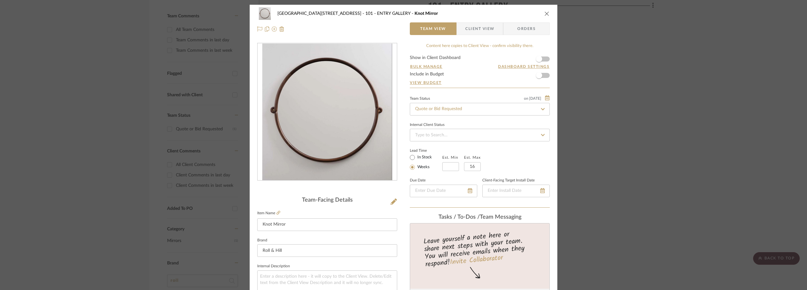
click at [420, 155] on label "In Stock" at bounding box center [424, 158] width 16 height 6
click at [416, 155] on input "In Stock" at bounding box center [413, 158] width 8 height 8
radio input "true"
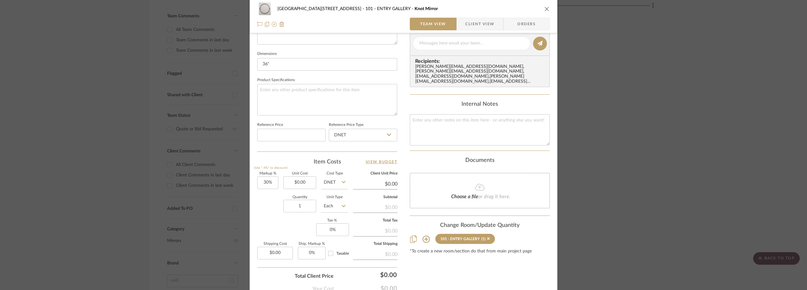
scroll to position [297, 0]
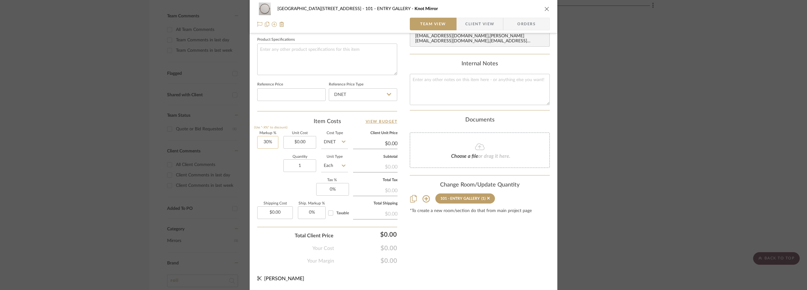
type input "30"
click at [274, 141] on input "30" at bounding box center [267, 142] width 21 height 13
type input "0.00"
click at [300, 141] on input "0.00" at bounding box center [300, 142] width 33 height 13
type input "0%"
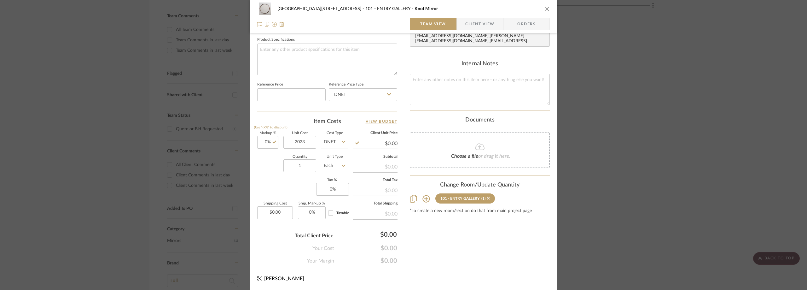
type input "$2,023.00"
click at [298, 120] on div "Item Costs View Budget" at bounding box center [327, 122] width 140 height 8
type input "$2,023.00"
click at [326, 188] on input "0" at bounding box center [332, 189] width 33 height 13
type input "8.875%"
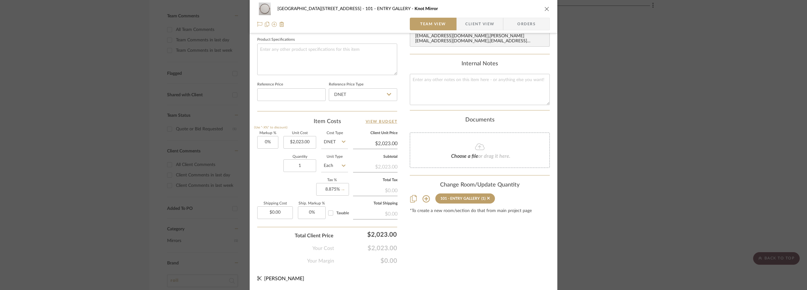
click at [297, 185] on div "Markup % (Use "-X%" to discount) 0% Unit Cost $2,023.00 Cost Type DNET Client U…" at bounding box center [327, 178] width 140 height 92
click at [265, 213] on input "0.00" at bounding box center [275, 212] width 36 height 13
type input "$189.00"
click at [279, 186] on div "Markup % (Use "-X%" to discount) 0% Unit Cost $2,023.00 Cost Type DNET Client U…" at bounding box center [327, 178] width 140 height 92
click at [332, 213] on input "Taxable" at bounding box center [331, 213] width 10 height 10
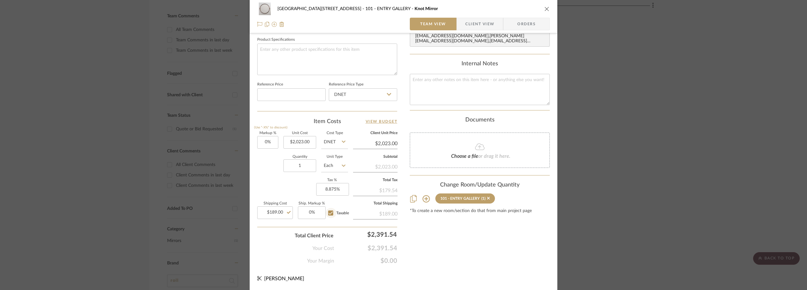
checkbox input "true"
click at [269, 208] on input "189.00" at bounding box center [275, 212] width 36 height 13
type input "$225.00"
click at [466, 26] on span "Client View" at bounding box center [479, 24] width 29 height 13
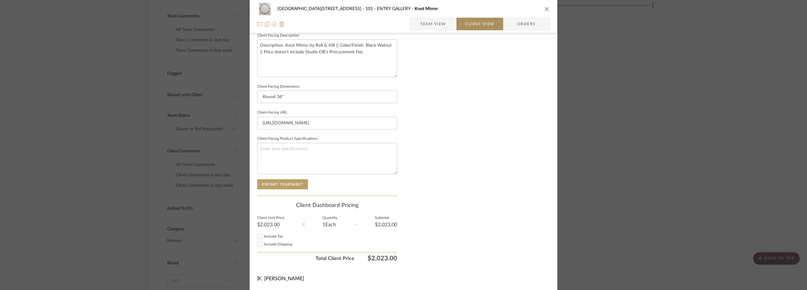
scroll to position [230, 0]
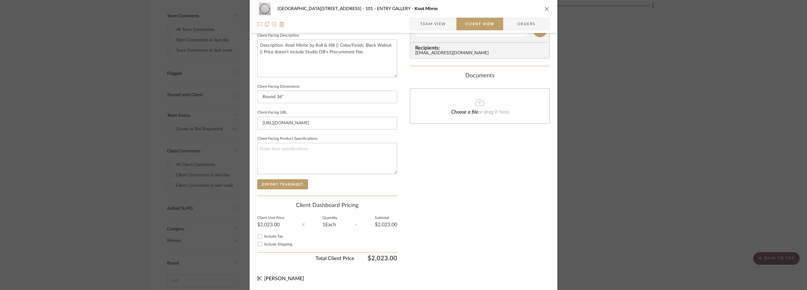
click at [276, 237] on span "Include Tax" at bounding box center [273, 236] width 19 height 4
click at [264, 237] on input "Include Tax" at bounding box center [260, 236] width 8 height 8
checkbox input "true"
click at [279, 243] on span "Include Shipping" at bounding box center [278, 244] width 28 height 4
click at [264, 243] on input "Include Shipping" at bounding box center [260, 244] width 8 height 8
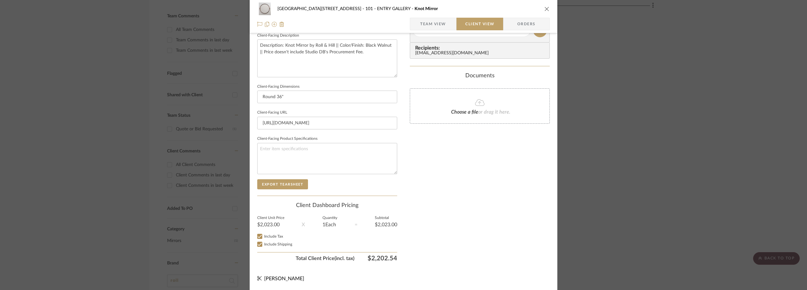
checkbox input "true"
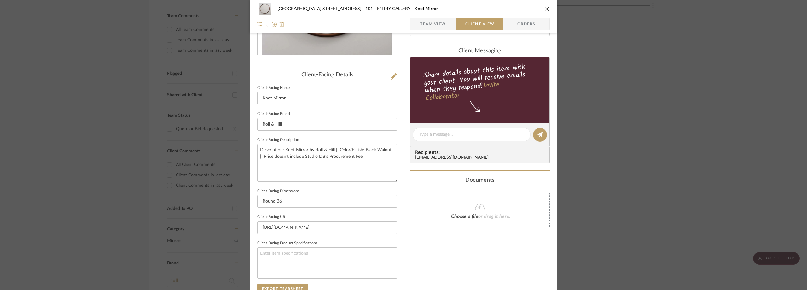
scroll to position [9, 0]
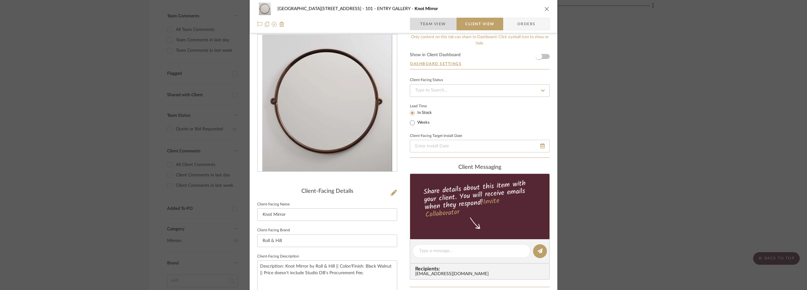
click at [427, 20] on span "Team View" at bounding box center [433, 24] width 26 height 13
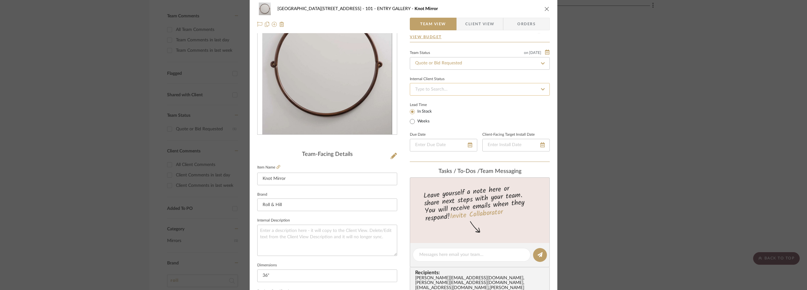
scroll to position [0, 0]
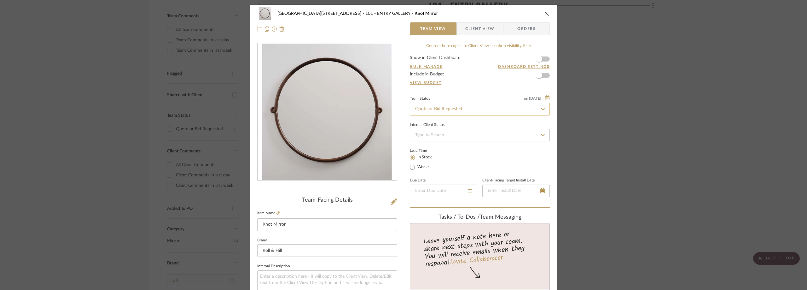
click at [461, 104] on input "Quote or Bid Requested" at bounding box center [480, 109] width 140 height 13
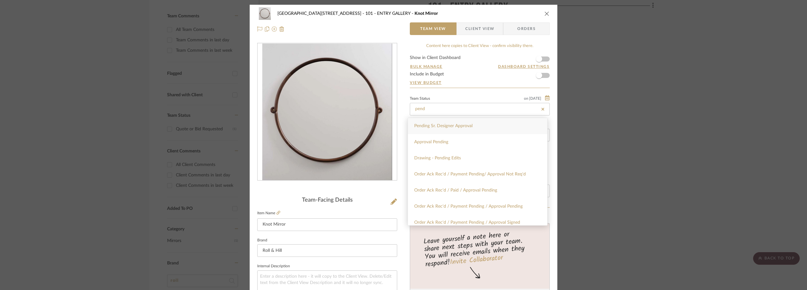
click at [469, 124] on span "Pending Sr. Designer Approval" at bounding box center [443, 126] width 58 height 4
type input "Pending Sr. Designer Approval"
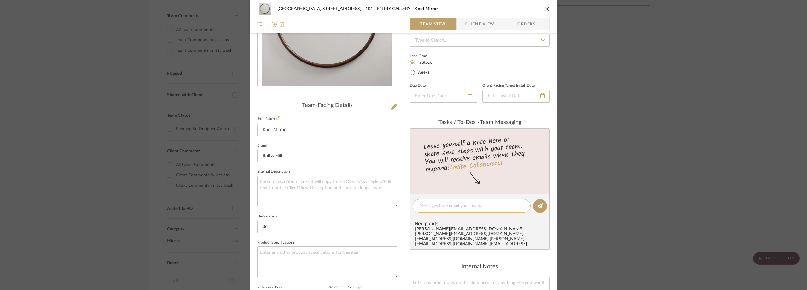
click at [432, 207] on textarea at bounding box center [471, 205] width 105 height 7
paste textarea "can ship [DATE] of receiving payment in full"
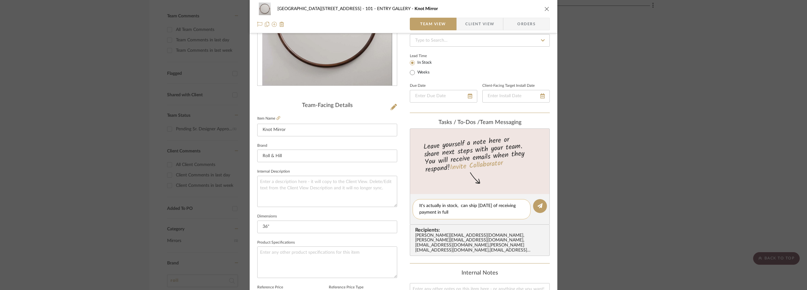
click at [458, 206] on textarea "It's actually in stock, can ship [DATE] of receiving payment in full" at bounding box center [471, 208] width 105 height 13
type textarea "It's actually in stock & can ship [DATE] of receiving payment in full"
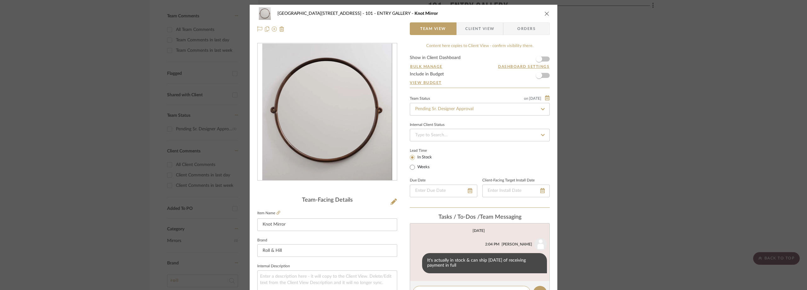
click at [103, 94] on div "24100 - [STREET_ADDRESS] - Mall 101 - ENTRY GALLERY Knot Mirror Team View Clien…" at bounding box center [403, 145] width 807 height 290
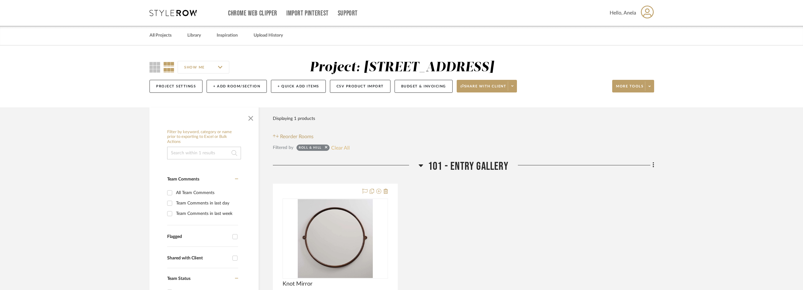
click at [336, 144] on button "Clear All" at bounding box center [340, 147] width 19 height 8
checkbox input "false"
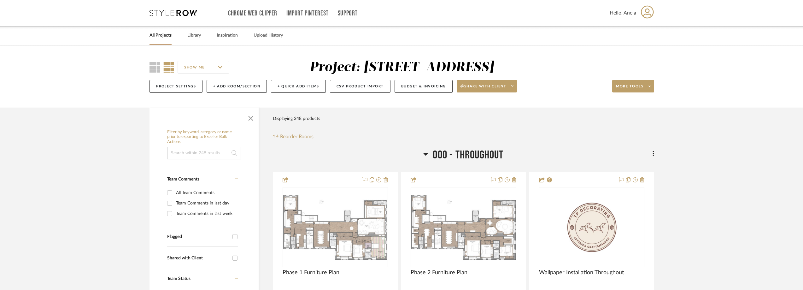
click at [161, 14] on icon at bounding box center [172, 13] width 47 height 6
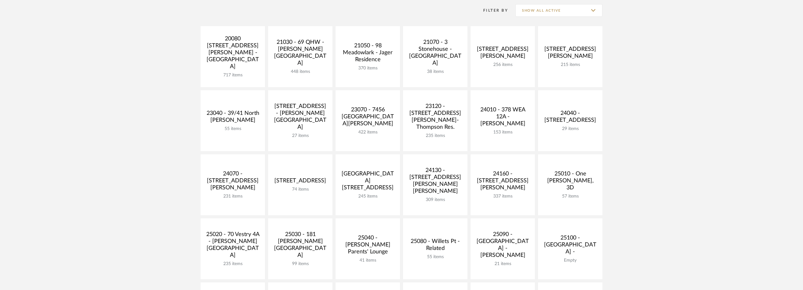
scroll to position [221, 0]
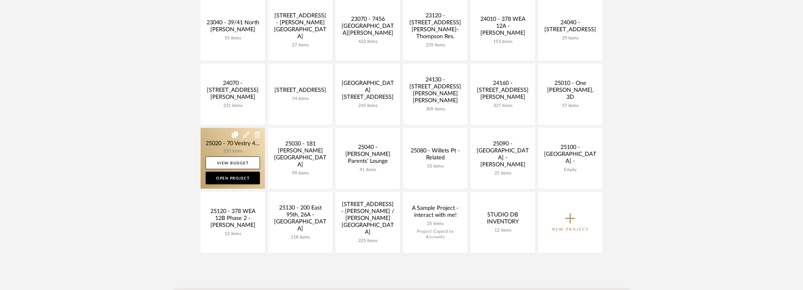
click at [223, 145] on link at bounding box center [233, 158] width 64 height 61
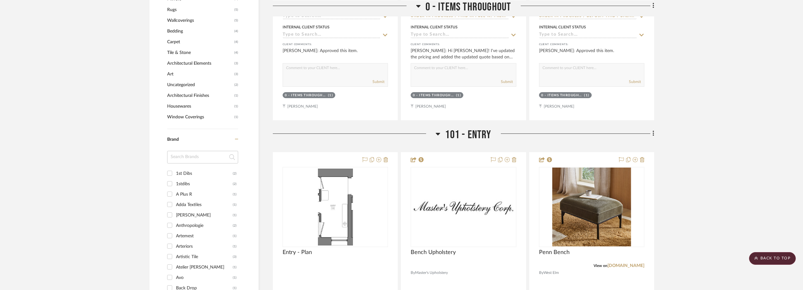
scroll to position [694, 0]
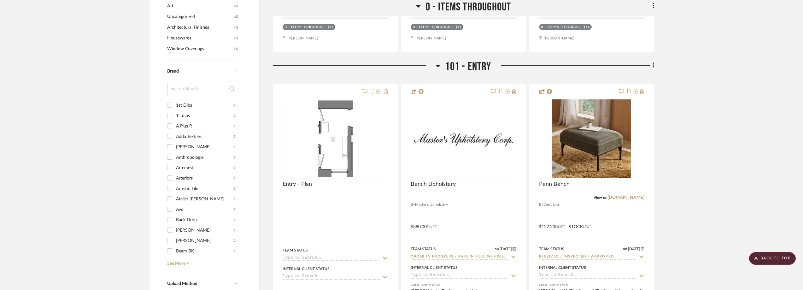
click at [194, 90] on input at bounding box center [202, 89] width 71 height 13
type input "made"
click at [197, 115] on div "Made In" at bounding box center [204, 116] width 57 height 10
click at [175, 115] on input "Made In (1)" at bounding box center [170, 115] width 10 height 10
checkbox input "true"
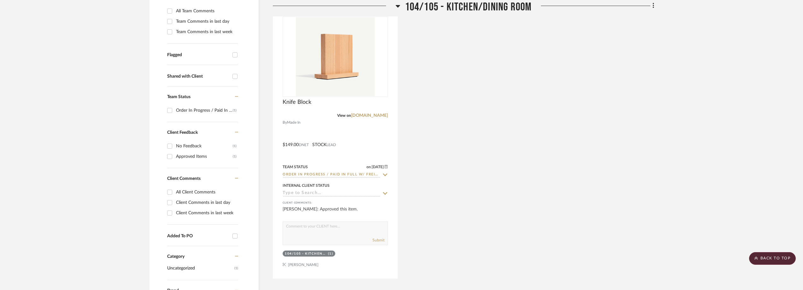
scroll to position [197, 0]
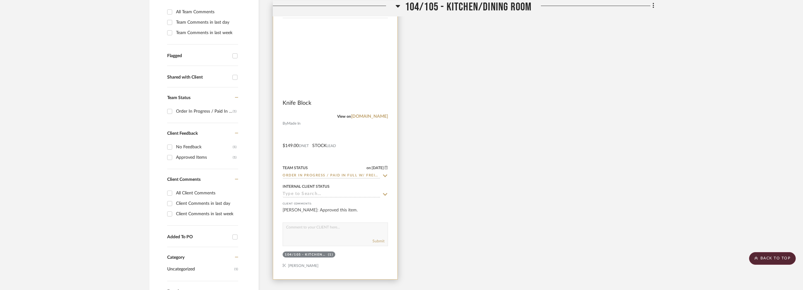
click at [0, 0] on img at bounding box center [0, 0] width 0 height 0
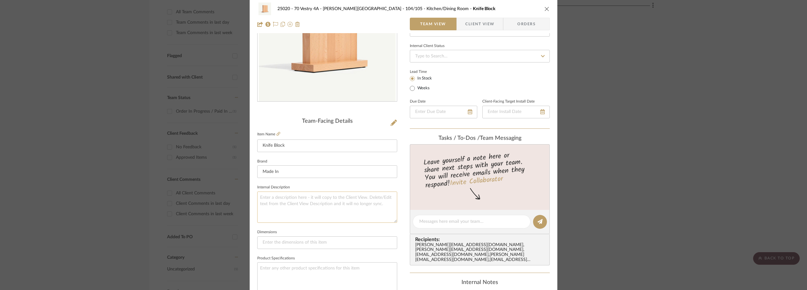
scroll to position [189, 0]
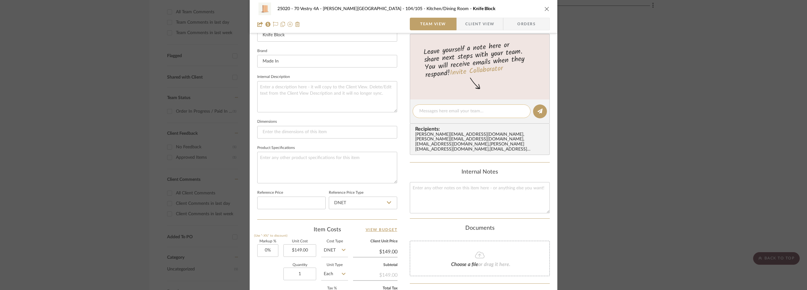
click at [438, 111] on textarea at bounding box center [471, 111] width 105 height 7
paste textarea "ORDER #1857465"
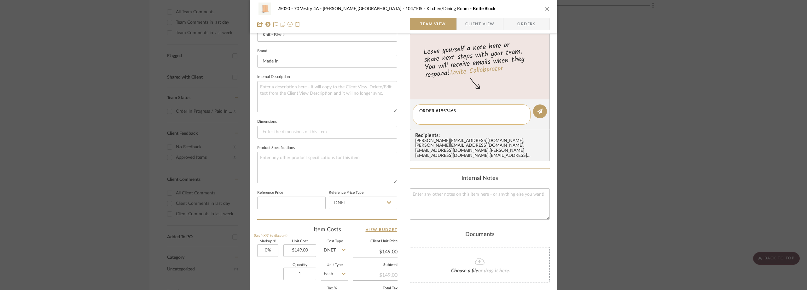
scroll to position [0, 0]
type textarea "ORDER #1857465"
click at [538, 110] on icon at bounding box center [540, 110] width 5 height 5
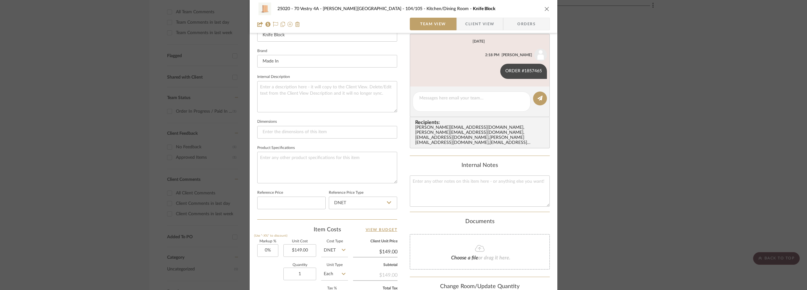
click at [614, 85] on div "25020 - 70 Vestry 4A - [PERSON_NAME] 104/105 - Kitchen/Dining Room Knife Block …" at bounding box center [403, 145] width 807 height 290
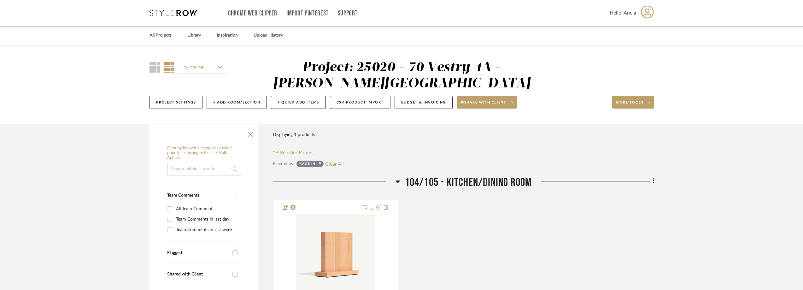
click at [178, 11] on icon at bounding box center [172, 13] width 47 height 6
